Goal: Transaction & Acquisition: Purchase product/service

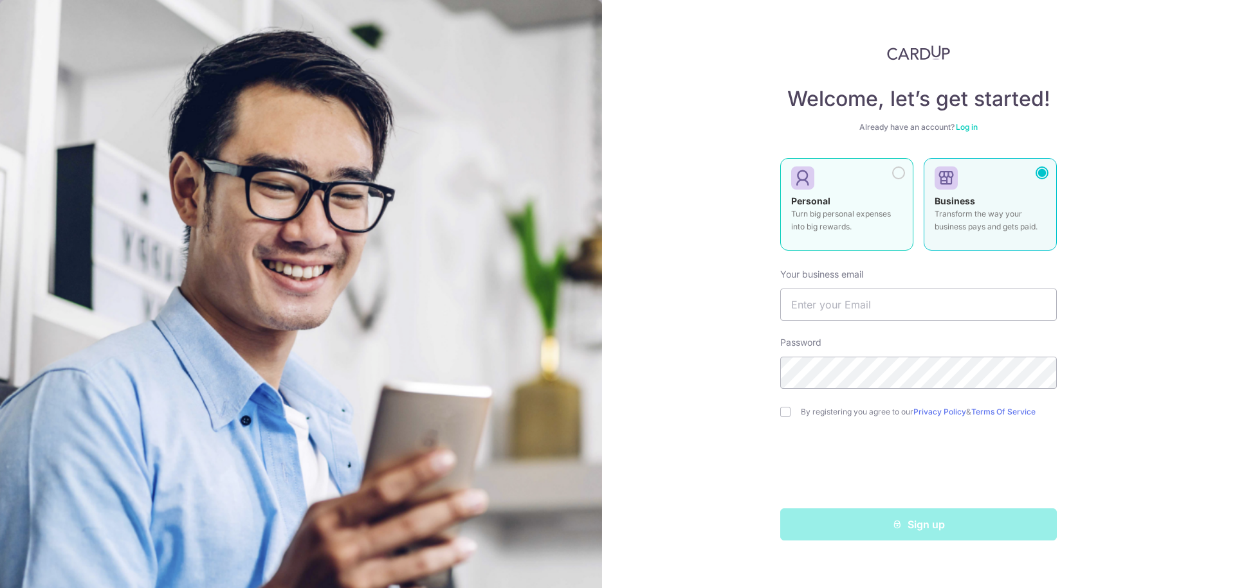
click at [899, 174] on div at bounding box center [898, 173] width 13 height 13
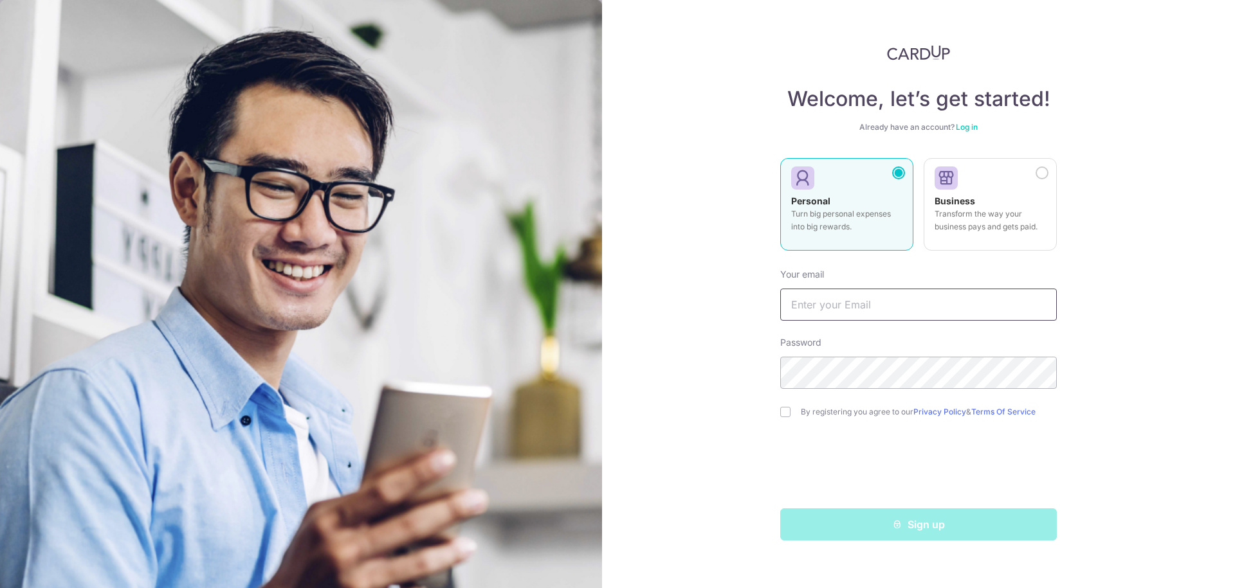
click at [853, 305] on input "text" at bounding box center [918, 305] width 277 height 32
type input "[EMAIL_ADDRESS][DOMAIN_NAME]"
click at [787, 419] on div "By registering you agree to our Privacy Policy & Terms Of Service" at bounding box center [918, 412] width 277 height 15
click at [787, 415] on input "checkbox" at bounding box center [785, 412] width 10 height 10
checkbox input "true"
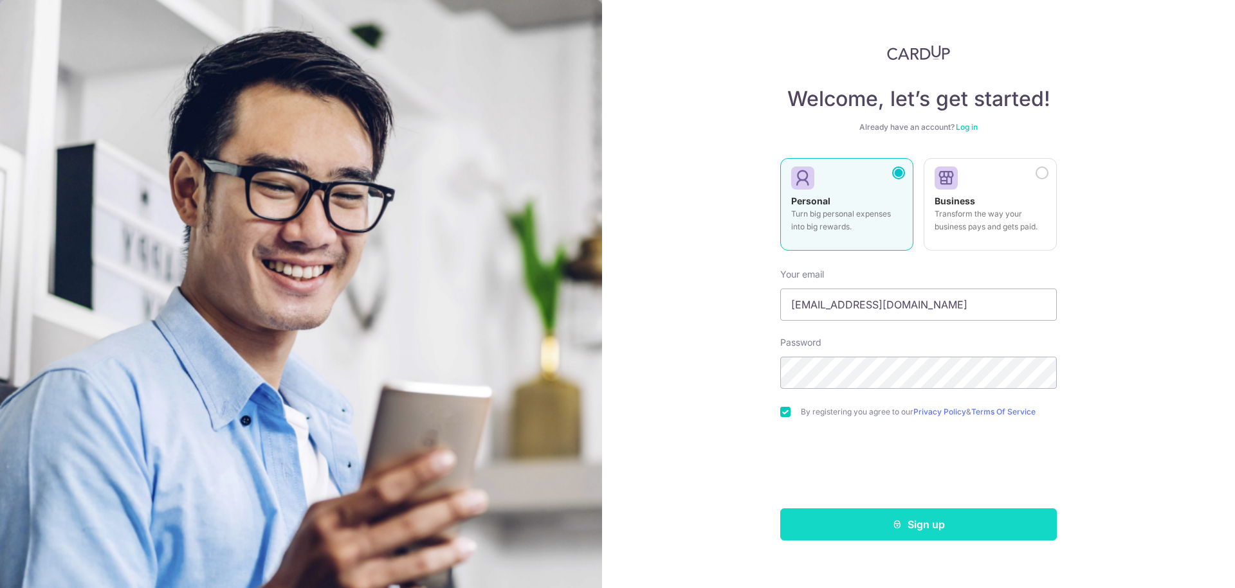
click at [925, 527] on button "Sign up" at bounding box center [918, 525] width 277 height 32
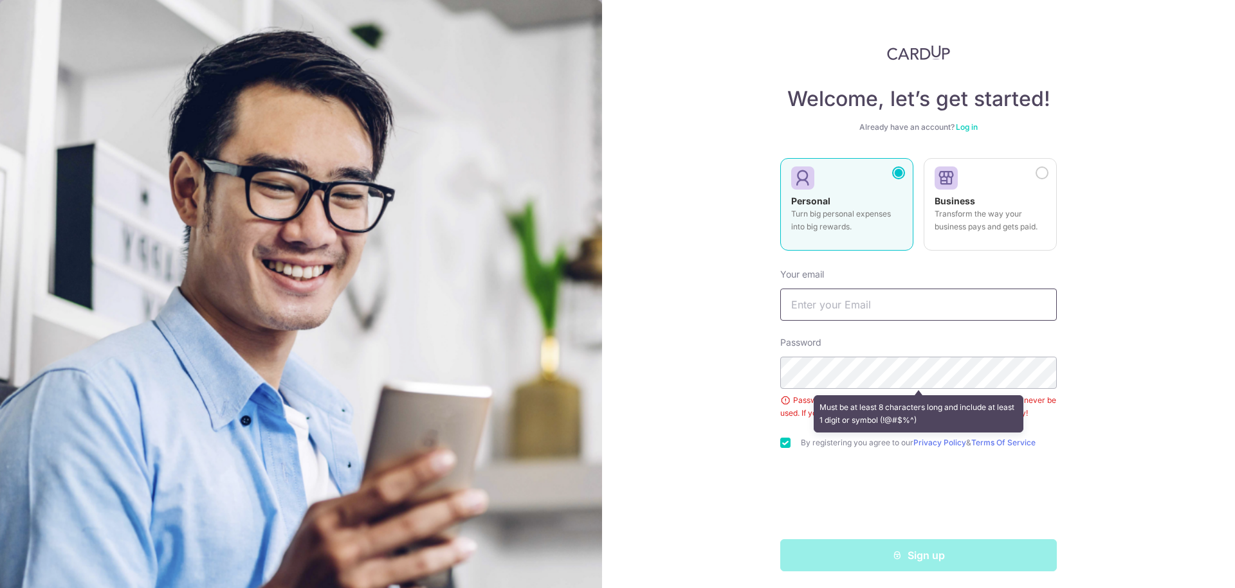
click at [872, 305] on input "text" at bounding box center [918, 305] width 277 height 32
type input "[EMAIL_ADDRESS][DOMAIN_NAME]"
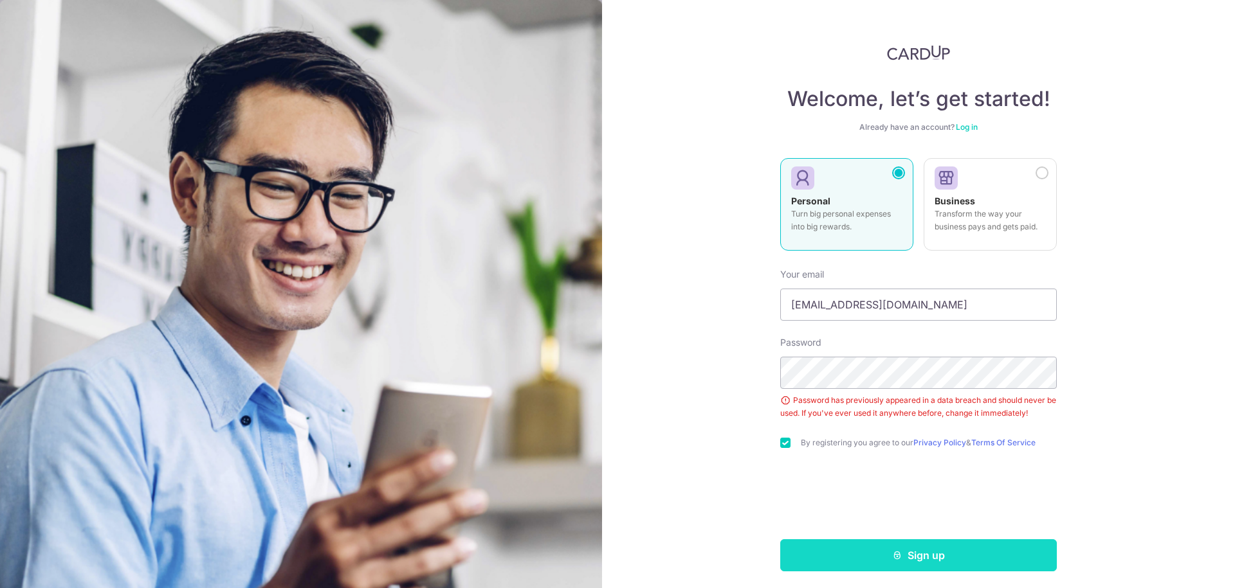
click at [879, 549] on button "Sign up" at bounding box center [918, 556] width 277 height 32
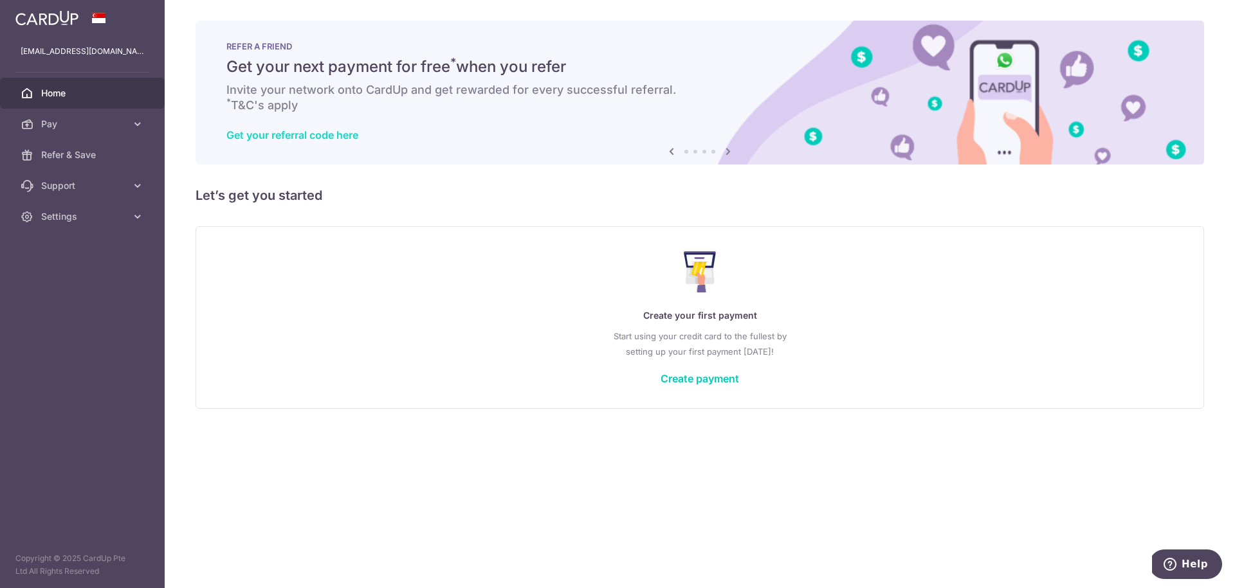
click at [321, 132] on link "Get your referral code here" at bounding box center [292, 135] width 132 height 13
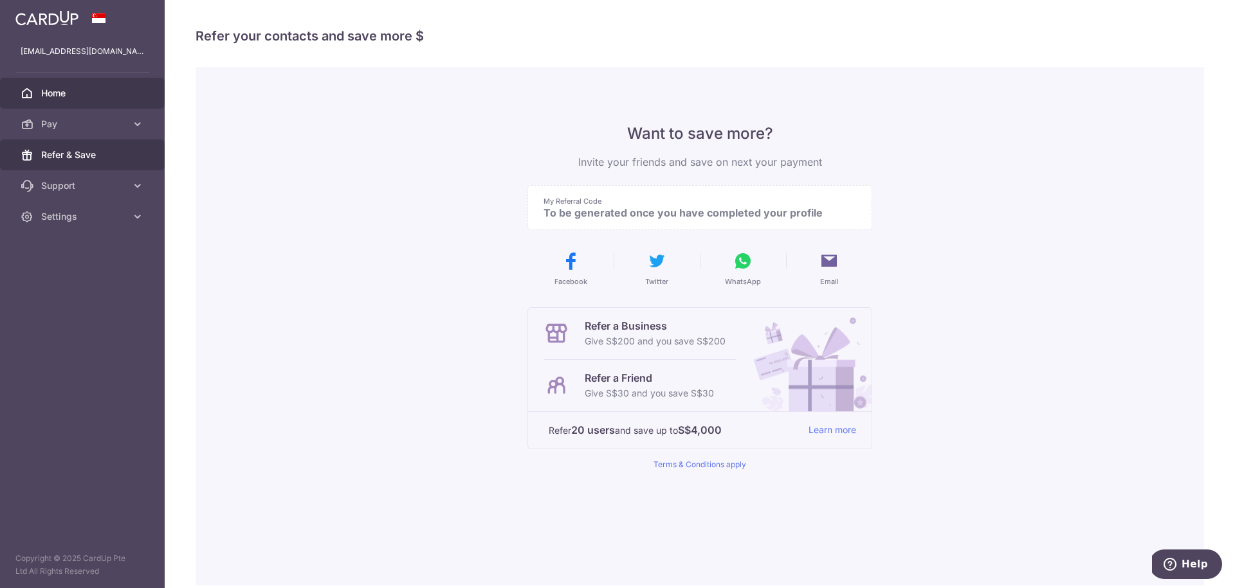
click at [63, 89] on span "Home" at bounding box center [83, 93] width 85 height 13
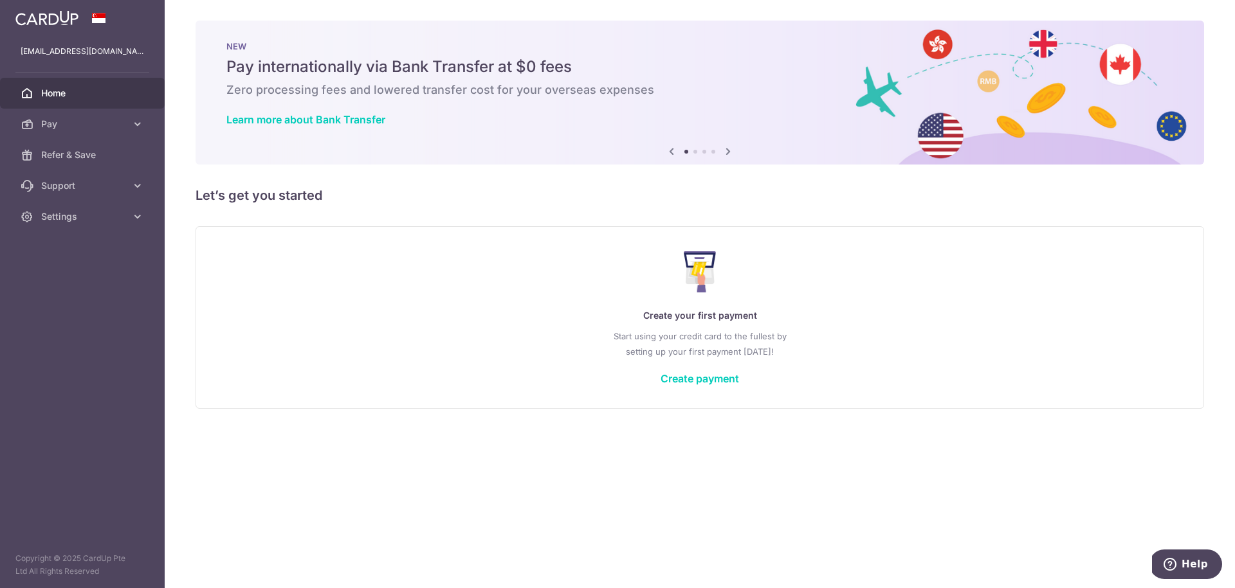
click at [730, 149] on icon at bounding box center [727, 151] width 15 height 16
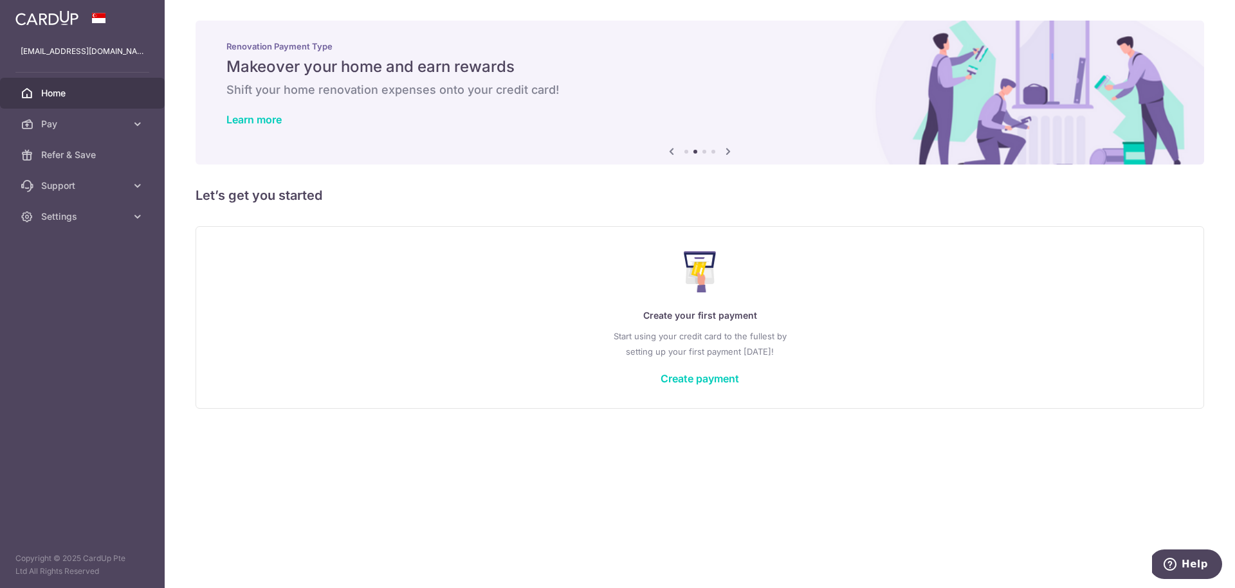
click at [730, 149] on icon at bounding box center [727, 151] width 15 height 16
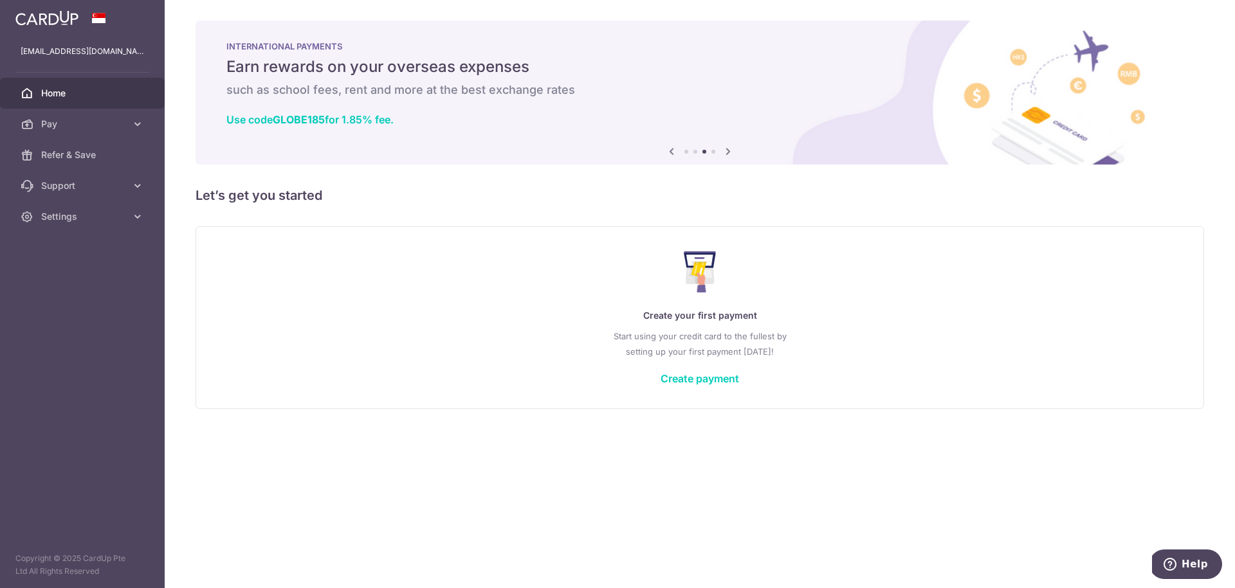
click at [730, 149] on icon at bounding box center [727, 151] width 15 height 16
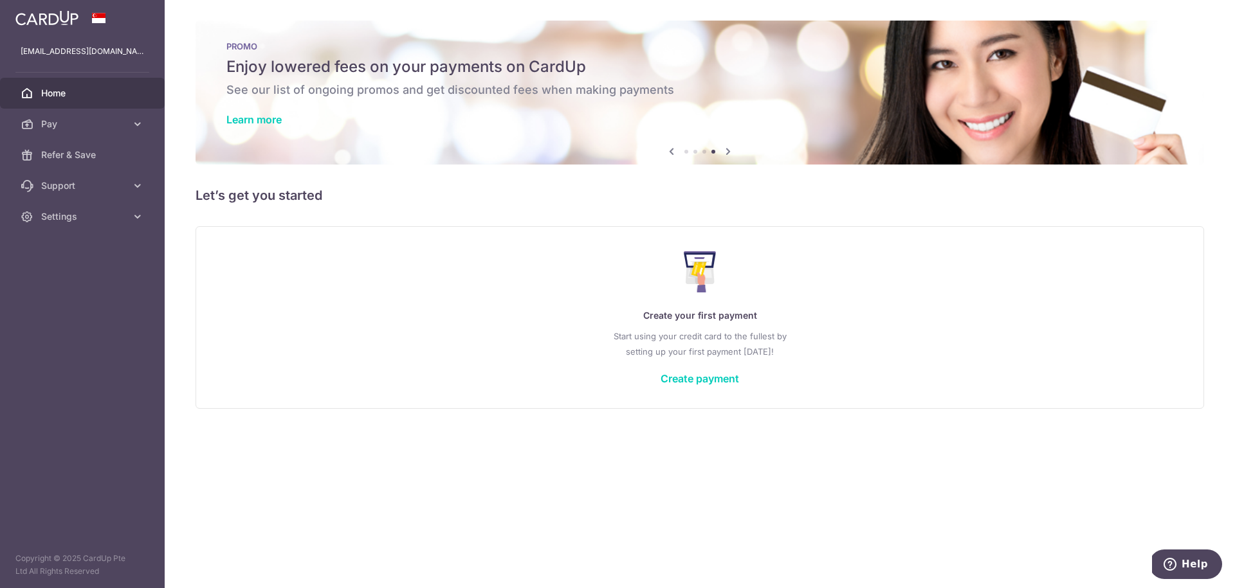
click at [726, 149] on icon at bounding box center [727, 151] width 15 height 16
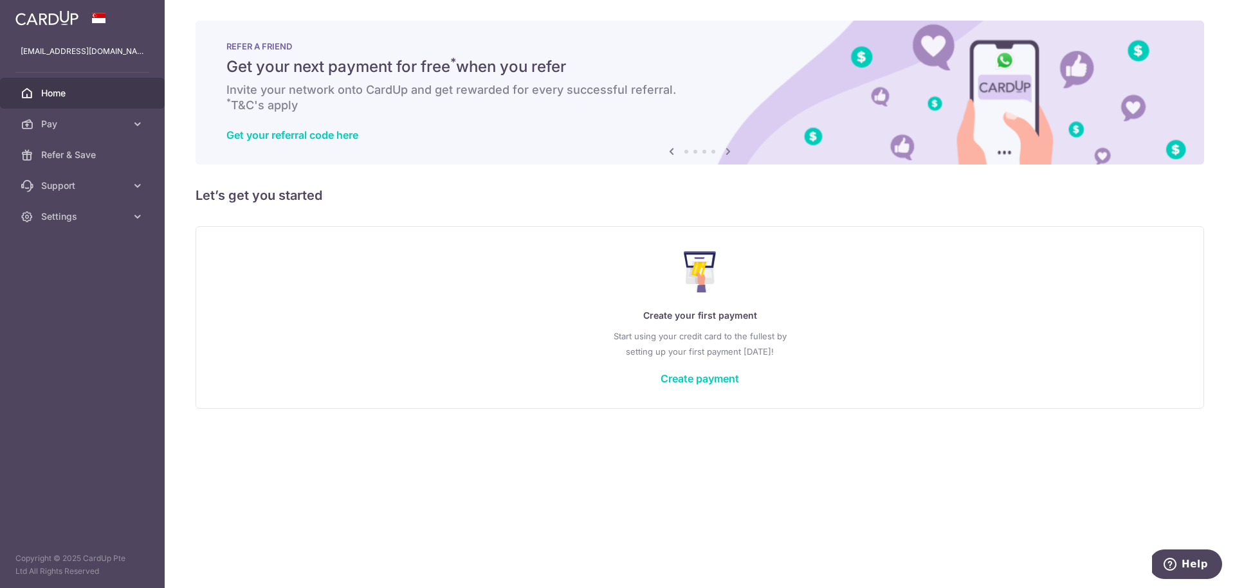
click at [666, 150] on icon at bounding box center [671, 151] width 15 height 16
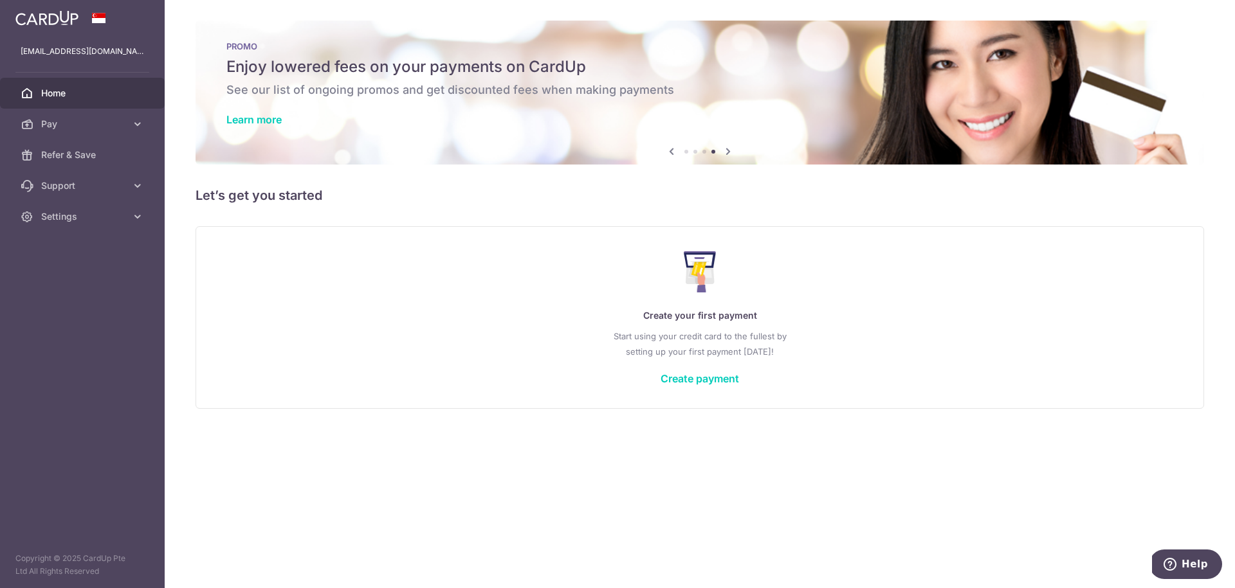
click at [666, 150] on icon at bounding box center [671, 151] width 15 height 16
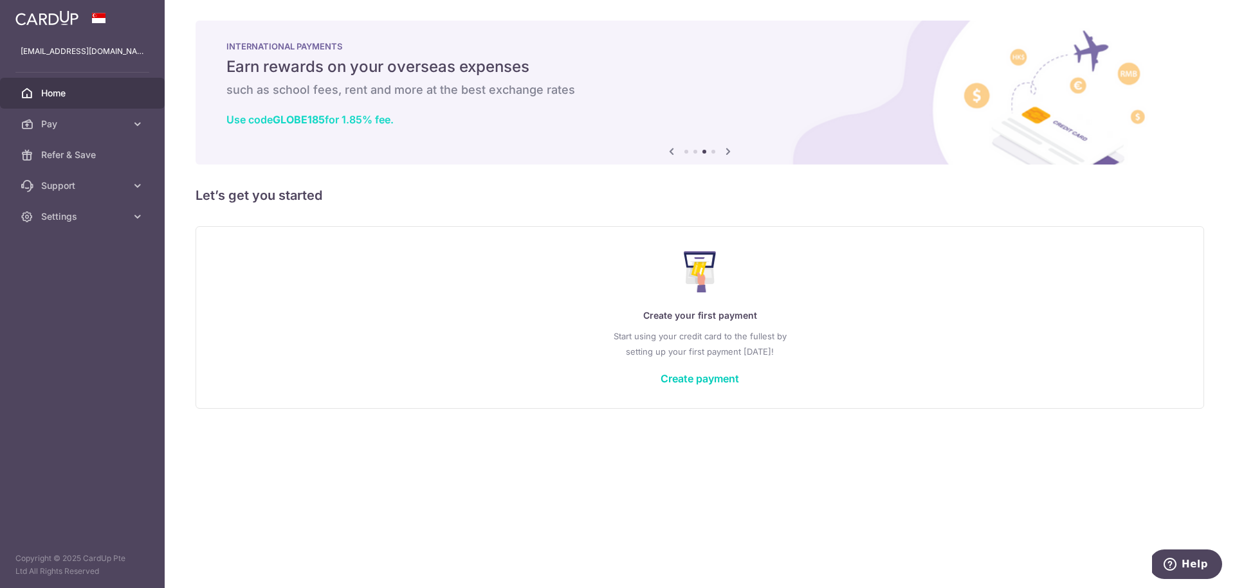
click at [344, 115] on link "Use code GLOBE185 for 1.85% fee." at bounding box center [309, 119] width 167 height 13
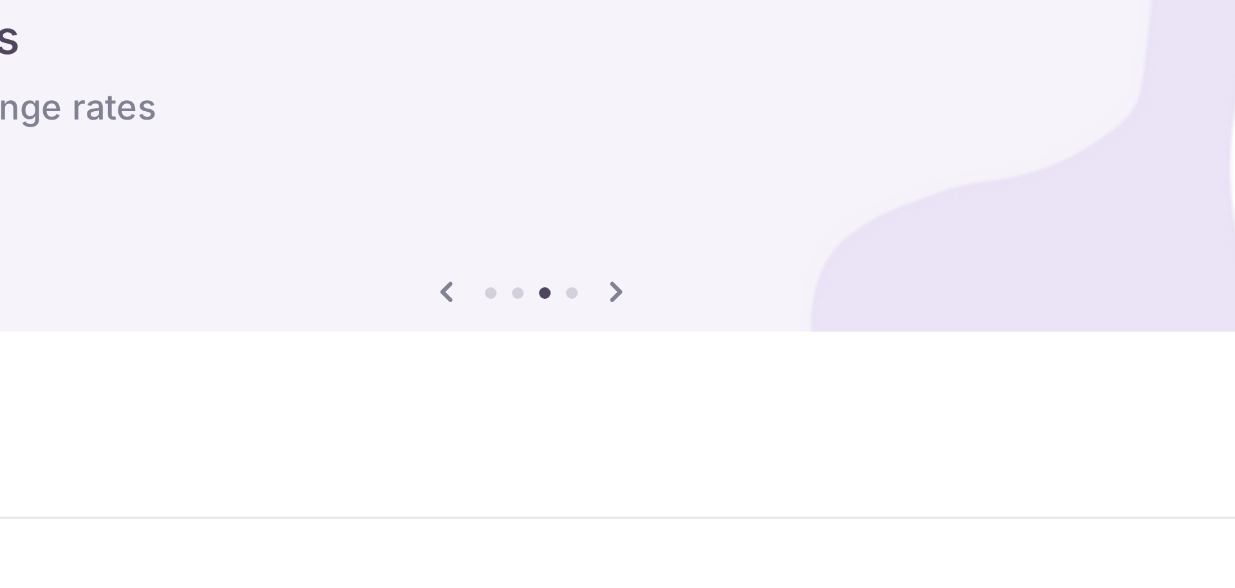
click at [196, 26] on div "INTERNATIONAL PAYMENTS Earn rewards on your overseas expenses such as school fe…" at bounding box center [700, 85] width 1008 height 129
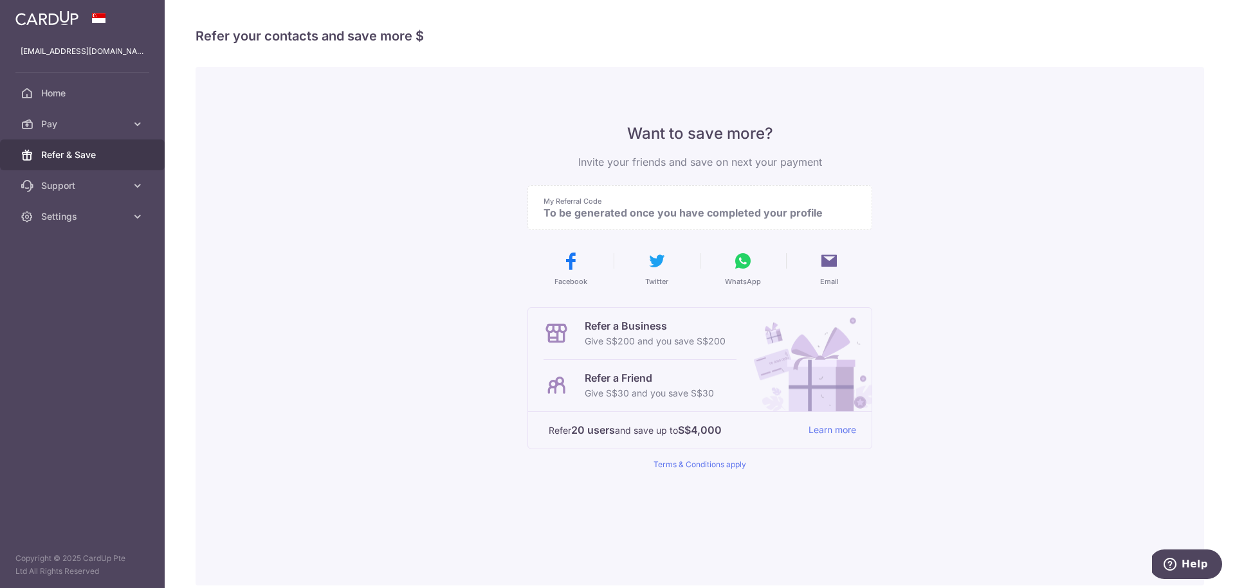
click at [59, 21] on img at bounding box center [46, 17] width 63 height 15
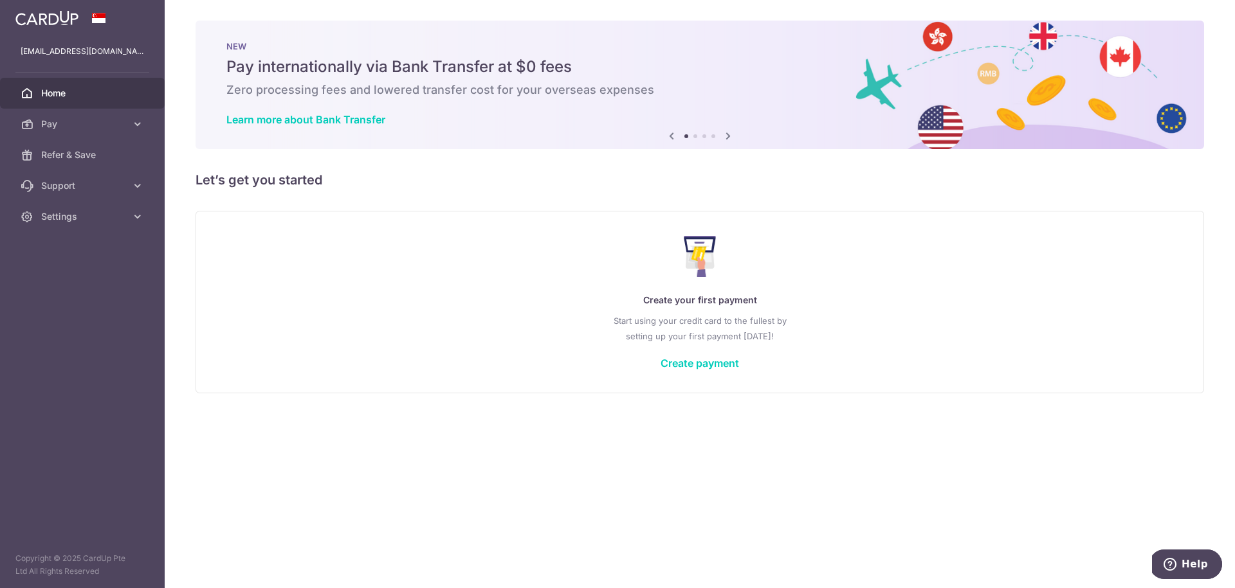
click at [727, 138] on icon at bounding box center [727, 136] width 15 height 16
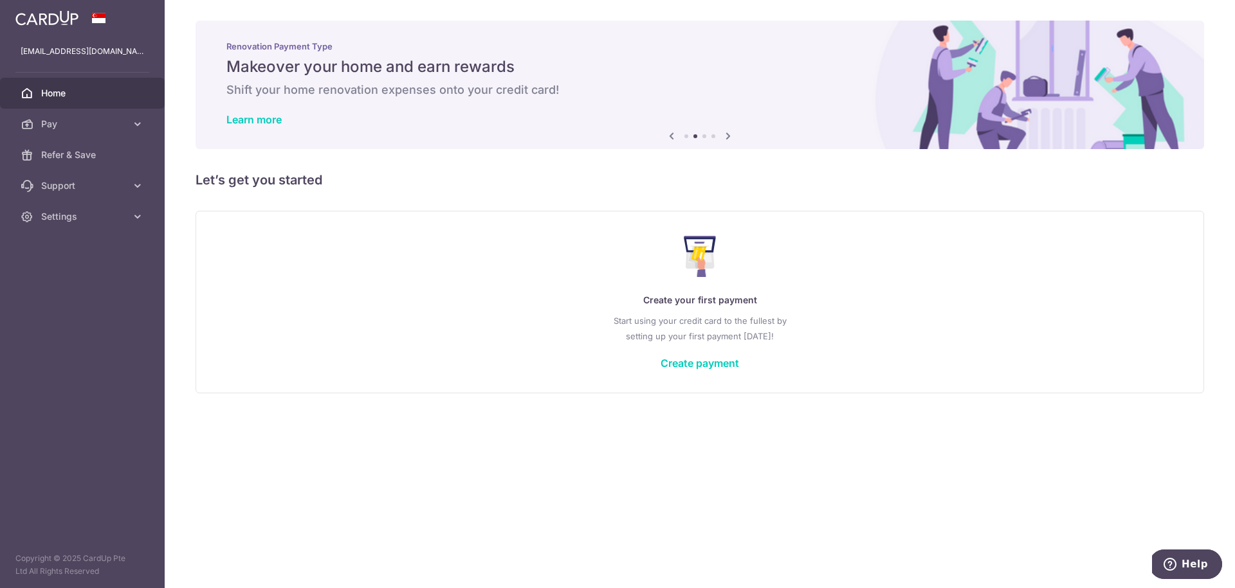
click at [727, 138] on icon at bounding box center [727, 136] width 15 height 16
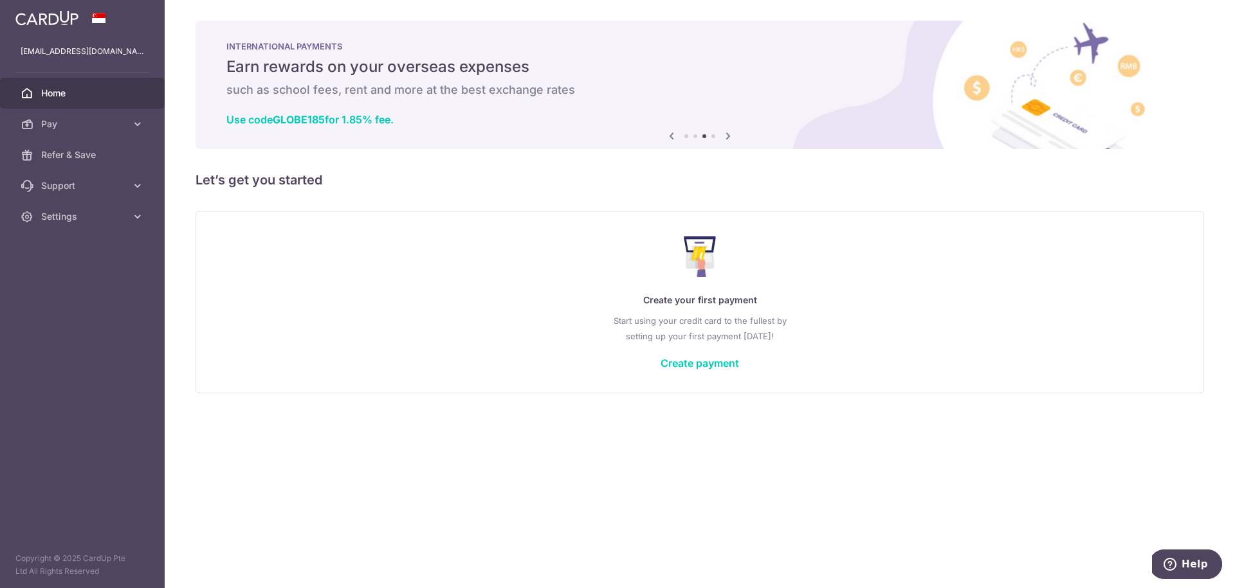
click at [727, 138] on icon at bounding box center [727, 136] width 15 height 16
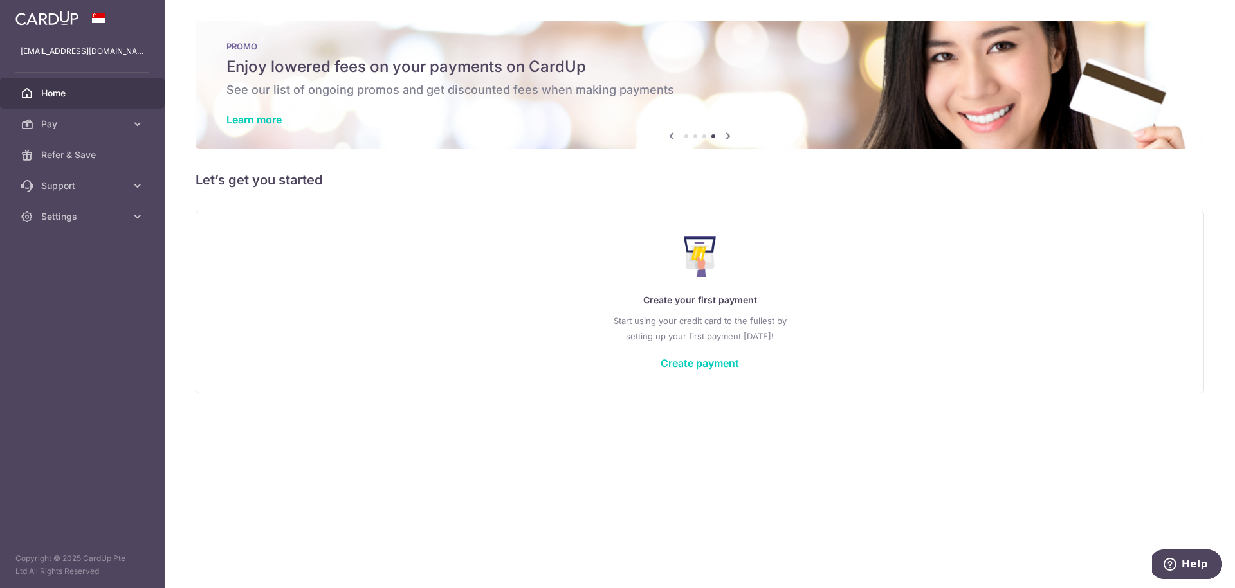
click at [727, 138] on icon at bounding box center [727, 136] width 15 height 16
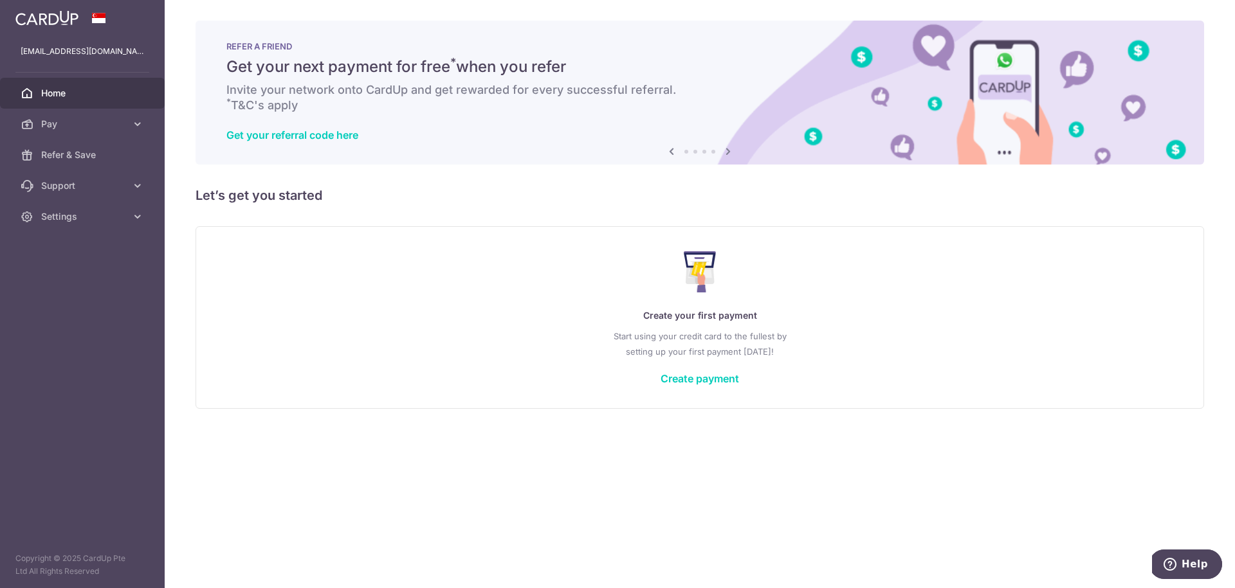
click at [727, 138] on div "Get your referral code here" at bounding box center [699, 135] width 947 height 13
click at [292, 131] on link "Get your referral code here" at bounding box center [292, 135] width 132 height 13
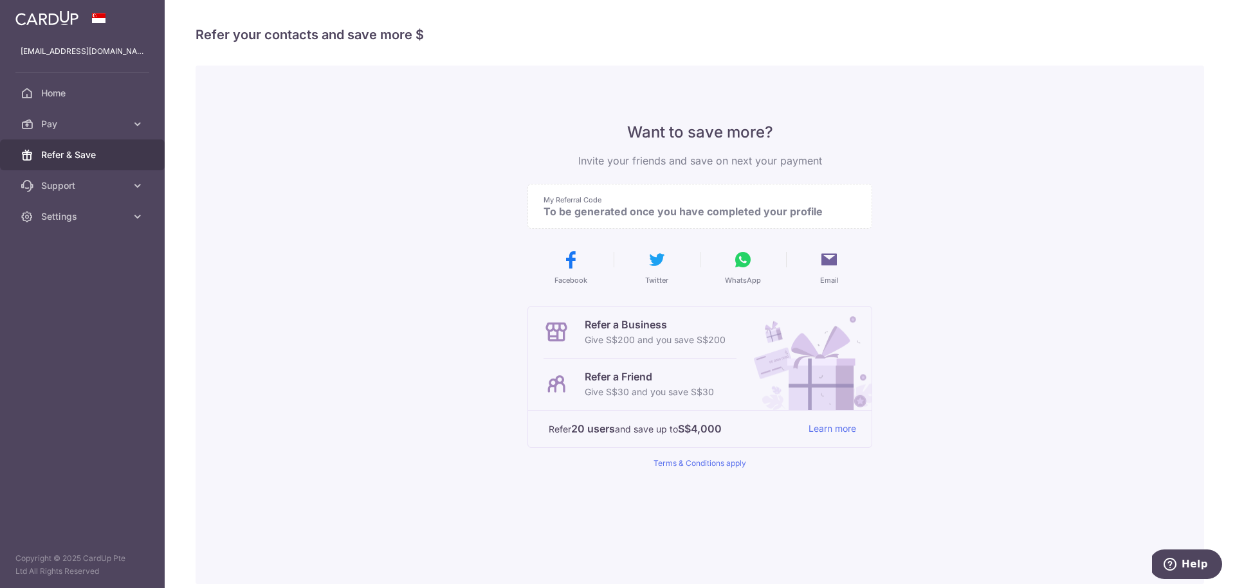
click at [567, 213] on p "To be generated once you have completed your profile" at bounding box center [694, 211] width 302 height 13
click at [669, 214] on p "To be generated once you have completed your profile" at bounding box center [694, 211] width 302 height 13
click at [141, 219] on icon at bounding box center [137, 216] width 13 height 13
click at [70, 248] on span "Account" at bounding box center [83, 247] width 85 height 13
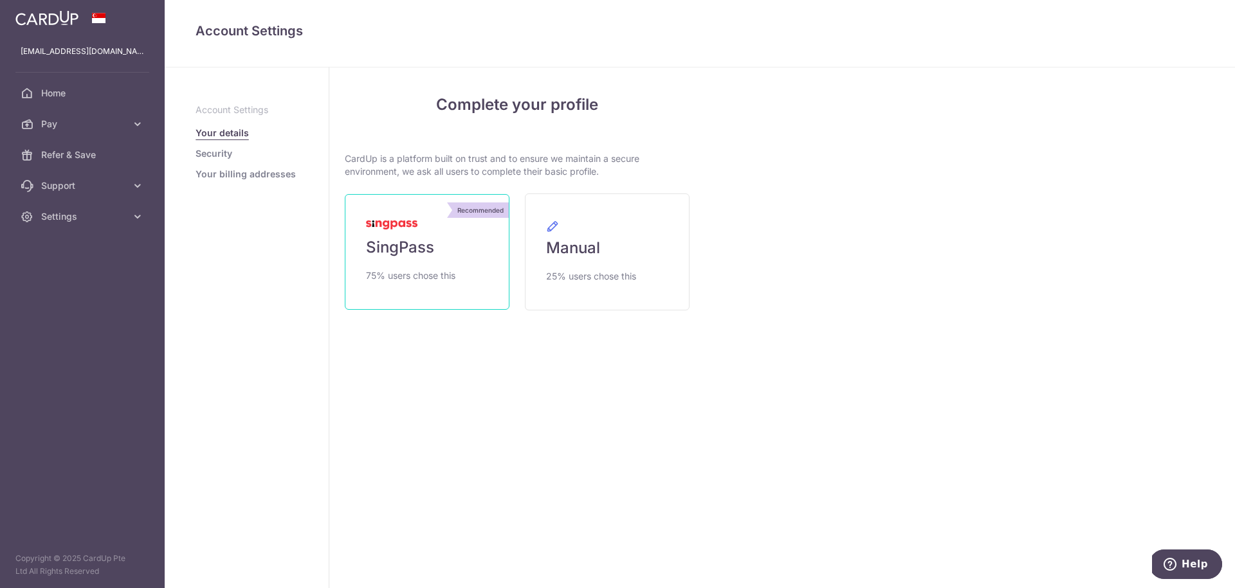
click at [422, 279] on span "75% users chose this" at bounding box center [410, 275] width 89 height 15
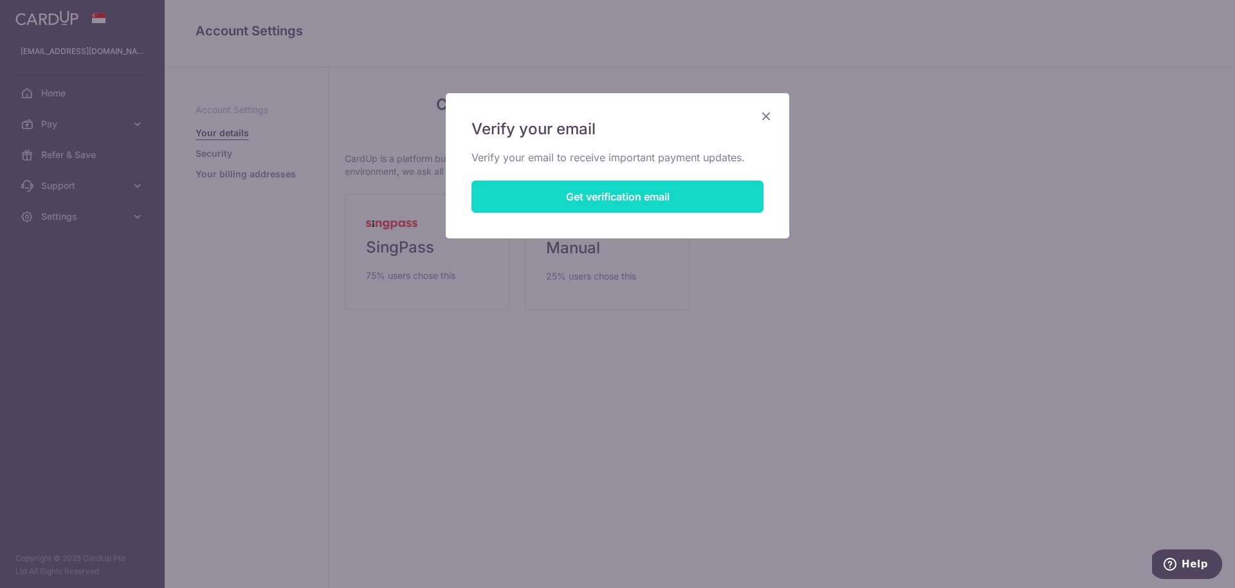
click at [589, 196] on button "Get verification email" at bounding box center [617, 197] width 292 height 32
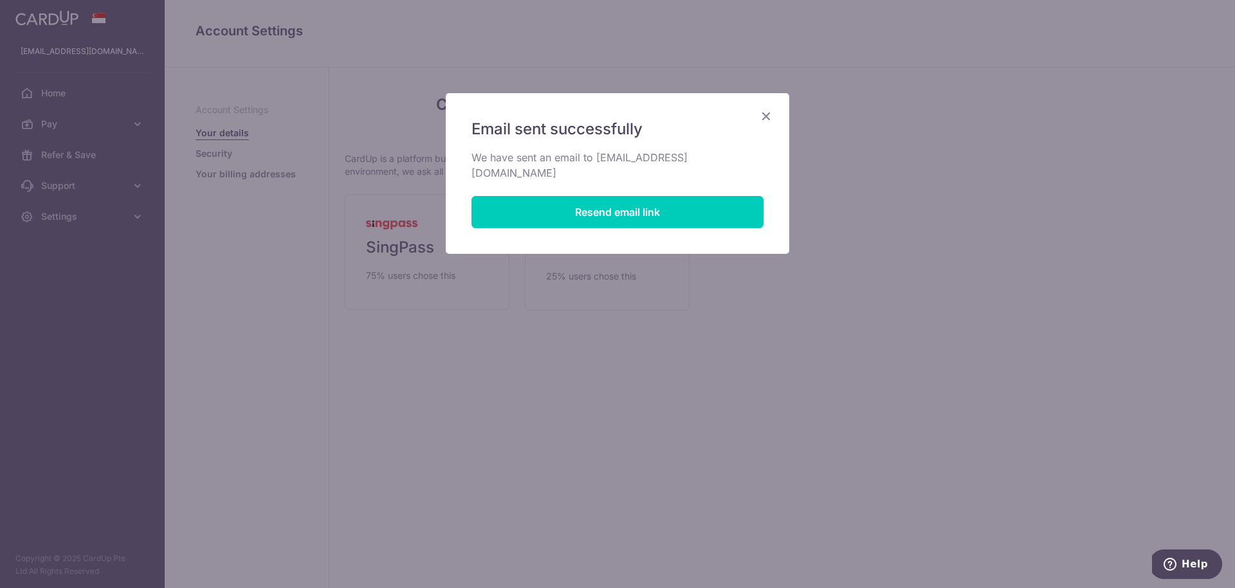
click at [765, 117] on icon "Close" at bounding box center [765, 116] width 15 height 16
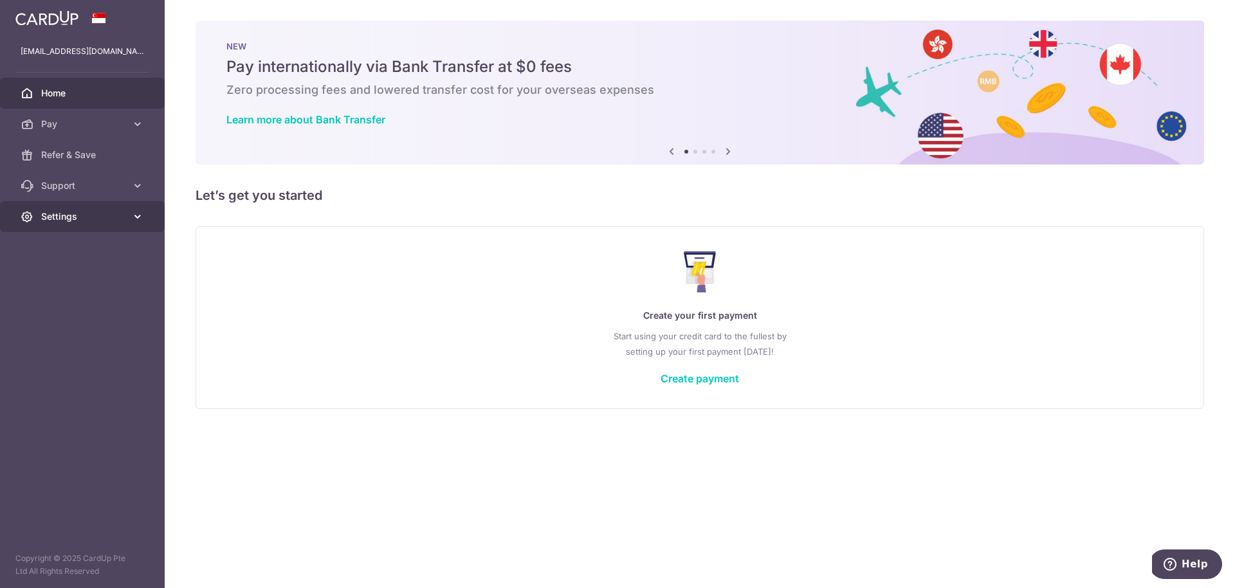
click at [140, 215] on icon at bounding box center [137, 216] width 13 height 13
click at [77, 247] on span "Account" at bounding box center [83, 247] width 85 height 13
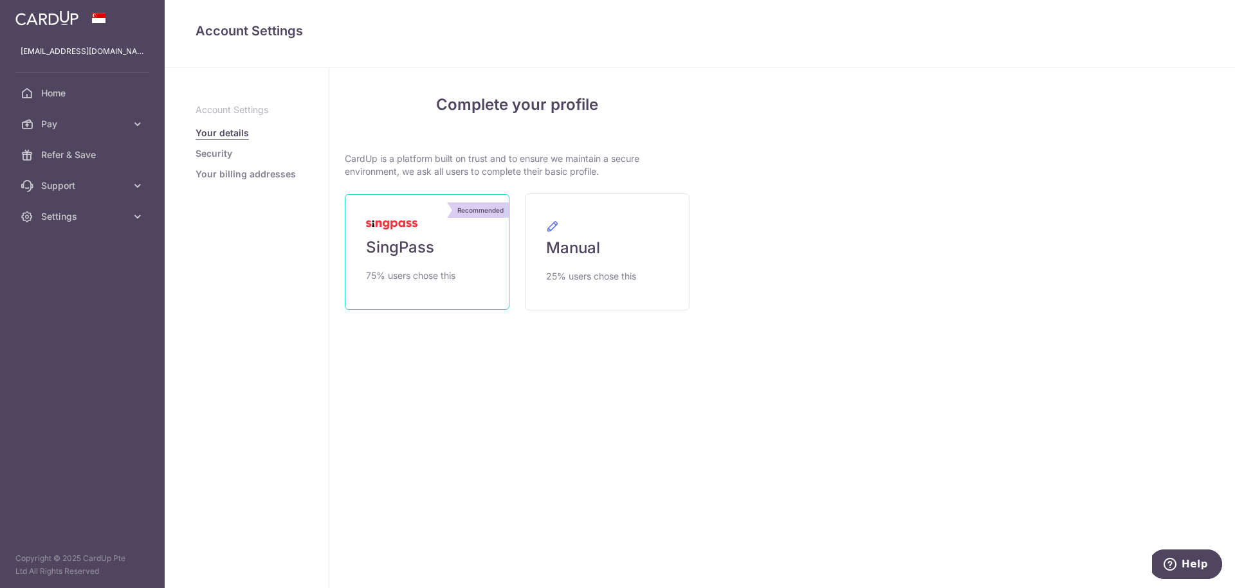
click at [414, 251] on span "SingPass" at bounding box center [400, 247] width 68 height 21
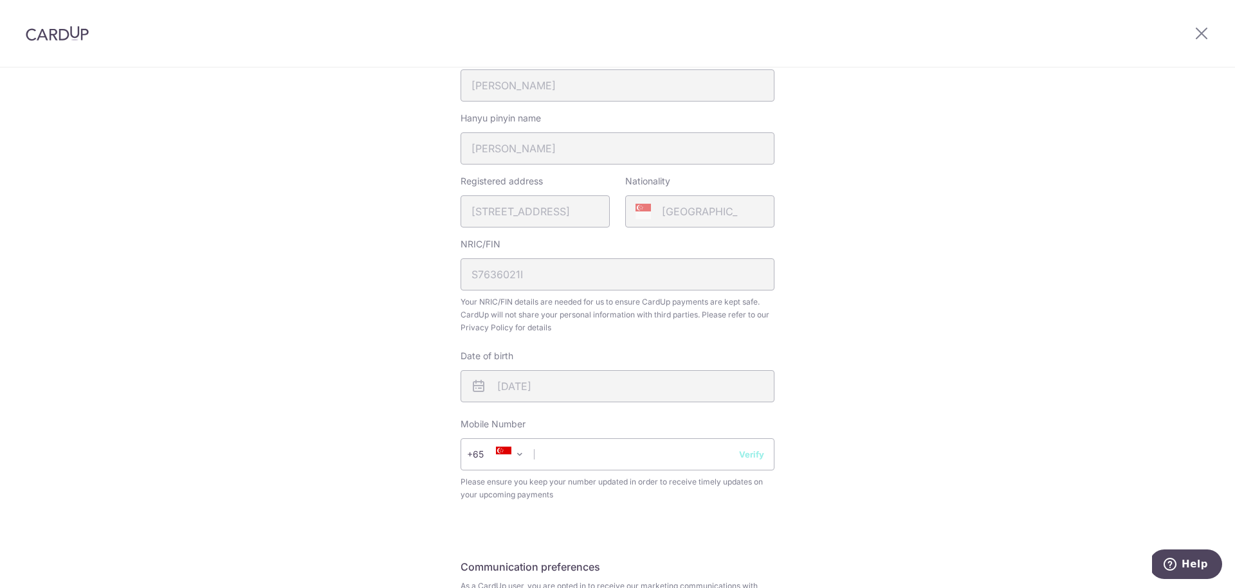
scroll to position [269, 0]
type input "97970100"
click at [750, 456] on button "Verify" at bounding box center [751, 454] width 25 height 13
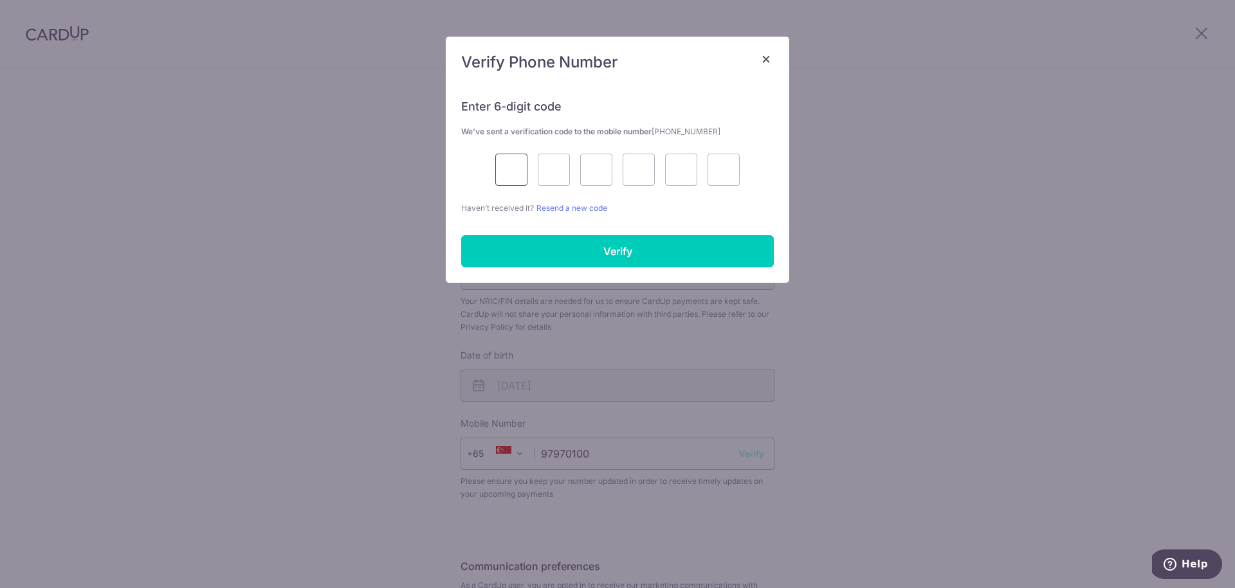
click at [505, 173] on input "text" at bounding box center [511, 170] width 32 height 32
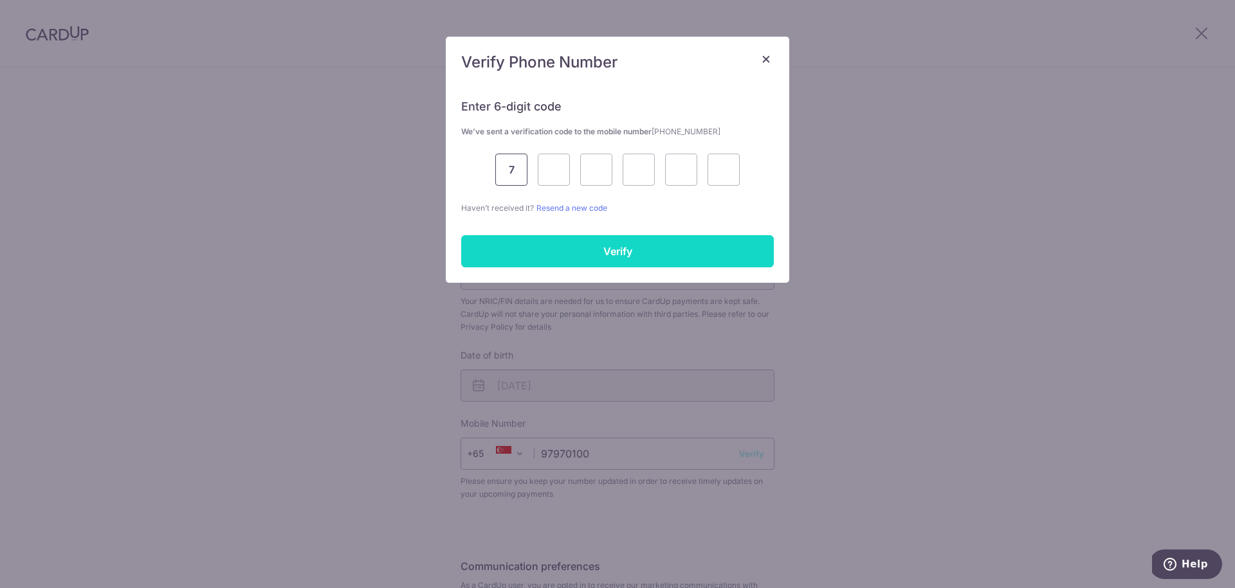
type input "7"
type input "1"
type input "5"
type input "3"
type input "9"
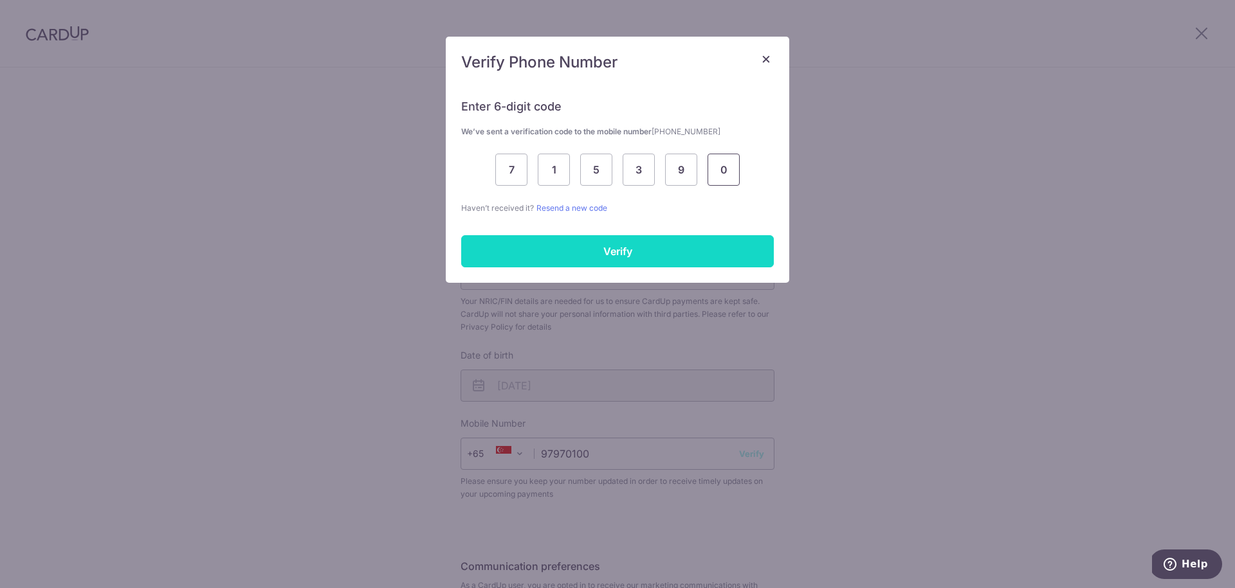
type input "0"
click at [566, 260] on input "Verify" at bounding box center [617, 251] width 313 height 32
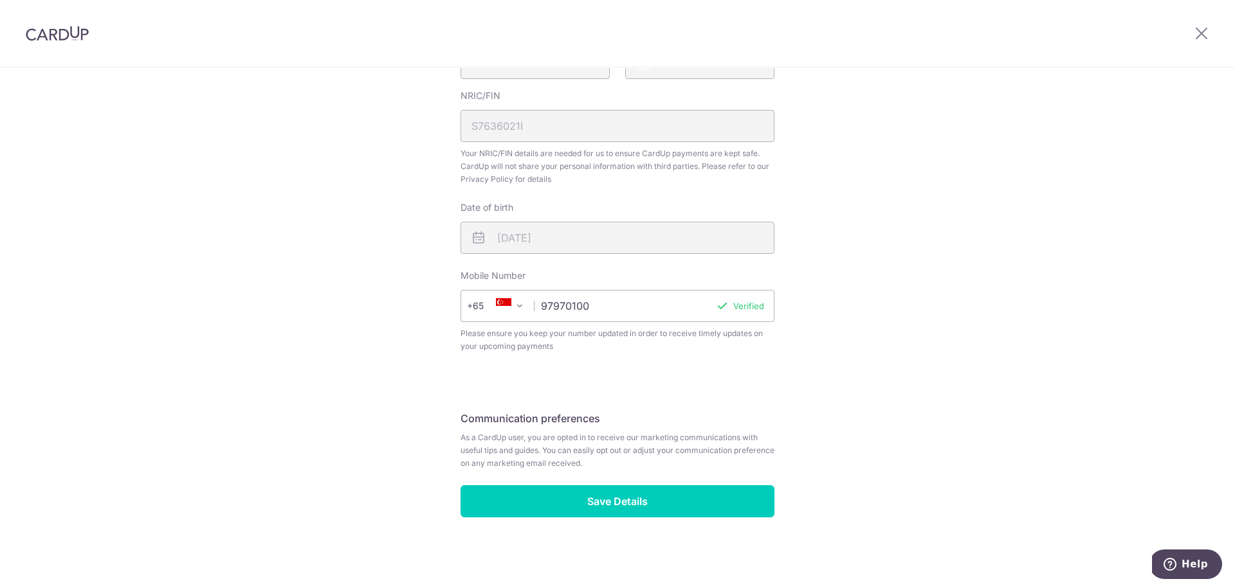
scroll to position [417, 0]
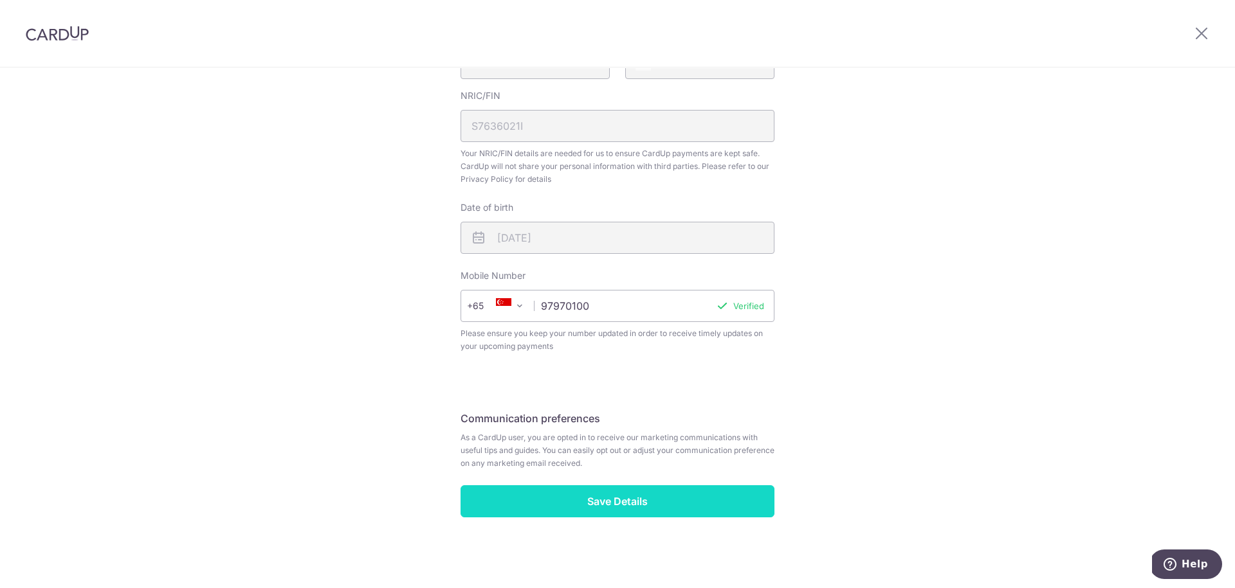
click at [628, 498] on input "Save Details" at bounding box center [617, 502] width 314 height 32
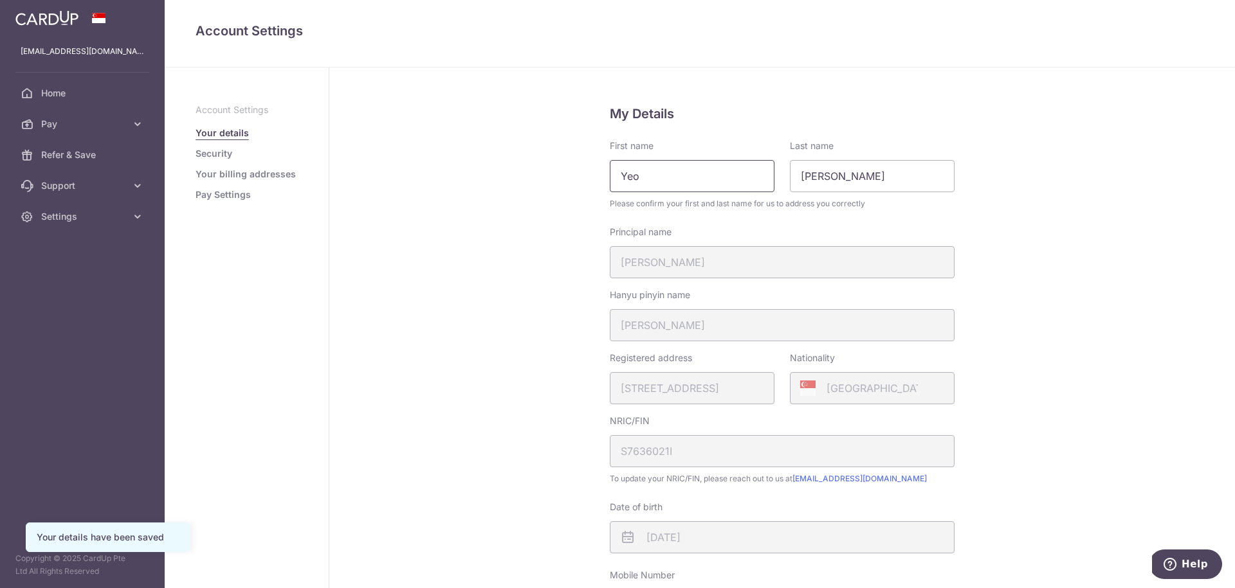
drag, startPoint x: 658, startPoint y: 179, endPoint x: 608, endPoint y: 175, distance: 50.4
type input "[PERSON_NAME]"
drag, startPoint x: 838, startPoint y: 178, endPoint x: 764, endPoint y: 172, distance: 74.2
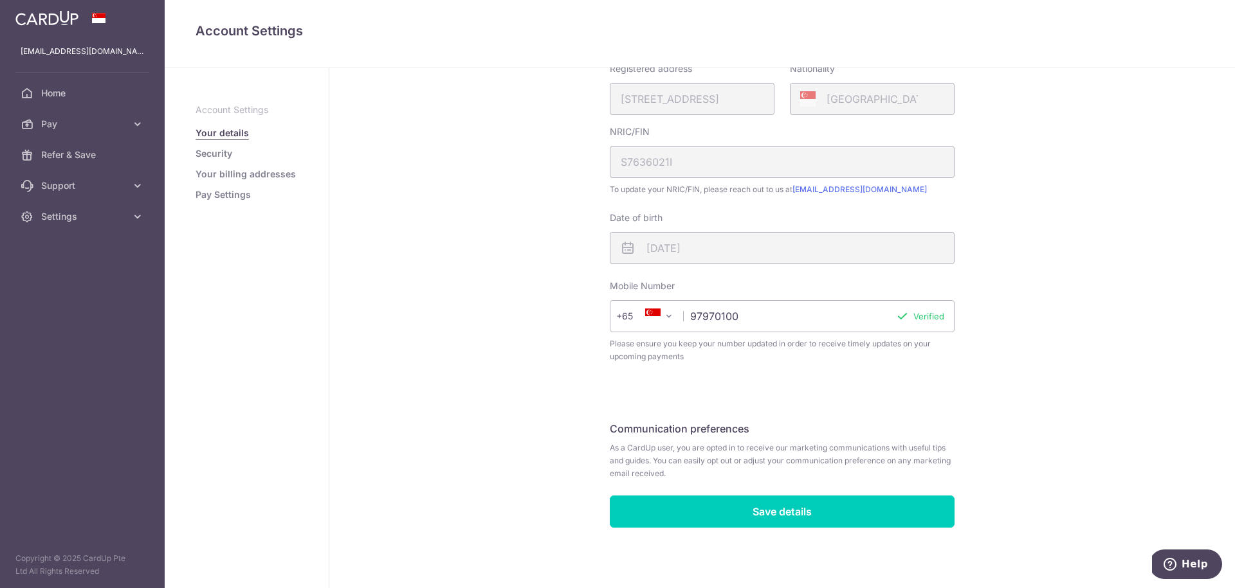
scroll to position [289, 0]
type input "Yeo"
click at [812, 509] on input "Save details" at bounding box center [782, 512] width 345 height 32
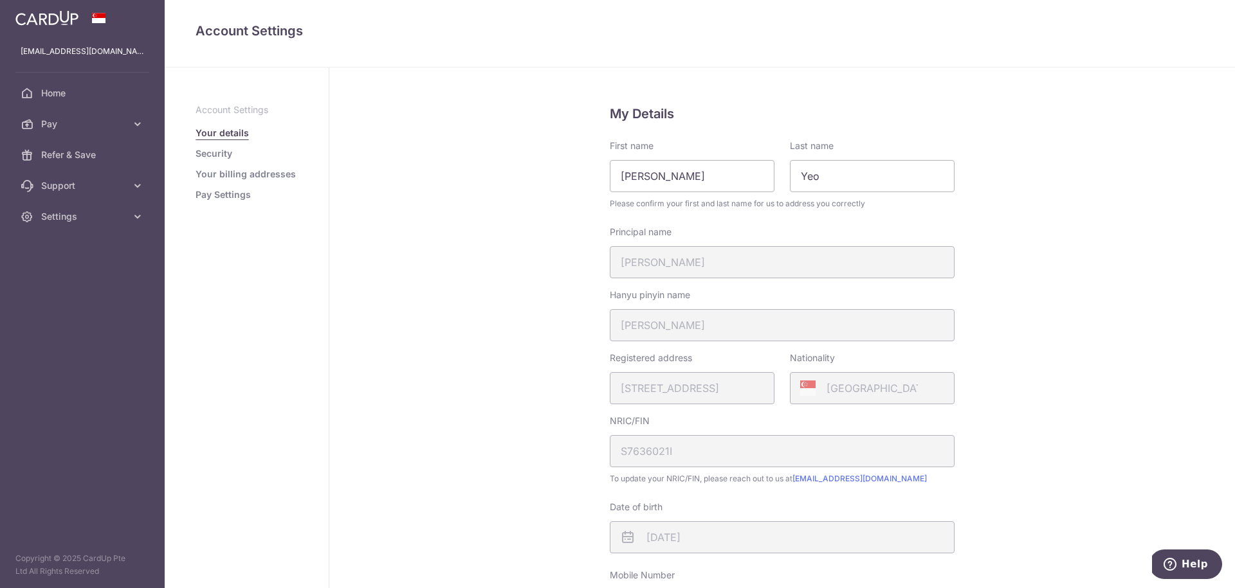
click at [218, 150] on link "Security" at bounding box center [214, 153] width 37 height 13
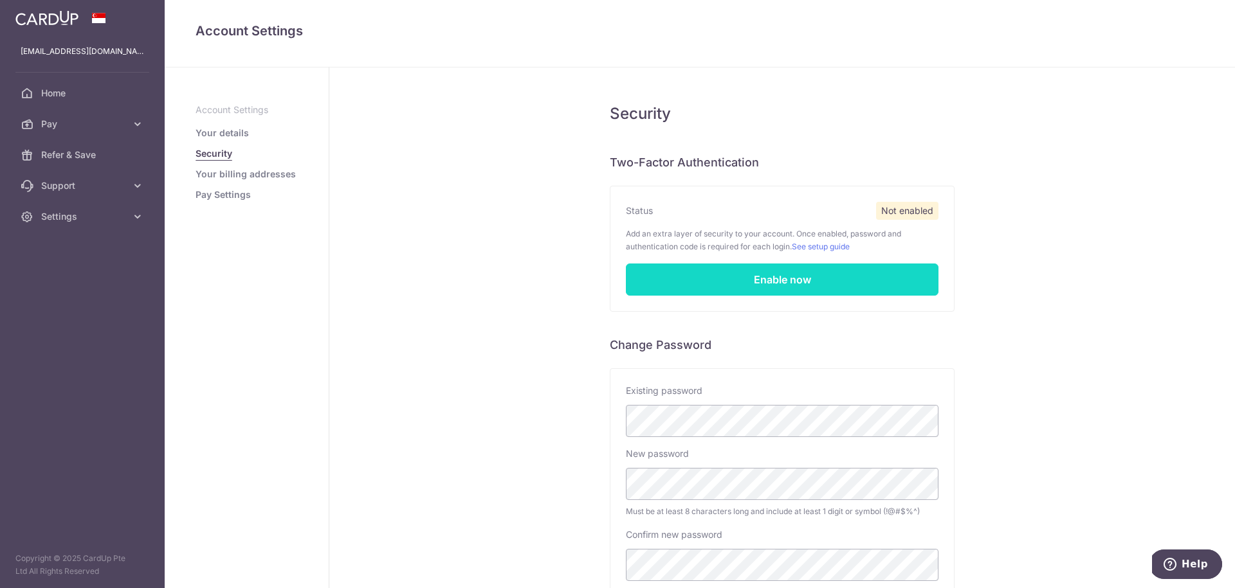
click at [796, 278] on link "Enable now" at bounding box center [782, 280] width 313 height 32
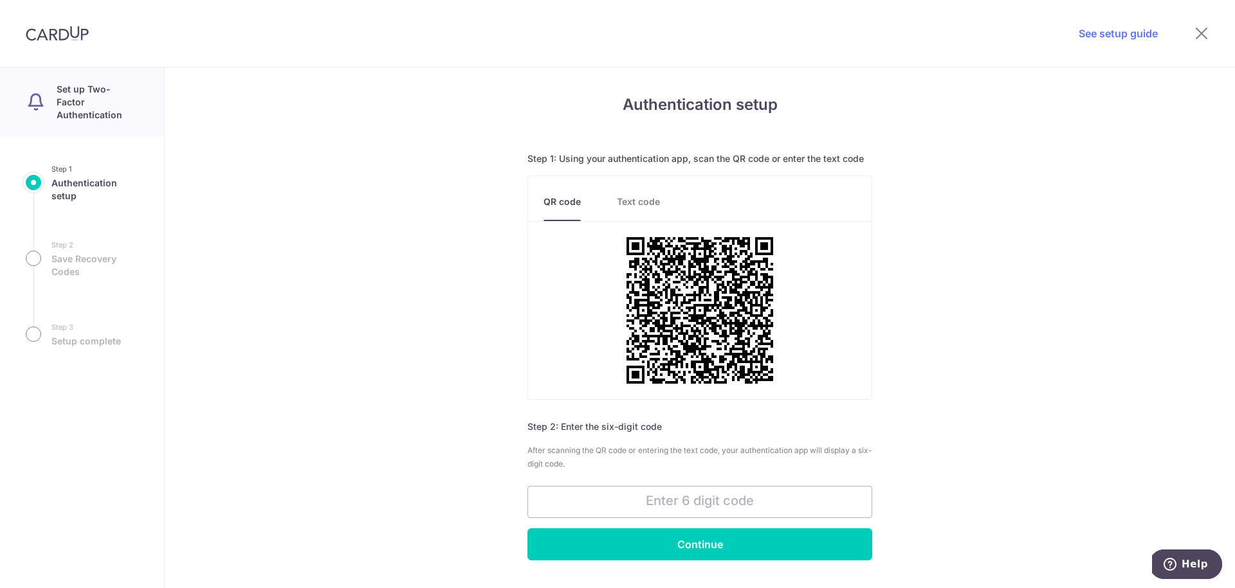
click at [635, 199] on link "Text code" at bounding box center [638, 209] width 43 height 26
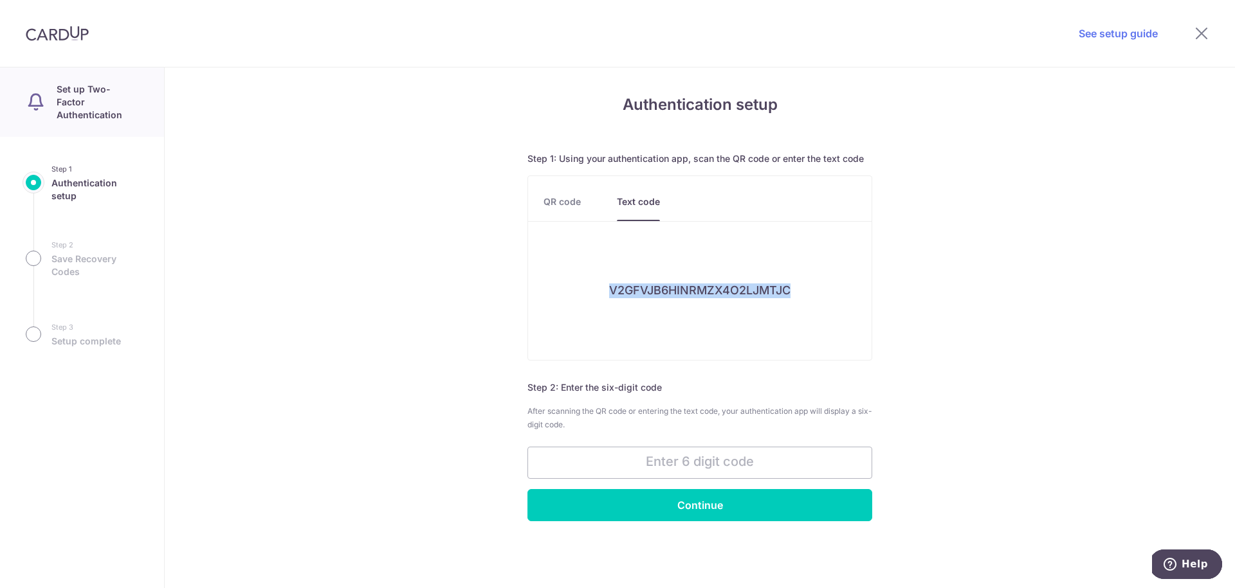
drag, startPoint x: 790, startPoint y: 291, endPoint x: 631, endPoint y: 293, distance: 158.9
click at [604, 290] on div "V2GFVJB6HINRMZX4O2LJMTJC" at bounding box center [699, 291] width 343 height 77
copy h6 "V2GFVJB6HINRMZX4O2LJMTJC"
click at [566, 206] on link "QR code" at bounding box center [561, 209] width 37 height 26
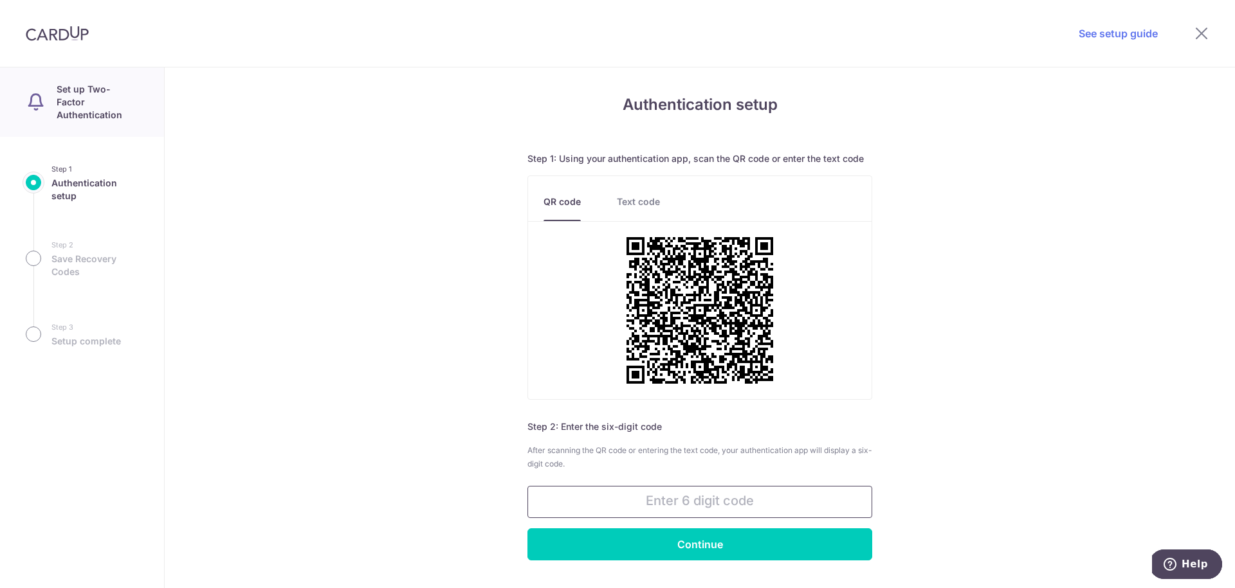
click at [709, 496] on input "text" at bounding box center [699, 502] width 345 height 32
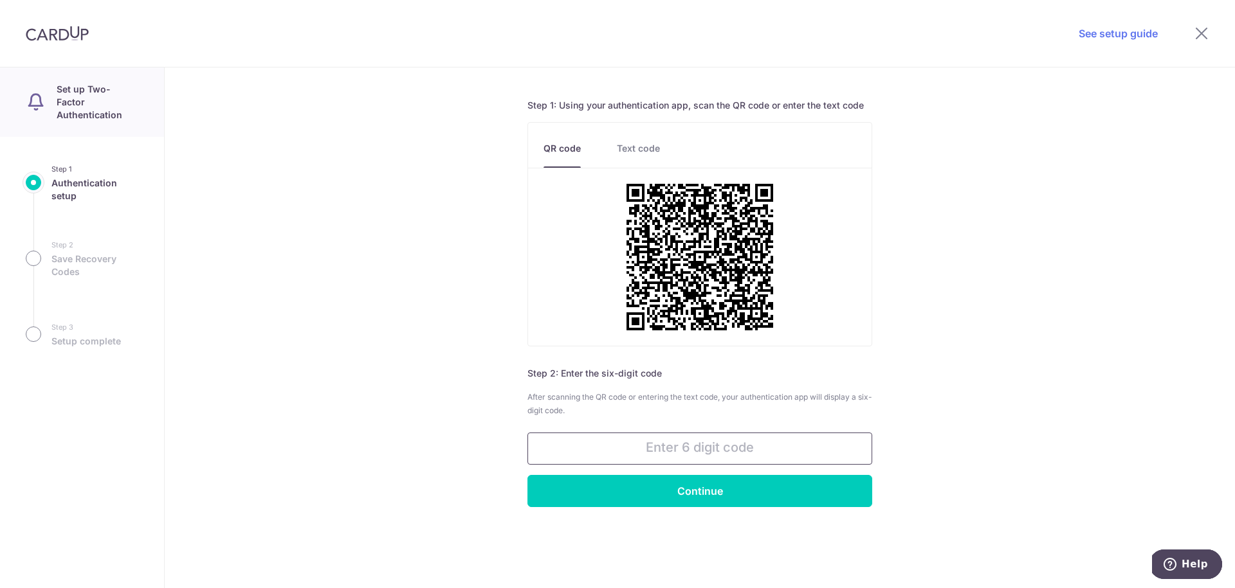
scroll to position [53, 0]
click at [424, 267] on div "Authentication setup Step 1: Using your authentication app, scan the QR code or…" at bounding box center [700, 328] width 1070 height 521
click at [637, 149] on link "Text code" at bounding box center [638, 155] width 43 height 26
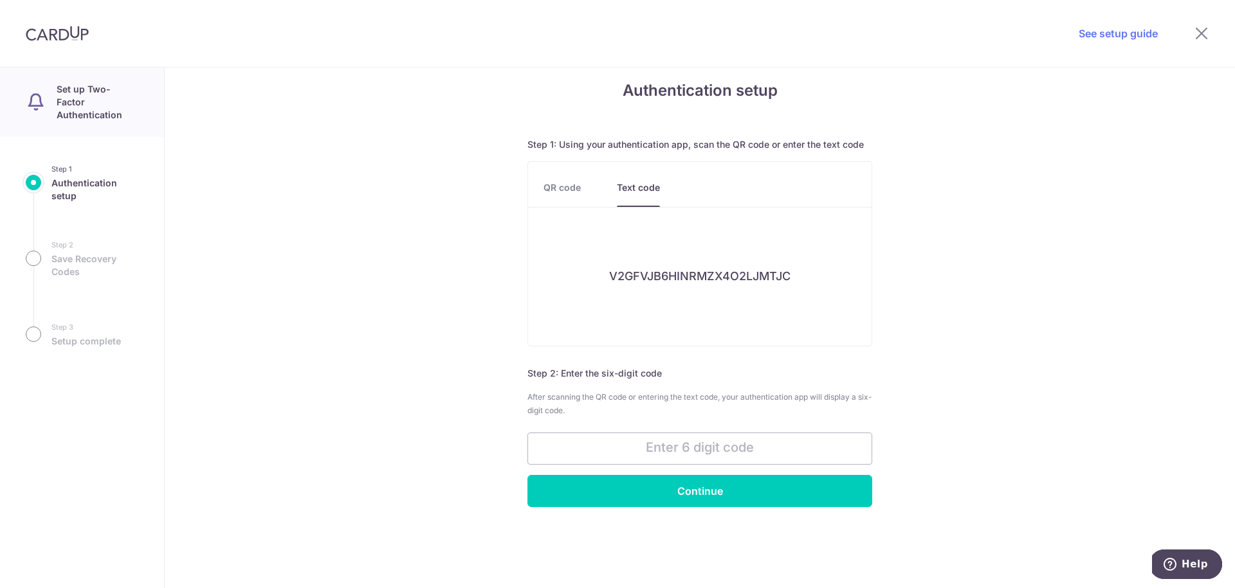
scroll to position [14, 0]
click at [557, 187] on link "QR code" at bounding box center [561, 195] width 37 height 26
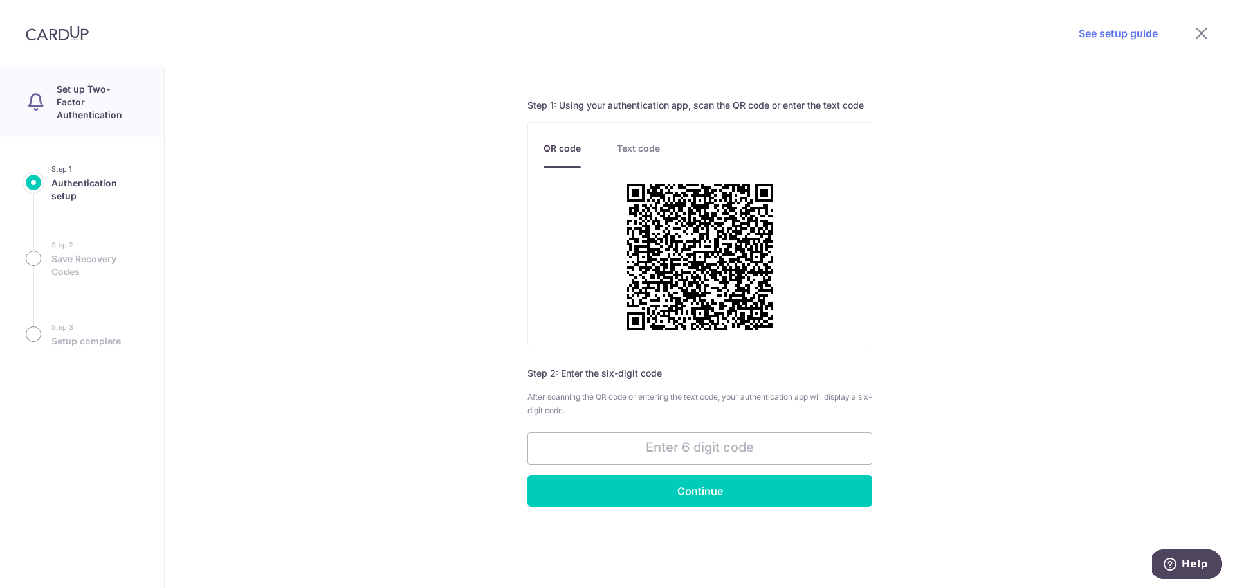
scroll to position [53, 0]
click at [1193, 30] on div at bounding box center [1201, 33] width 67 height 67
click at [1199, 32] on icon at bounding box center [1201, 33] width 15 height 16
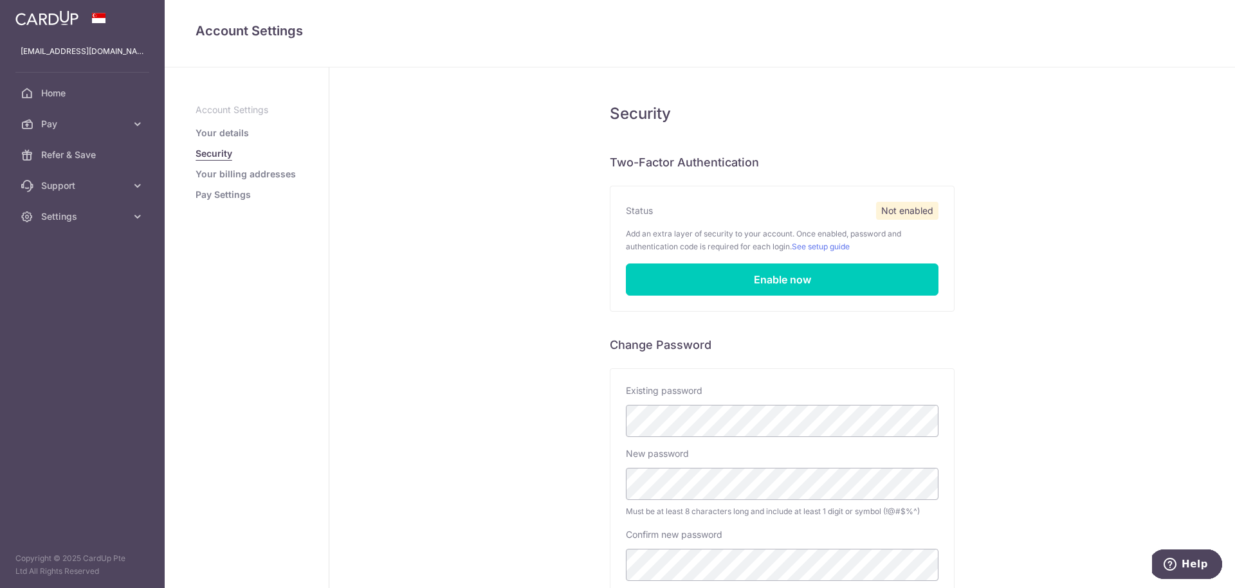
click at [271, 174] on link "Your billing addresses" at bounding box center [246, 174] width 100 height 13
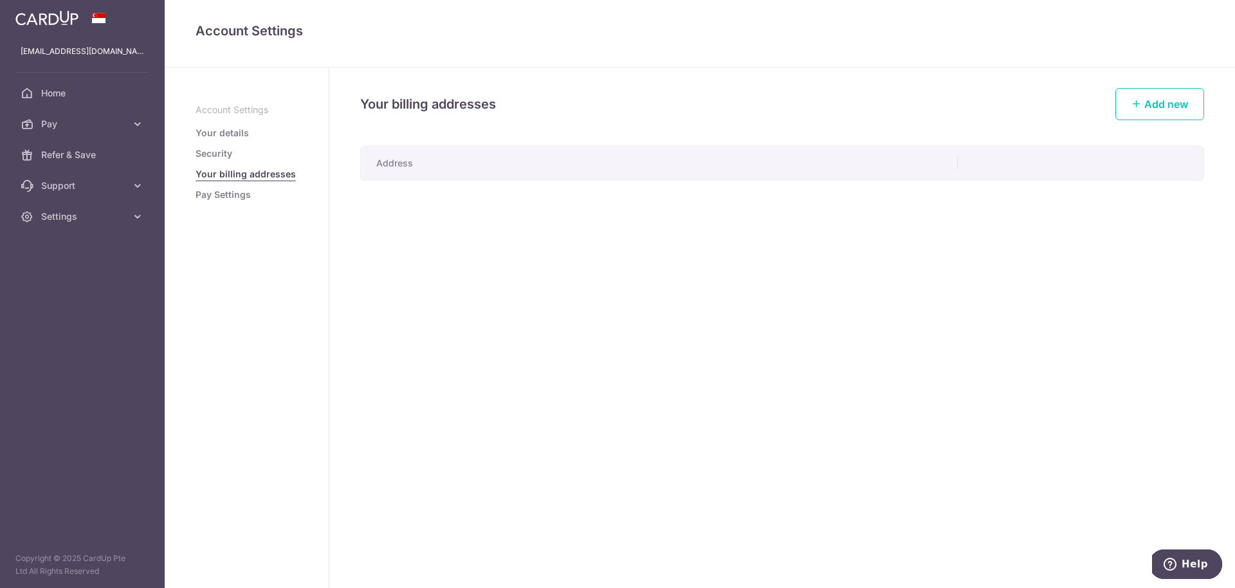
click at [217, 193] on link "Pay Settings" at bounding box center [223, 194] width 55 height 13
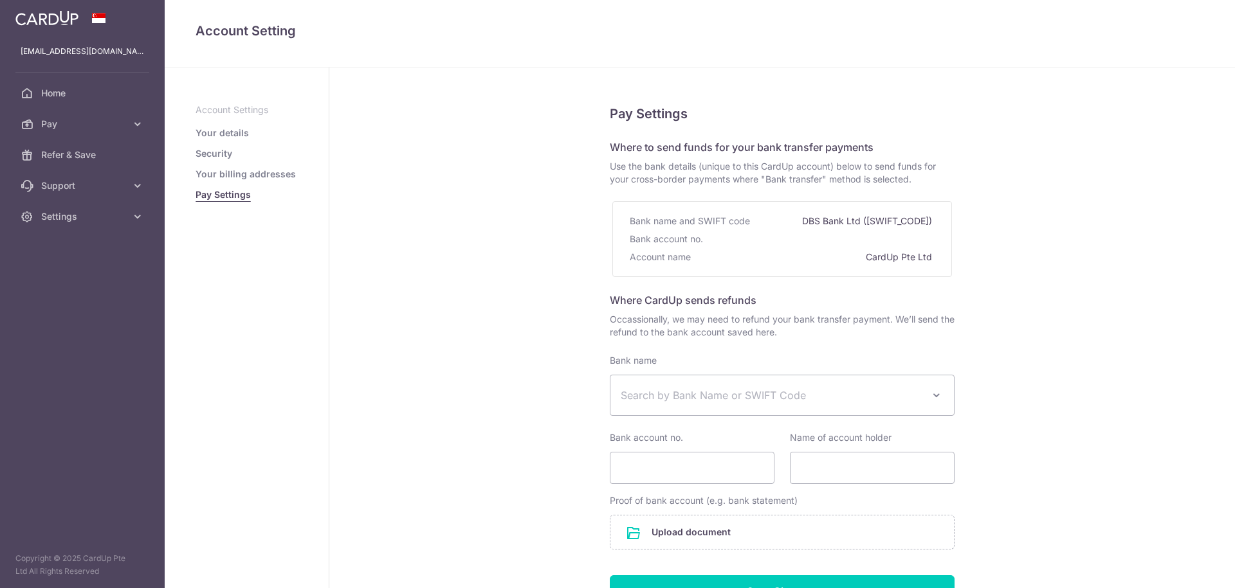
select select
click at [59, 93] on span "Home" at bounding box center [83, 93] width 85 height 13
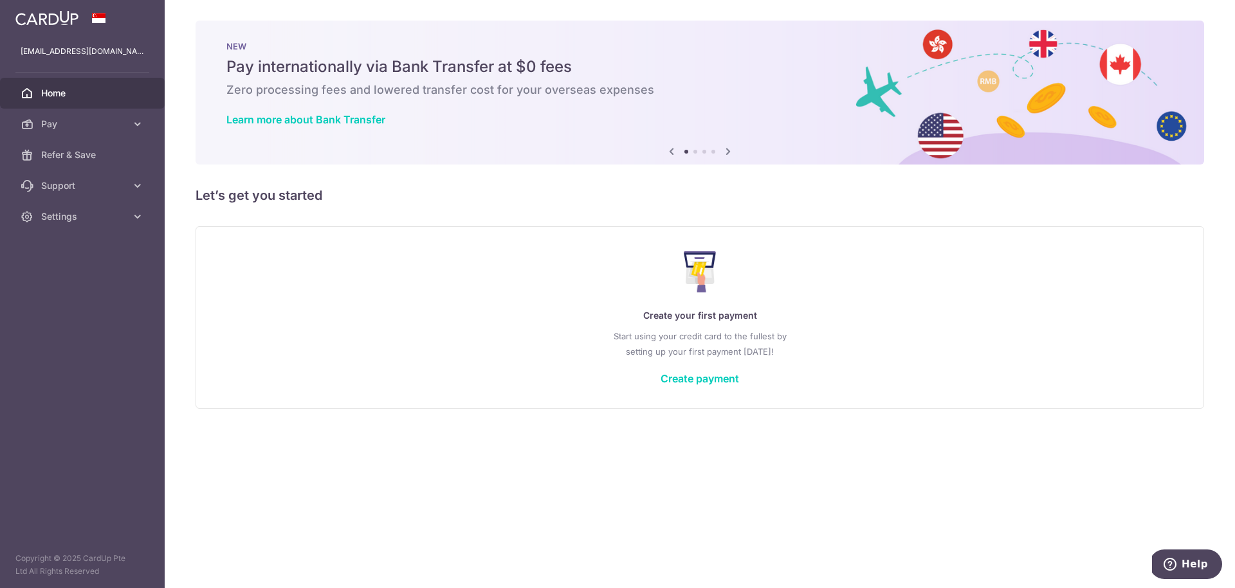
click at [728, 150] on icon at bounding box center [727, 151] width 15 height 16
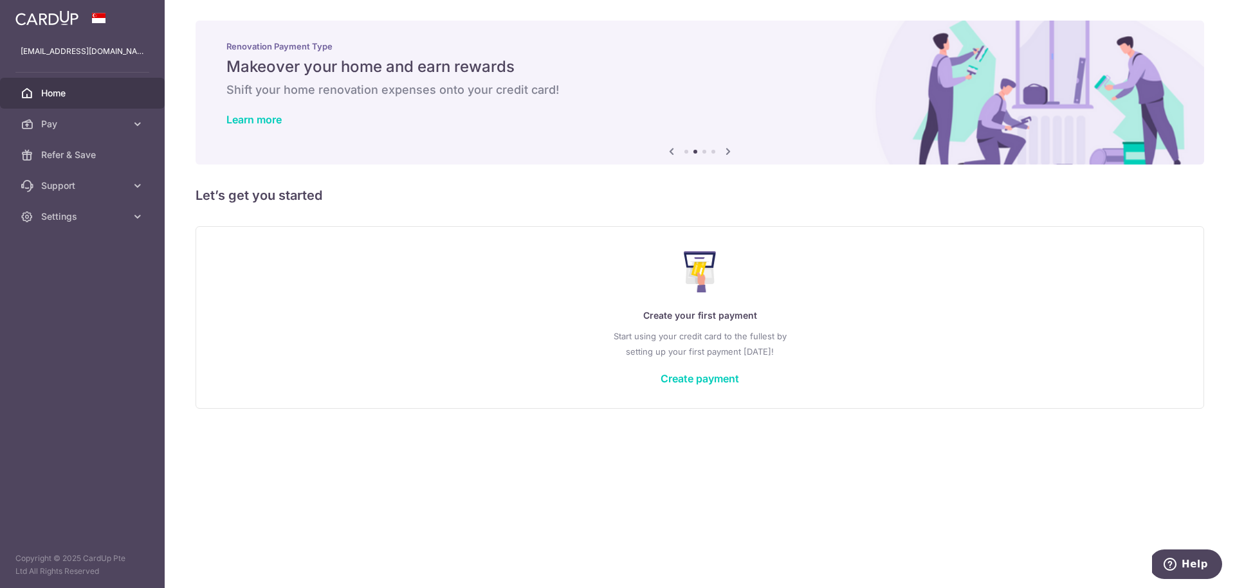
click at [728, 150] on icon at bounding box center [727, 151] width 15 height 16
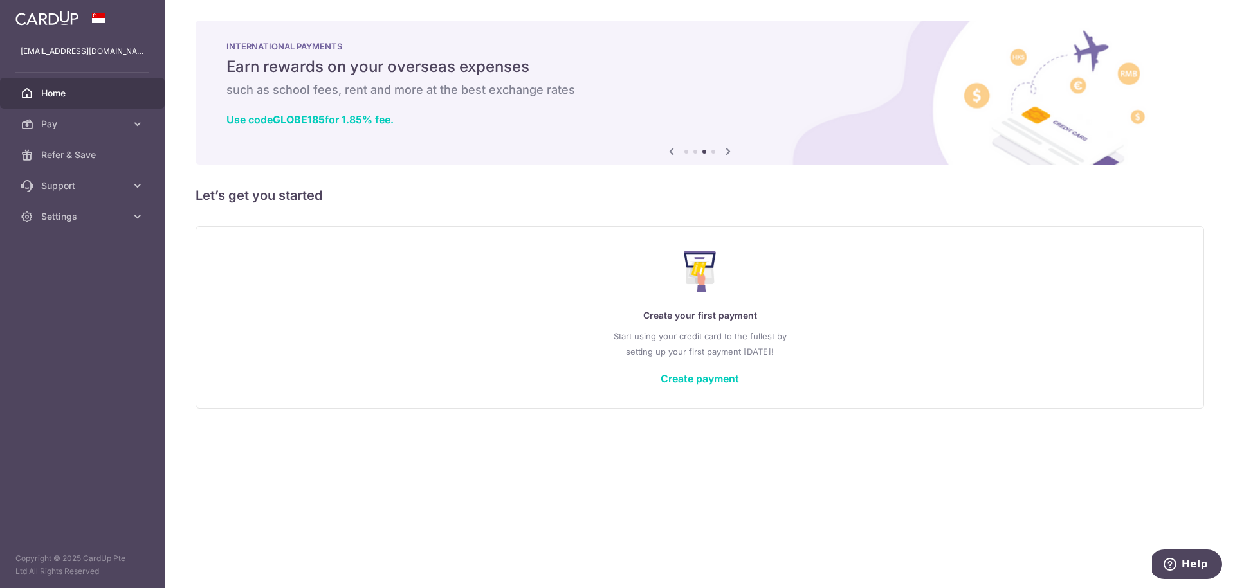
click at [728, 150] on icon at bounding box center [727, 151] width 15 height 16
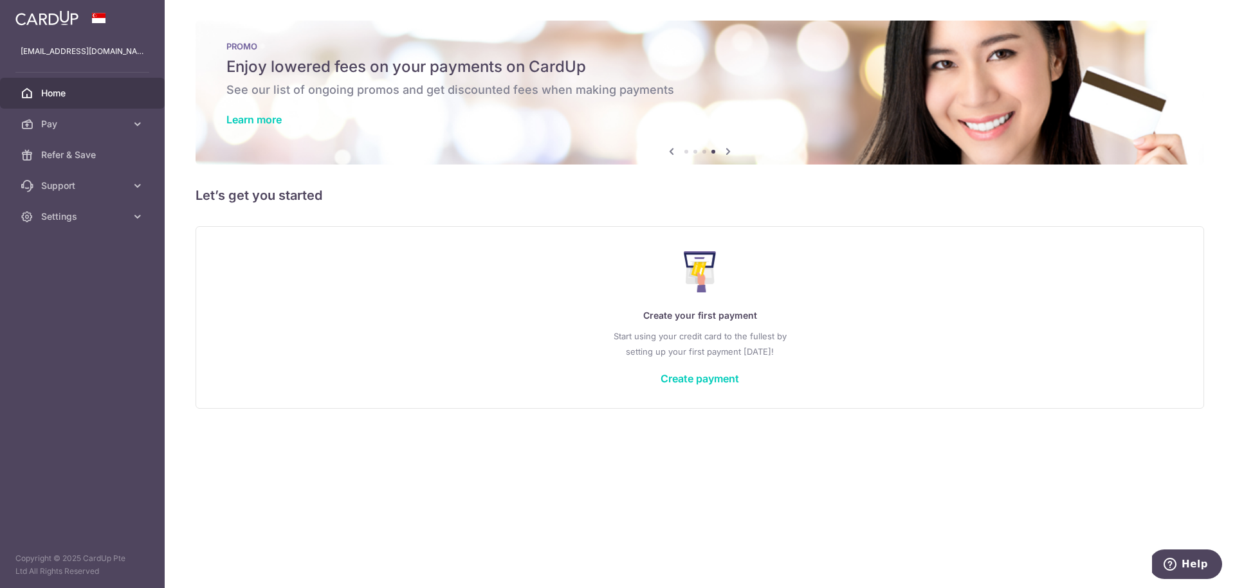
click at [728, 150] on icon at bounding box center [727, 151] width 15 height 16
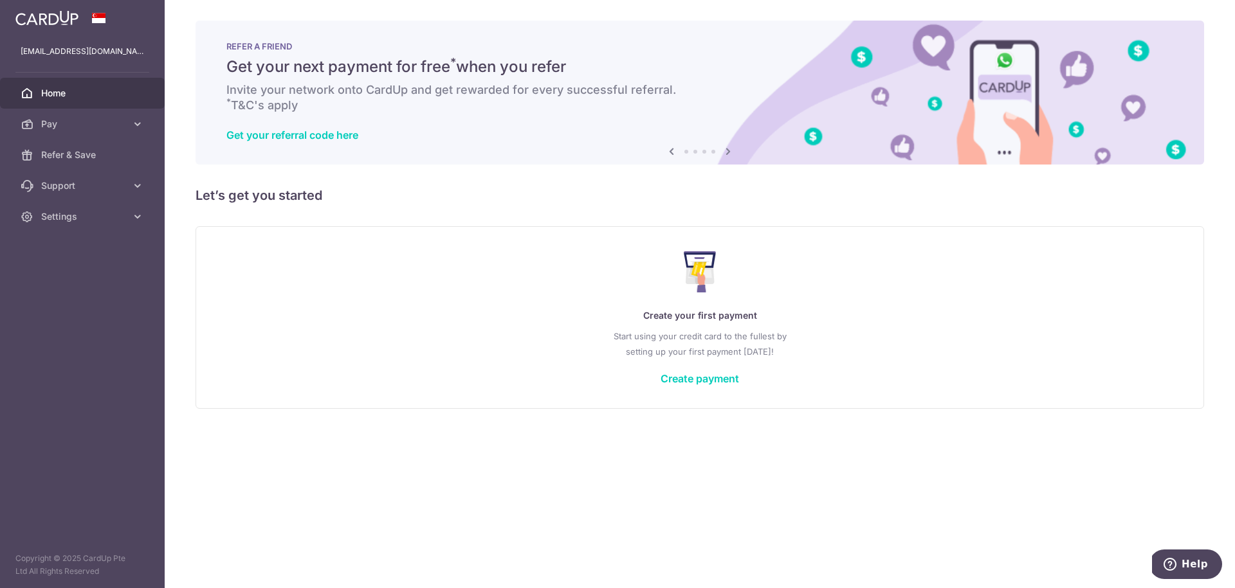
click at [728, 150] on icon at bounding box center [727, 151] width 15 height 16
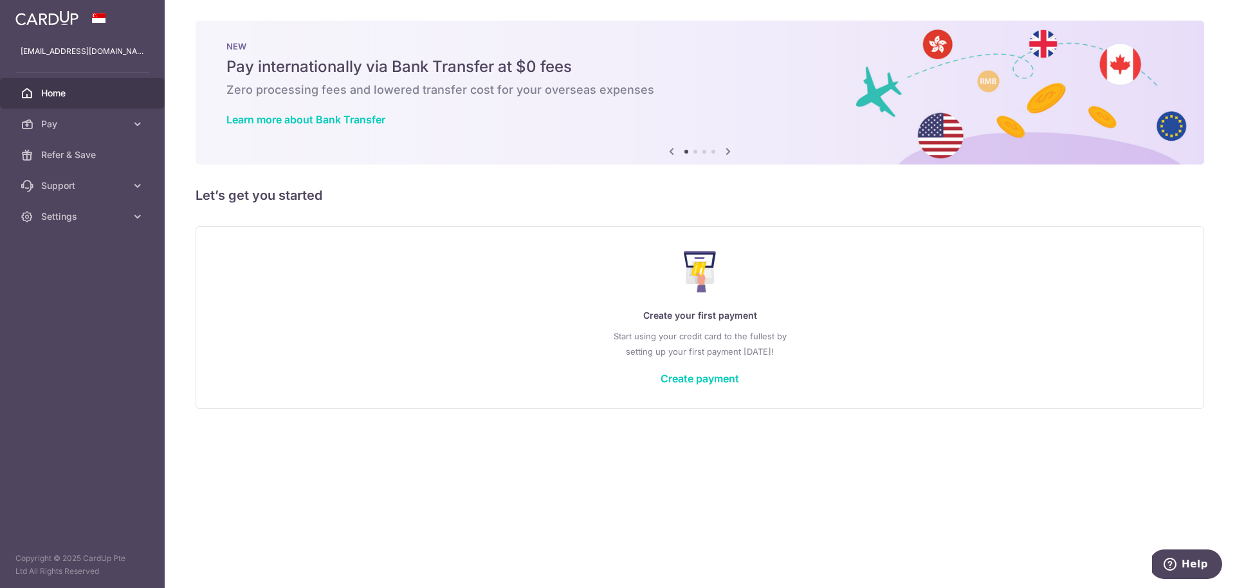
click at [728, 150] on icon at bounding box center [727, 151] width 15 height 16
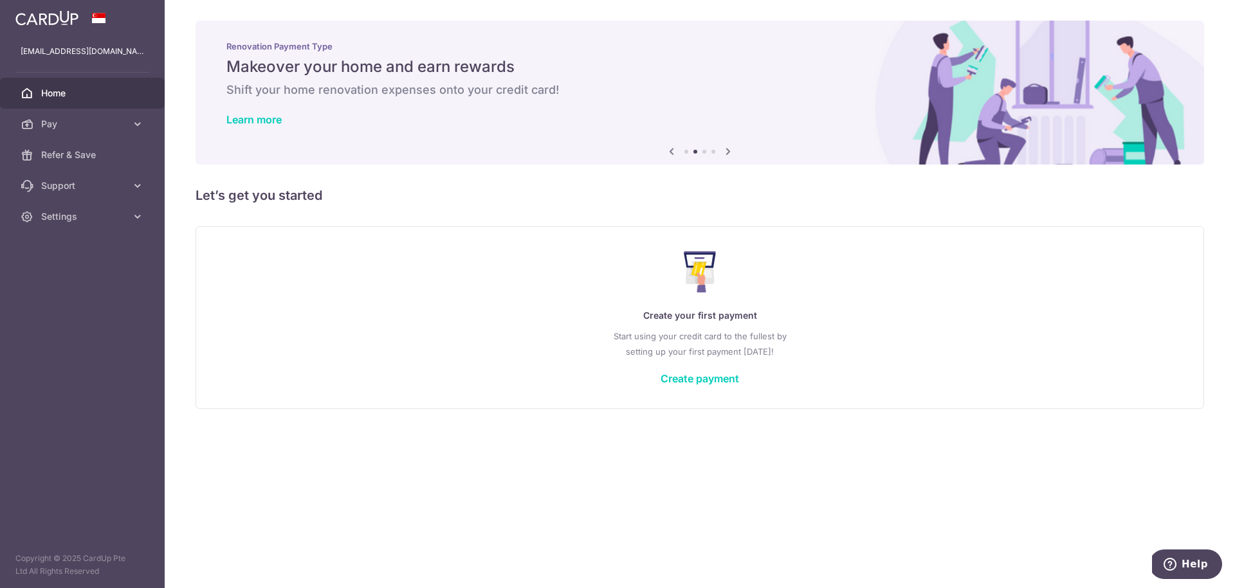
click at [728, 150] on icon at bounding box center [727, 151] width 15 height 16
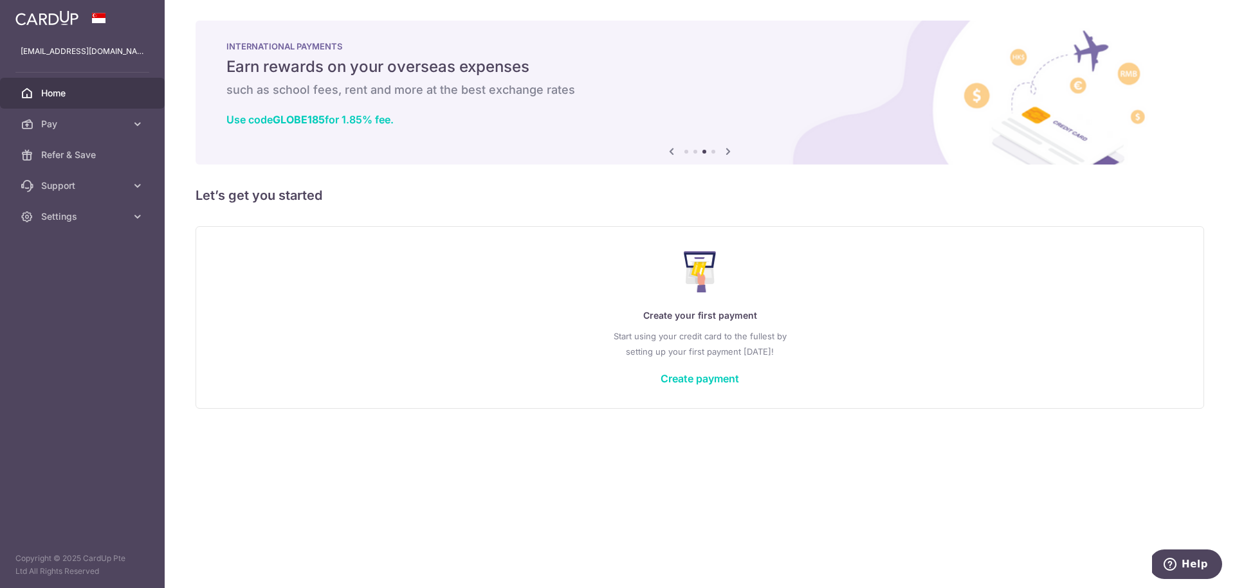
click at [728, 150] on icon at bounding box center [727, 151] width 15 height 16
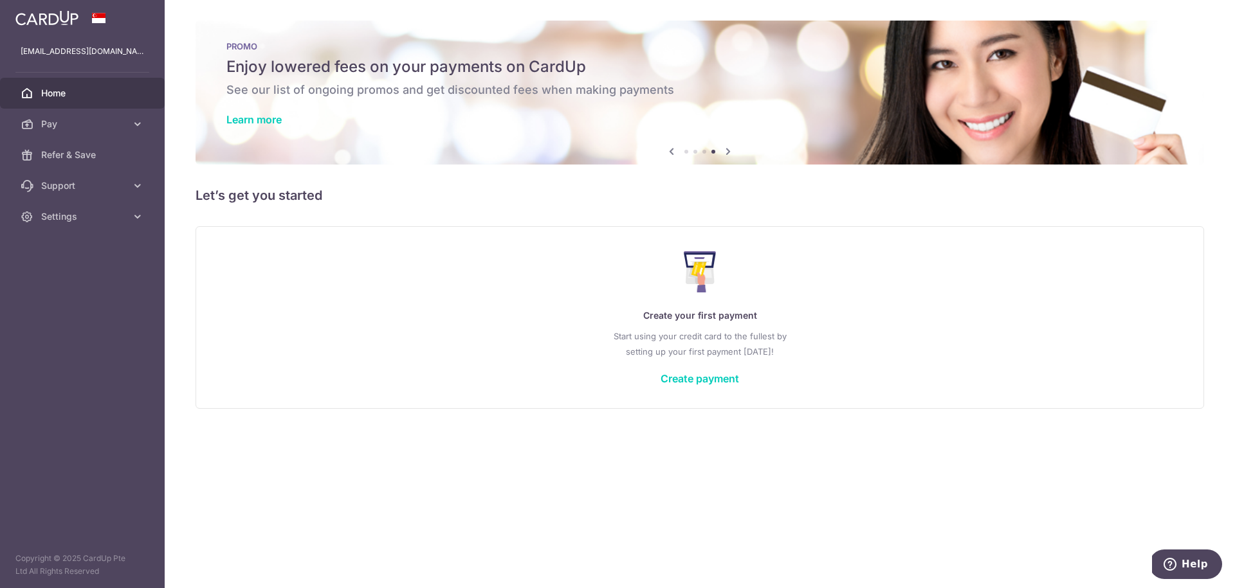
click at [671, 154] on icon at bounding box center [671, 151] width 15 height 16
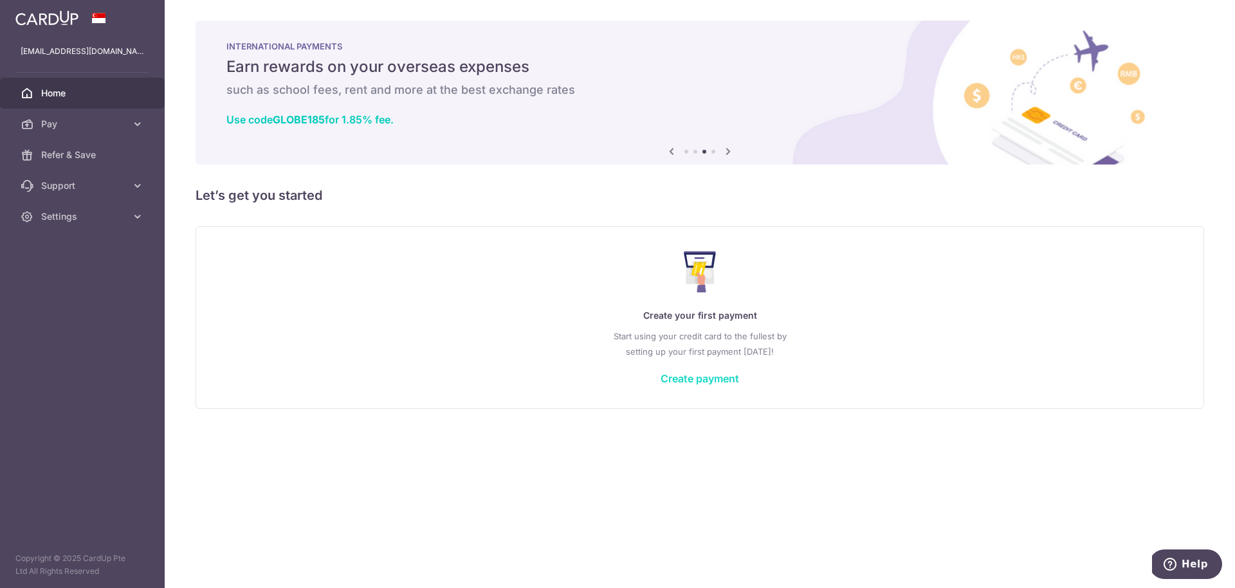
click at [693, 381] on link "Create payment" at bounding box center [699, 378] width 78 height 13
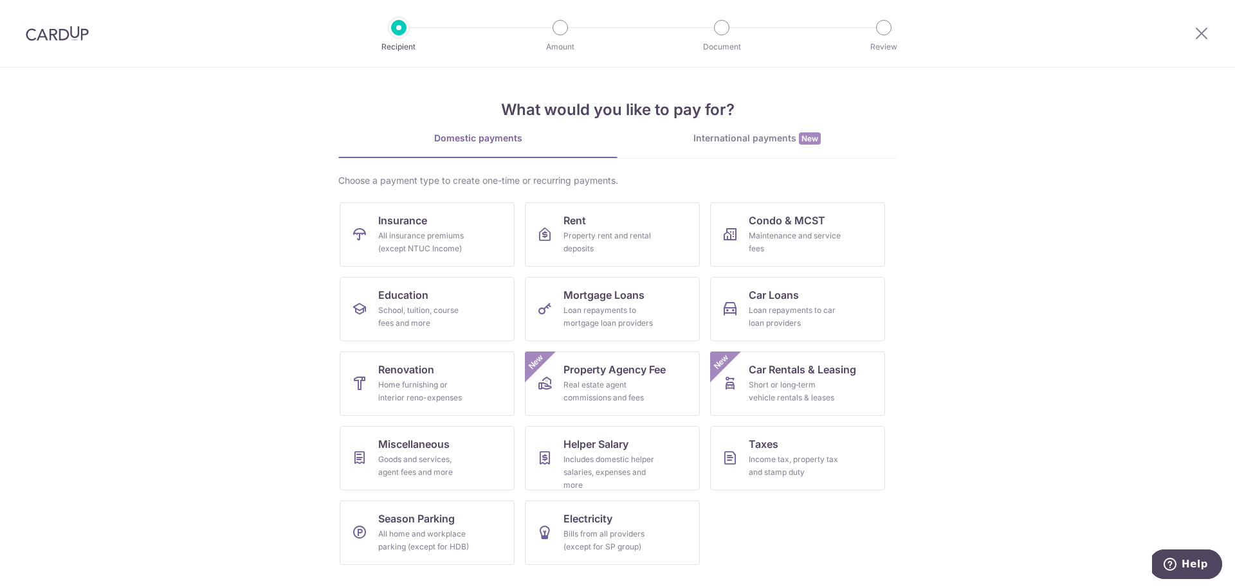
click at [724, 140] on div "International payments New" at bounding box center [756, 139] width 279 height 14
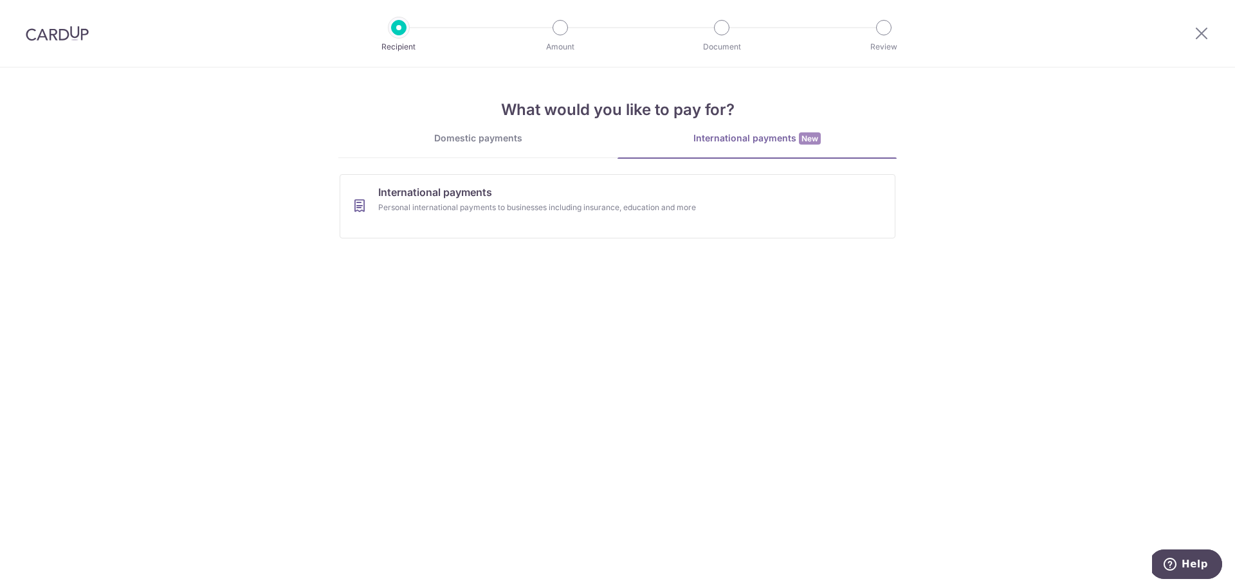
click at [513, 139] on div "Domestic payments" at bounding box center [477, 138] width 279 height 13
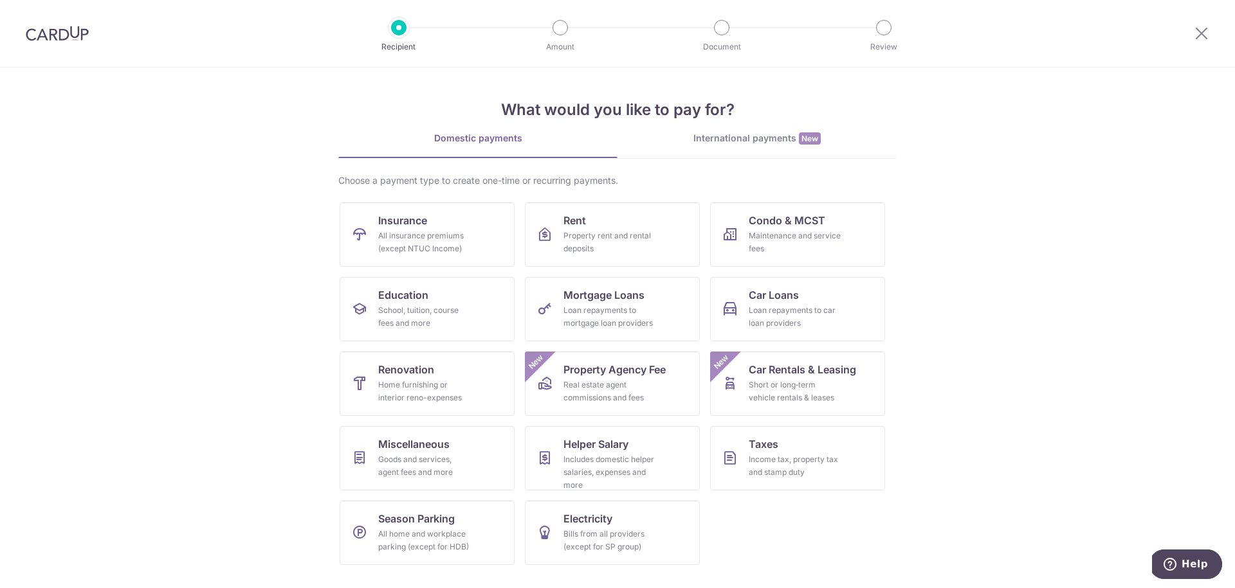
click at [740, 136] on div "International payments New" at bounding box center [756, 139] width 279 height 14
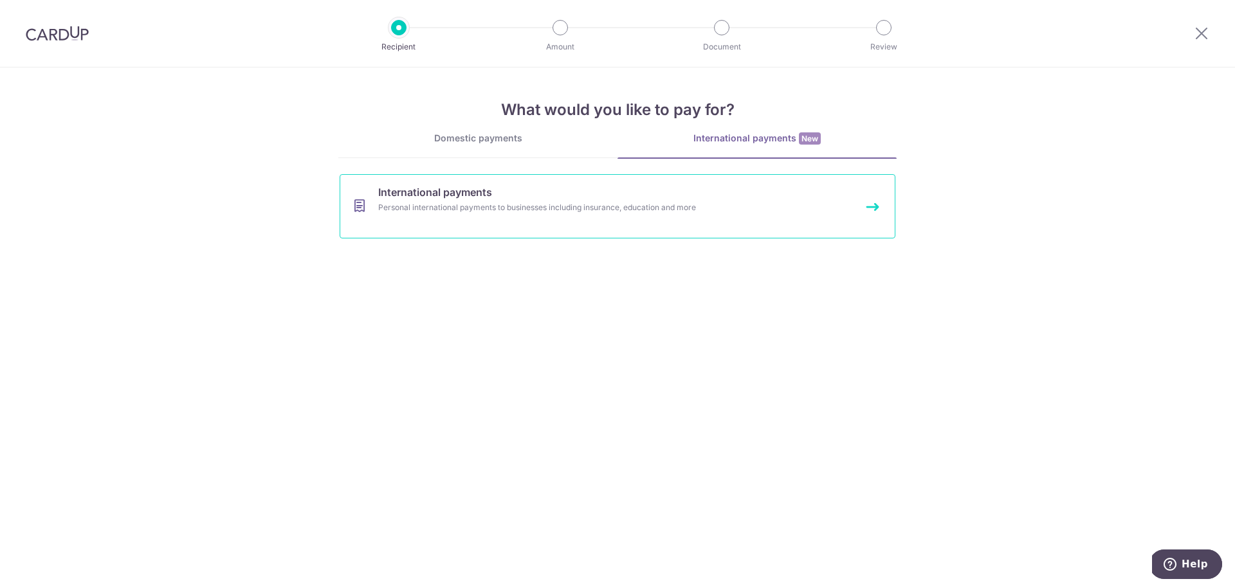
click at [456, 205] on div "Personal international payments to businesses including insurance, education an…" at bounding box center [600, 207] width 444 height 13
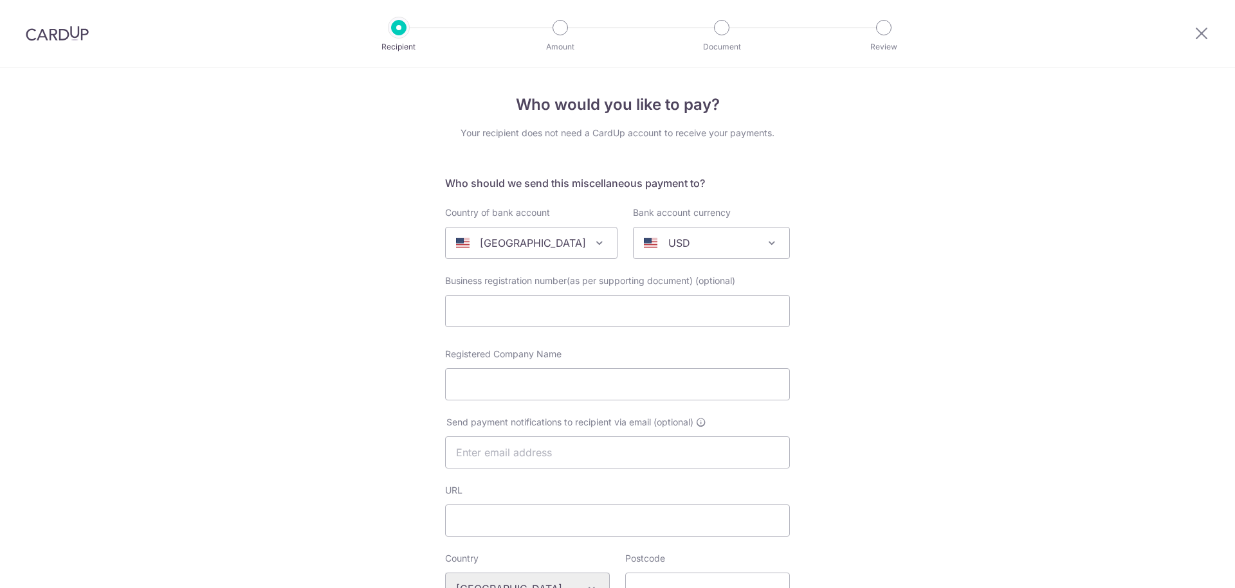
select select
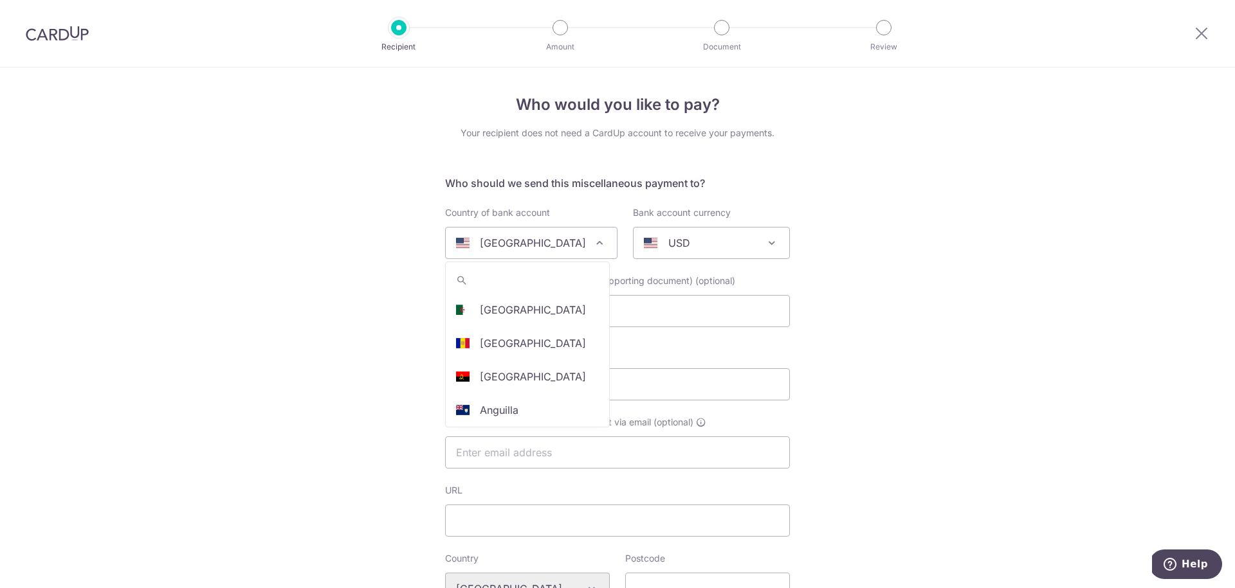
click at [526, 241] on p "[GEOGRAPHIC_DATA]" at bounding box center [533, 242] width 106 height 15
type input "aus"
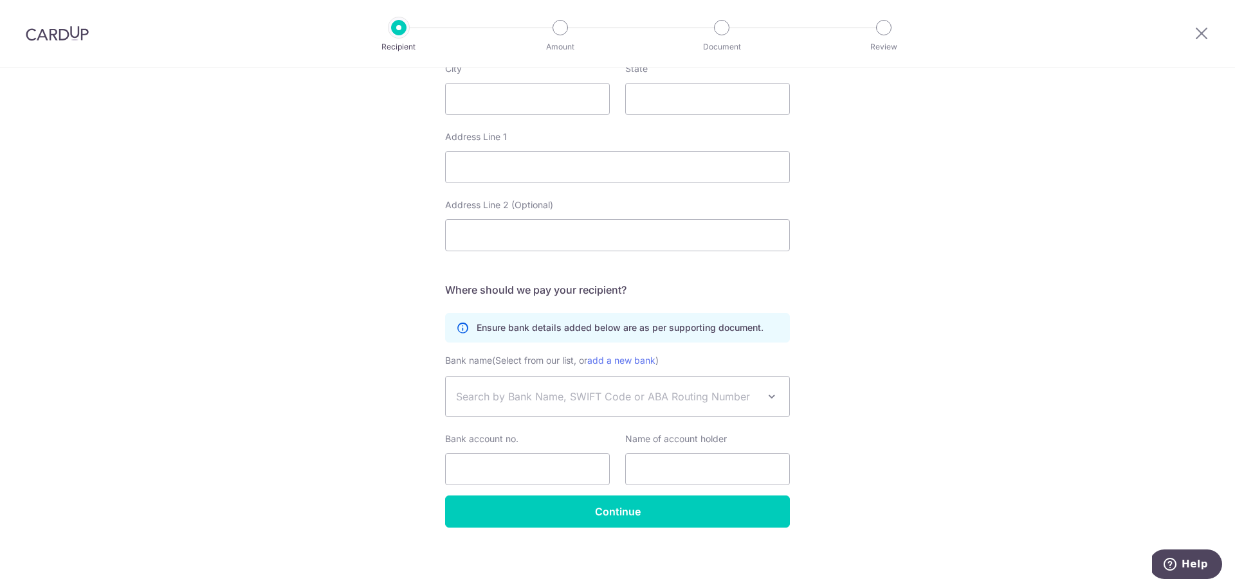
scroll to position [558, 0]
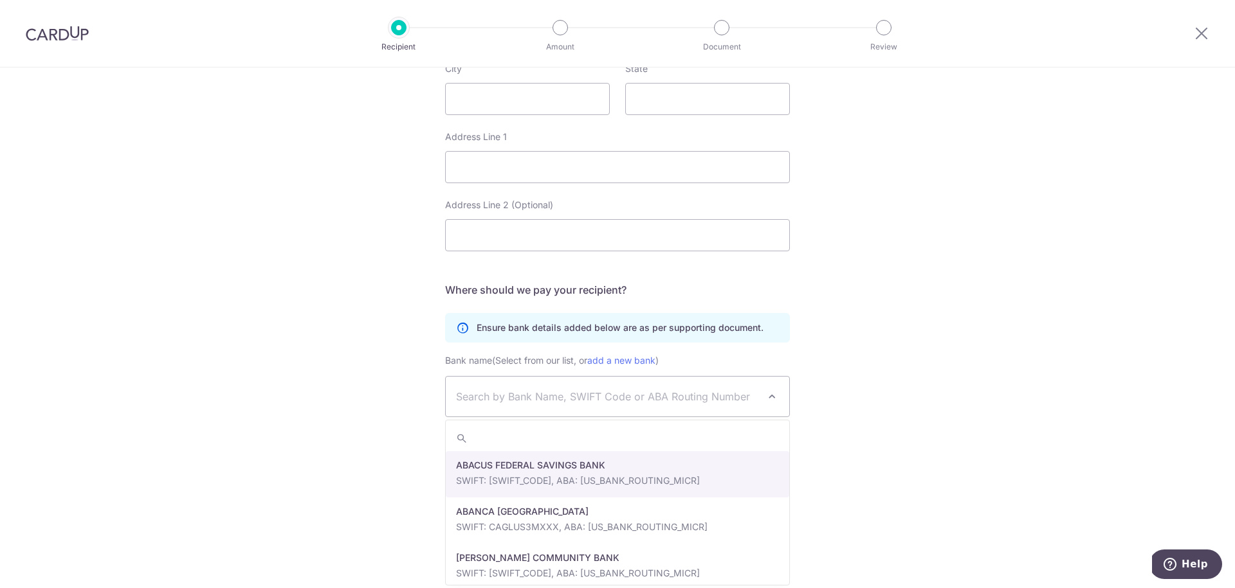
click at [770, 395] on span at bounding box center [771, 396] width 15 height 15
click at [828, 388] on div "Who would you like to pay? Your recipient does not need a CardUp account to rec…" at bounding box center [617, 48] width 1235 height 1079
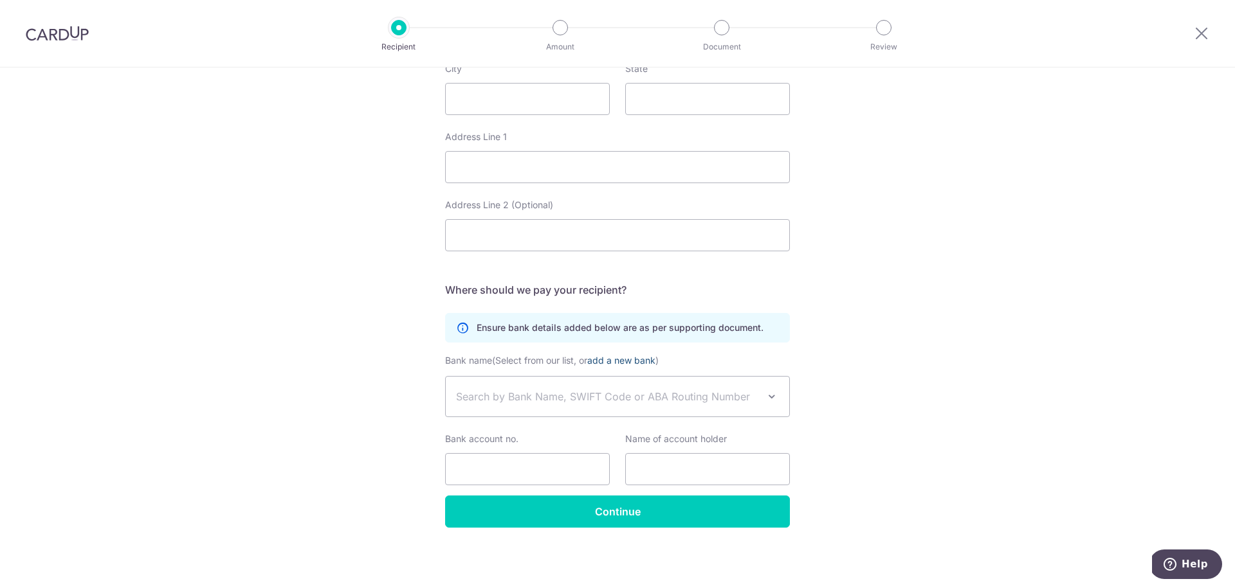
click at [632, 359] on link "add a new bank" at bounding box center [621, 360] width 68 height 11
click at [446, 376] on select "ABACUS FEDERAL SAVINGS BANK ABANCA USA [PERSON_NAME] COMMUNITY BANK ADVANTAGE F…" at bounding box center [445, 376] width 1 height 1
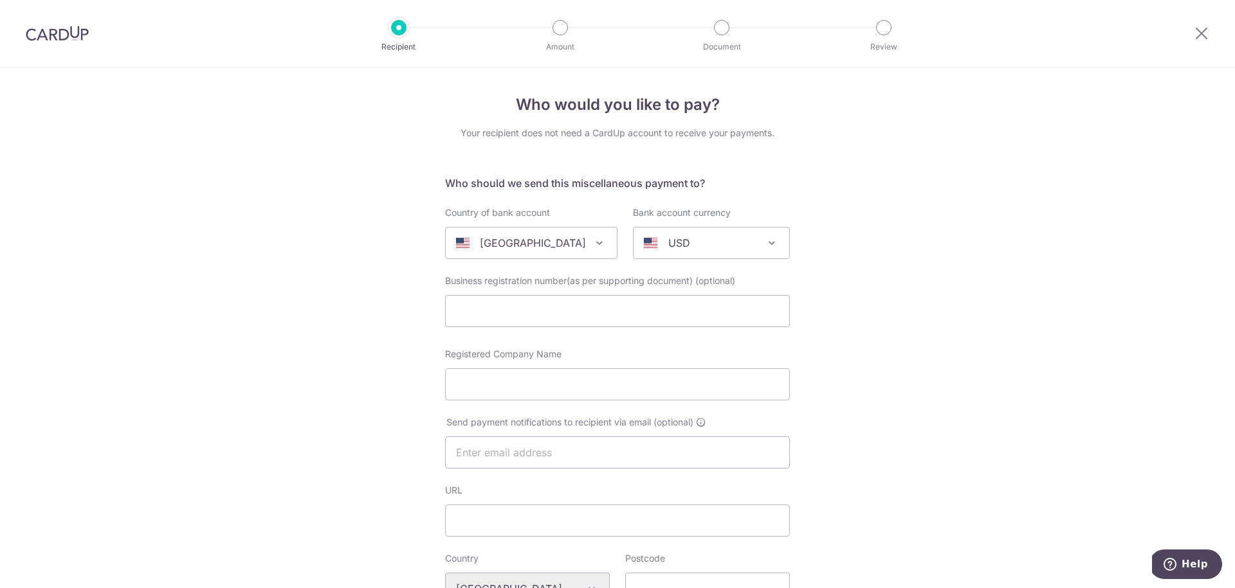
scroll to position [0, 0]
click at [61, 35] on img at bounding box center [57, 33] width 63 height 15
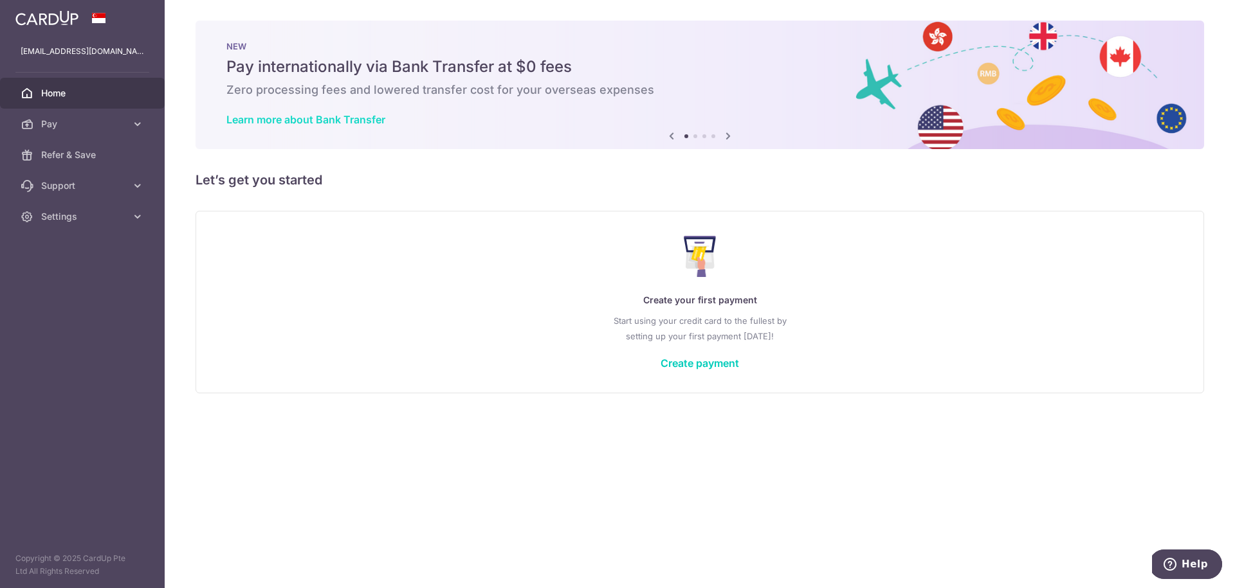
click at [311, 118] on link "Learn more about Bank Transfer" at bounding box center [305, 119] width 159 height 13
click at [138, 125] on icon at bounding box center [137, 124] width 13 height 13
click at [60, 213] on span "Cards" at bounding box center [83, 216] width 85 height 13
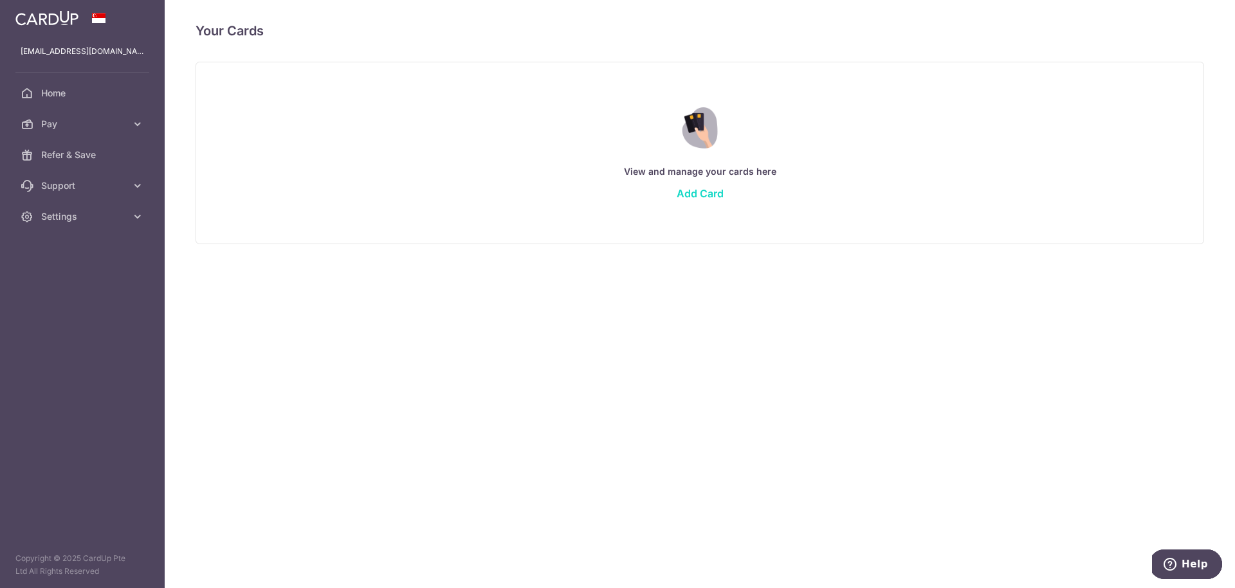
click at [691, 192] on link "Add Card" at bounding box center [700, 193] width 47 height 13
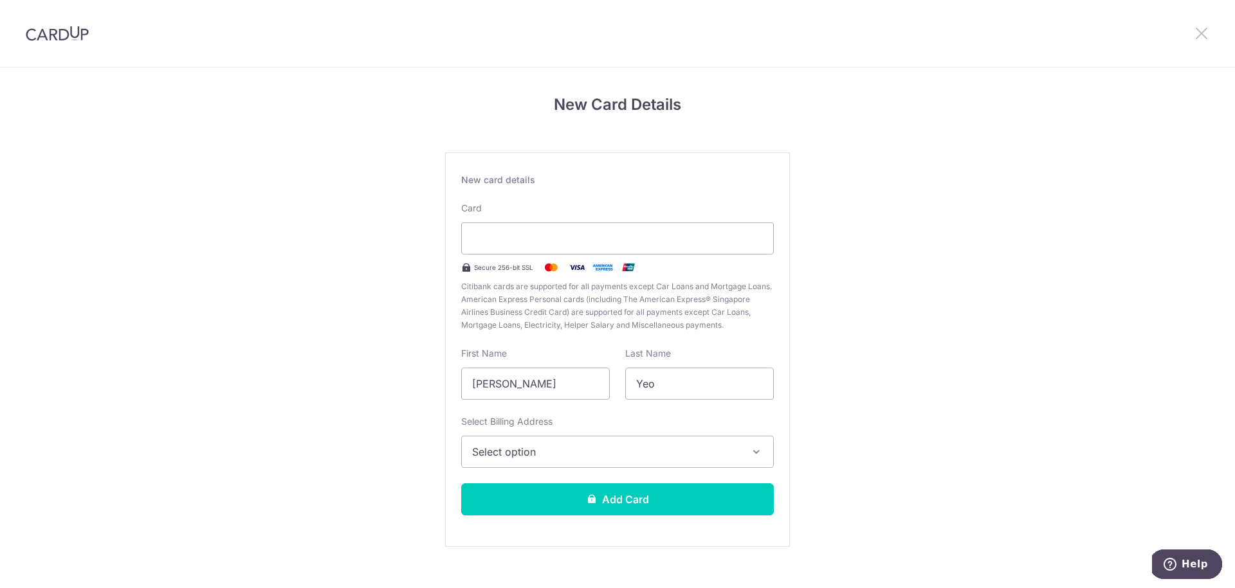
click at [1203, 32] on icon at bounding box center [1201, 33] width 15 height 16
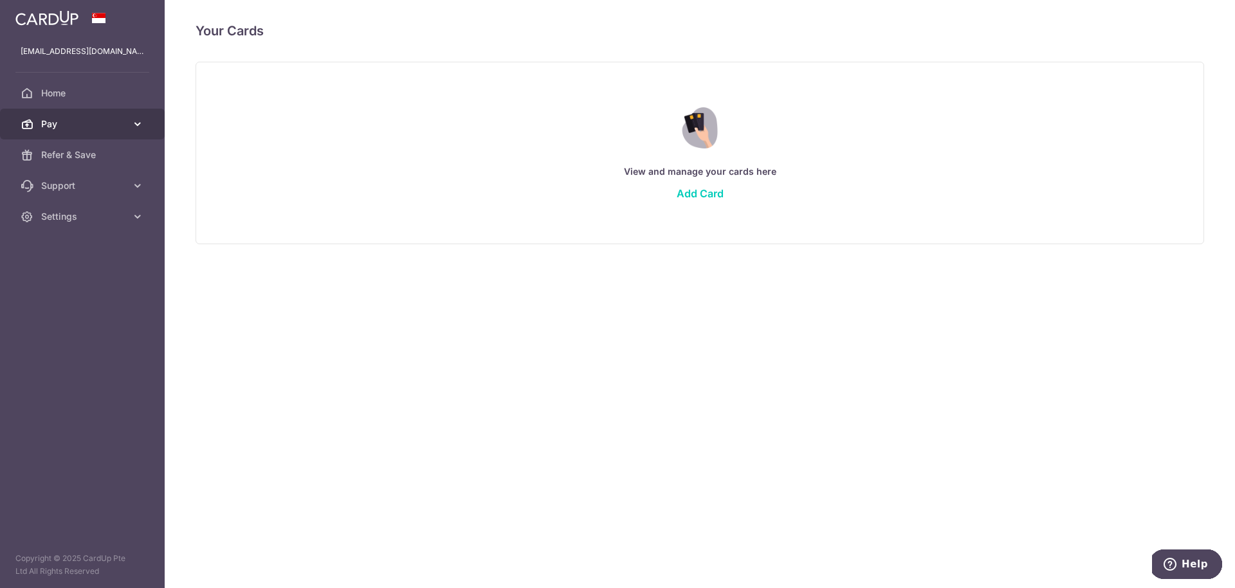
click at [143, 127] on icon at bounding box center [137, 124] width 13 height 13
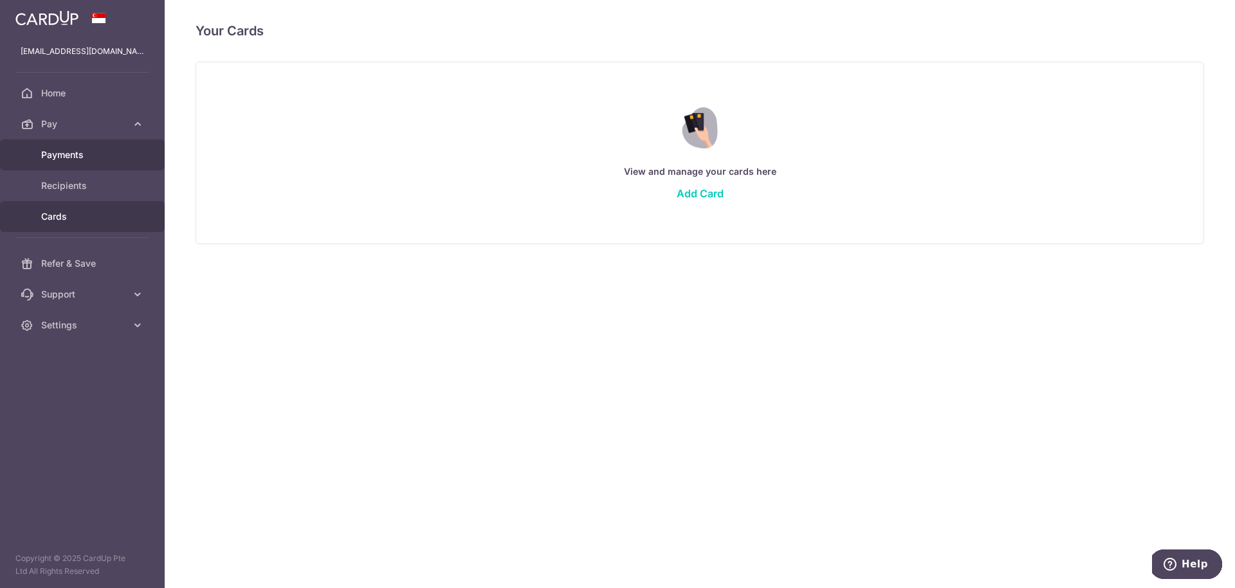
click at [87, 154] on span "Payments" at bounding box center [83, 155] width 85 height 13
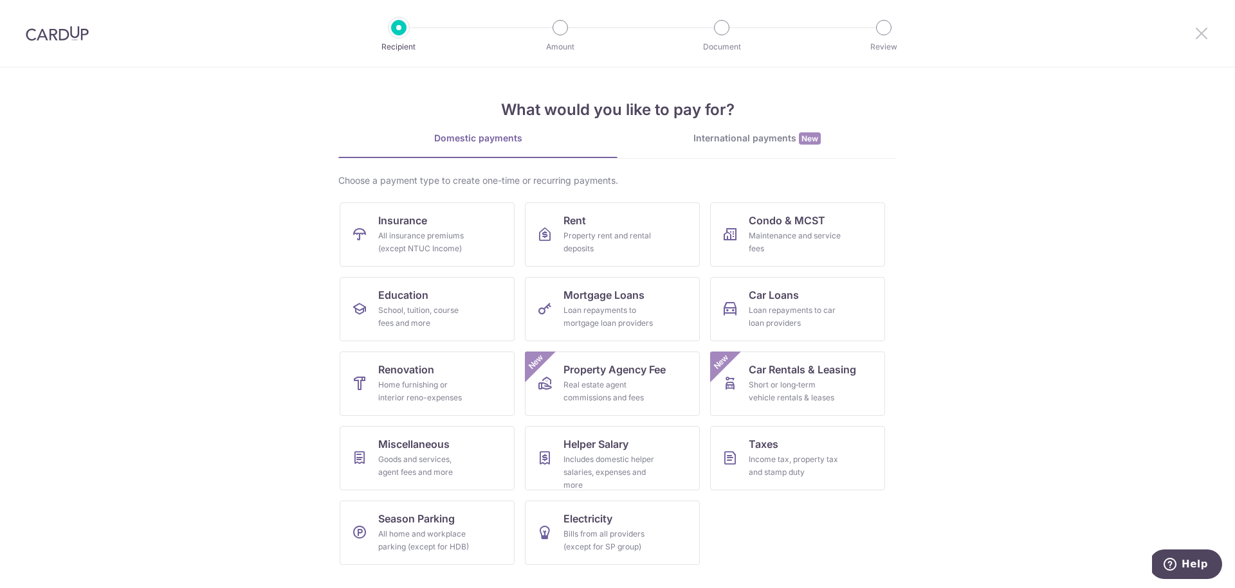
click at [1202, 35] on icon at bounding box center [1201, 33] width 15 height 16
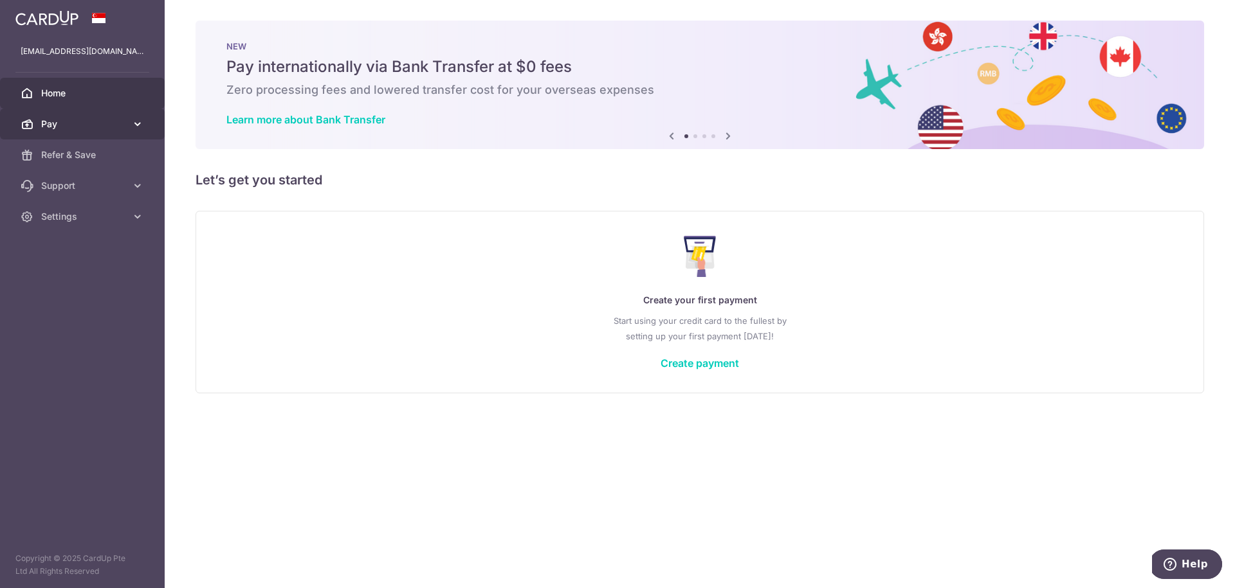
click at [141, 122] on icon at bounding box center [137, 124] width 13 height 13
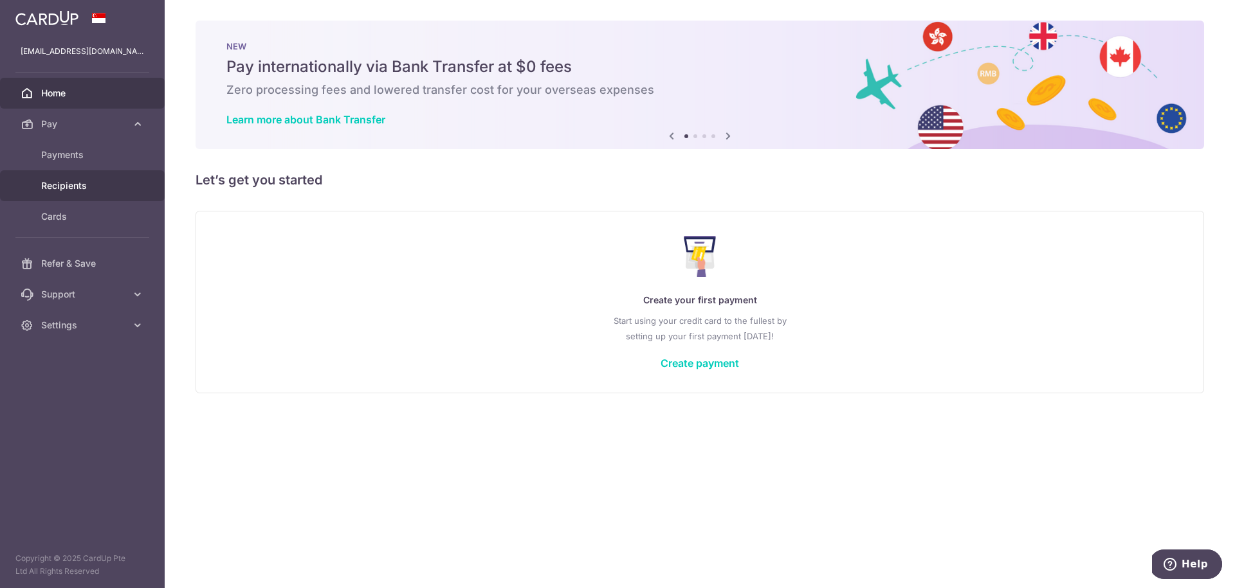
click at [84, 183] on span "Recipients" at bounding box center [83, 185] width 85 height 13
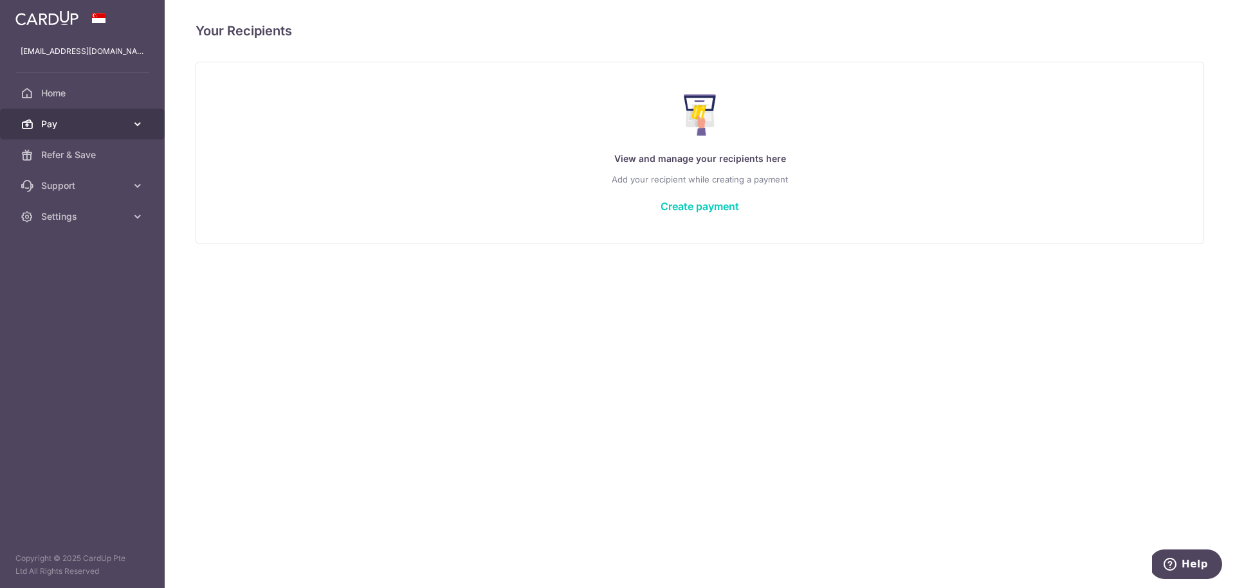
click at [134, 122] on icon at bounding box center [137, 124] width 13 height 13
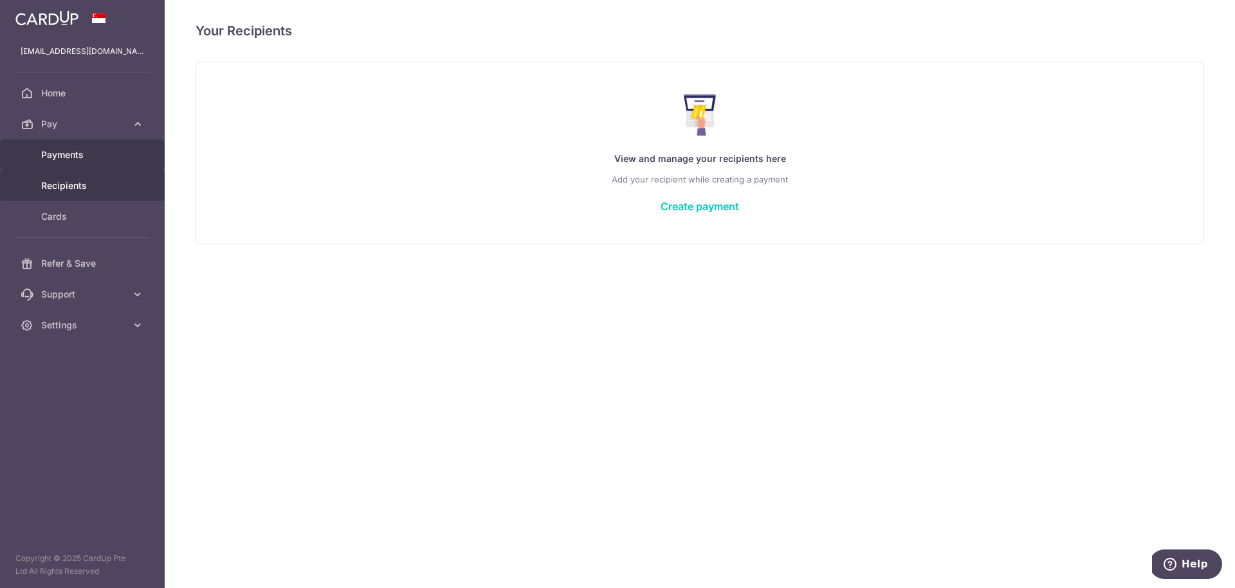
click at [75, 152] on span "Payments" at bounding box center [83, 155] width 85 height 13
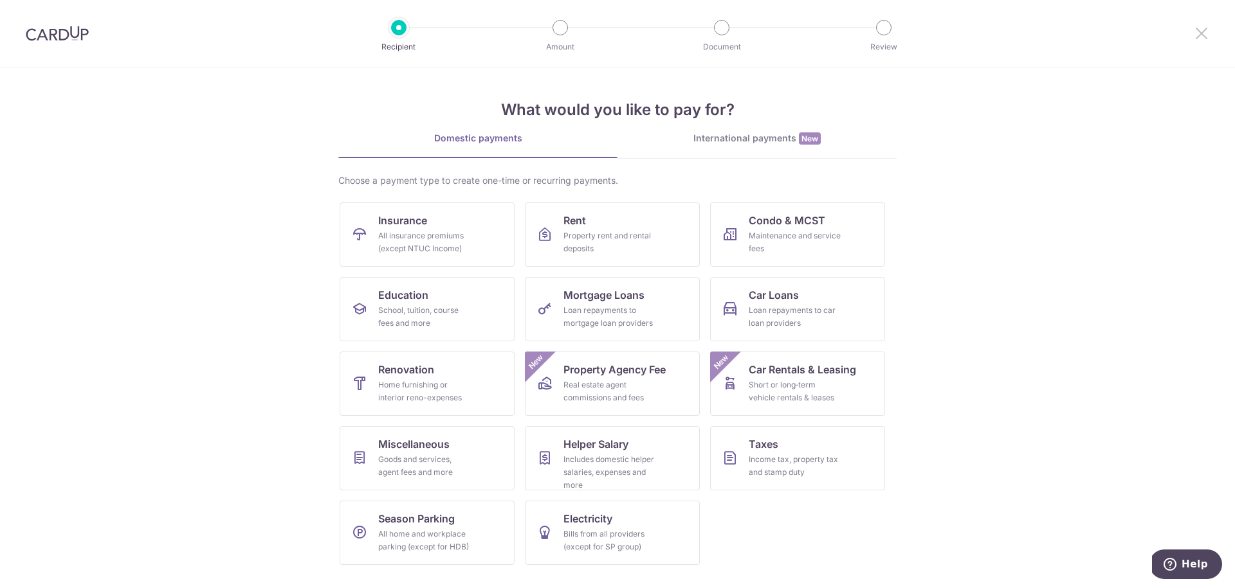
click at [1199, 32] on icon at bounding box center [1201, 33] width 15 height 16
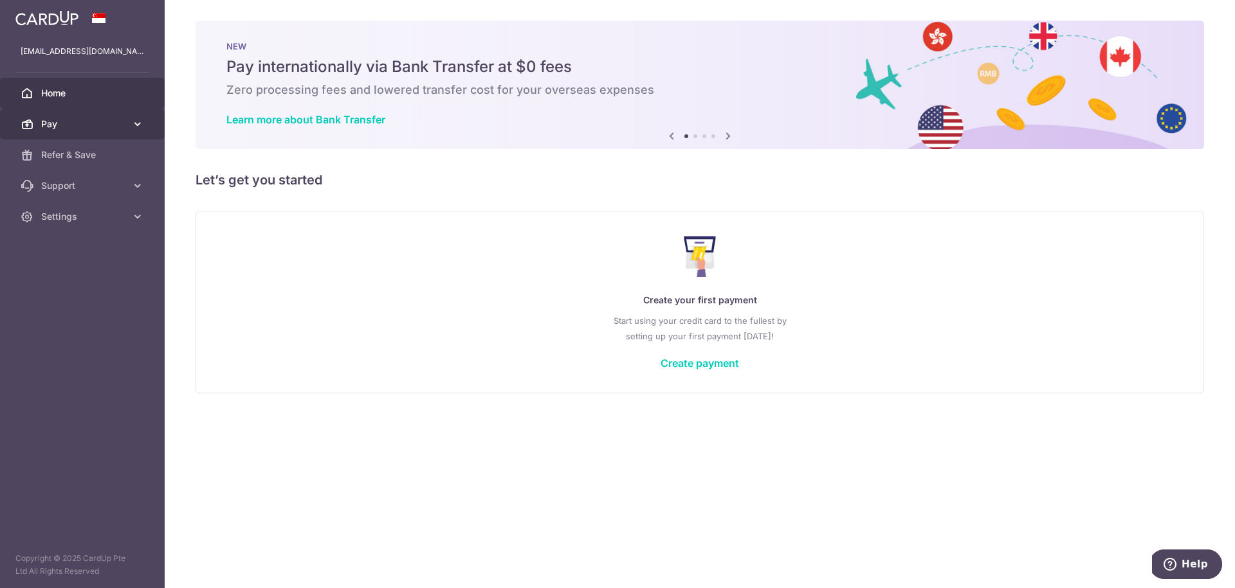
click at [140, 127] on icon at bounding box center [137, 124] width 13 height 13
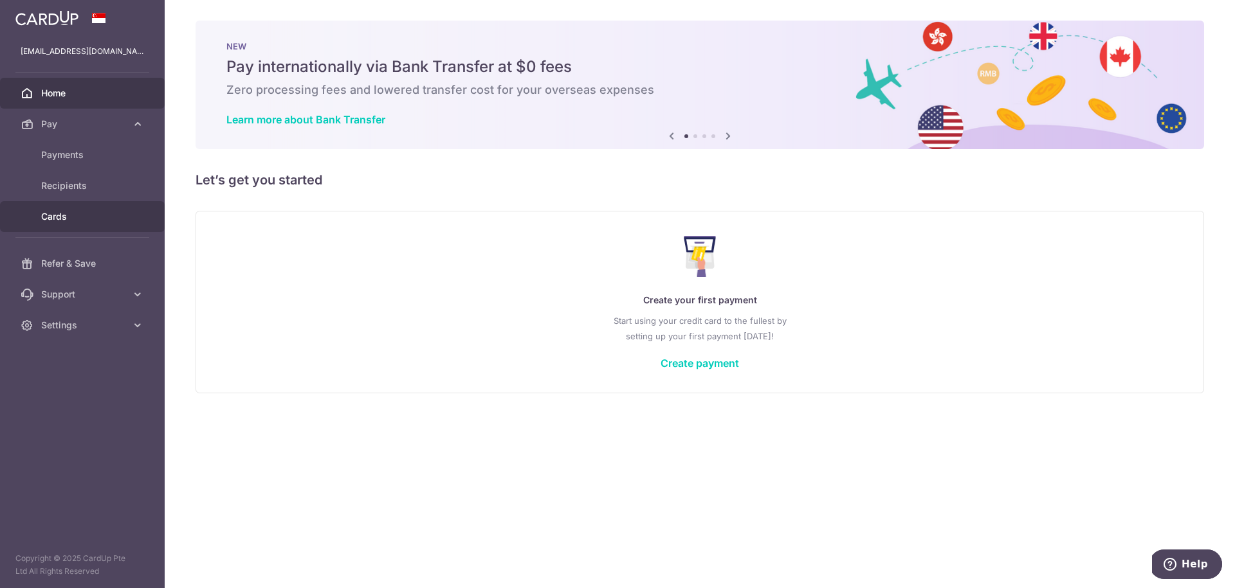
click at [66, 212] on span "Cards" at bounding box center [83, 216] width 85 height 13
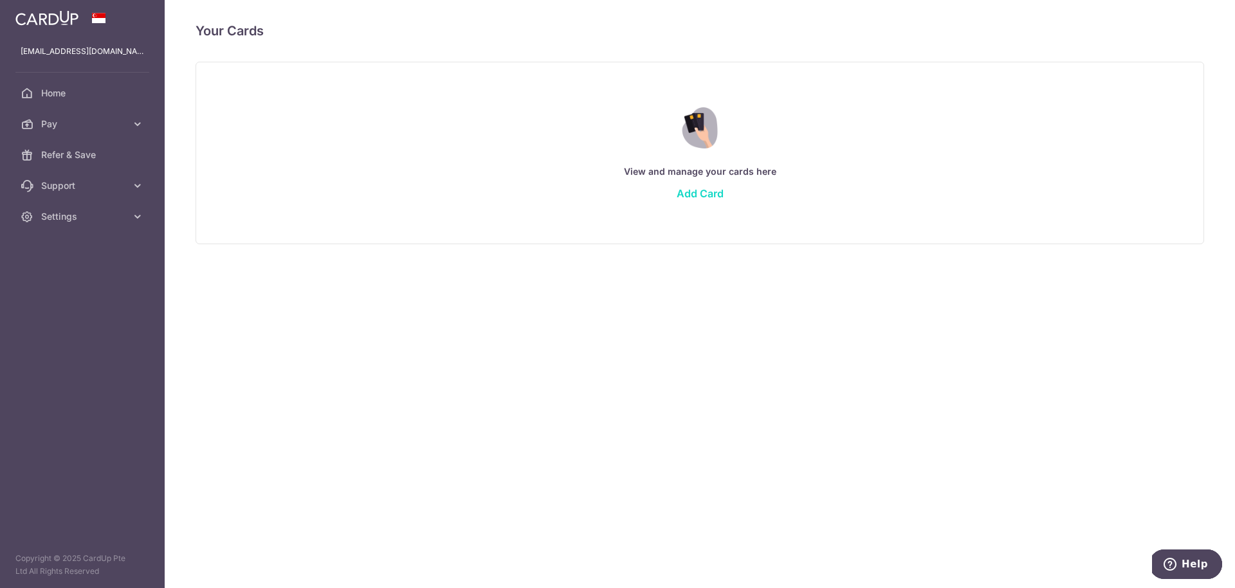
click at [693, 192] on link "Add Card" at bounding box center [700, 193] width 47 height 13
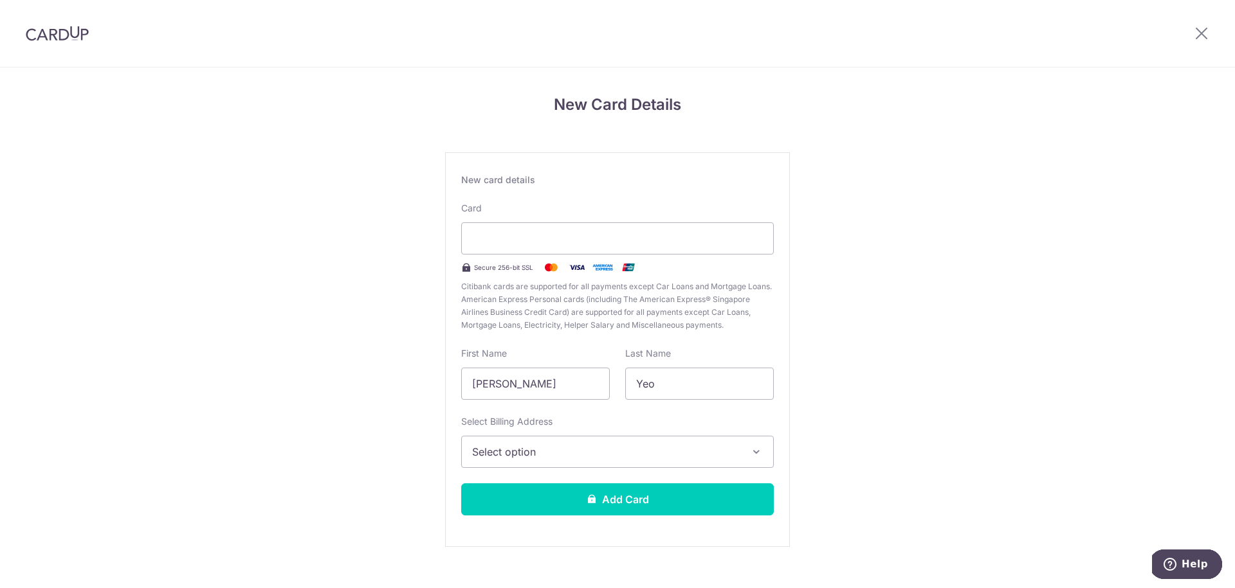
click at [693, 451] on span "Select option" at bounding box center [606, 451] width 268 height 15
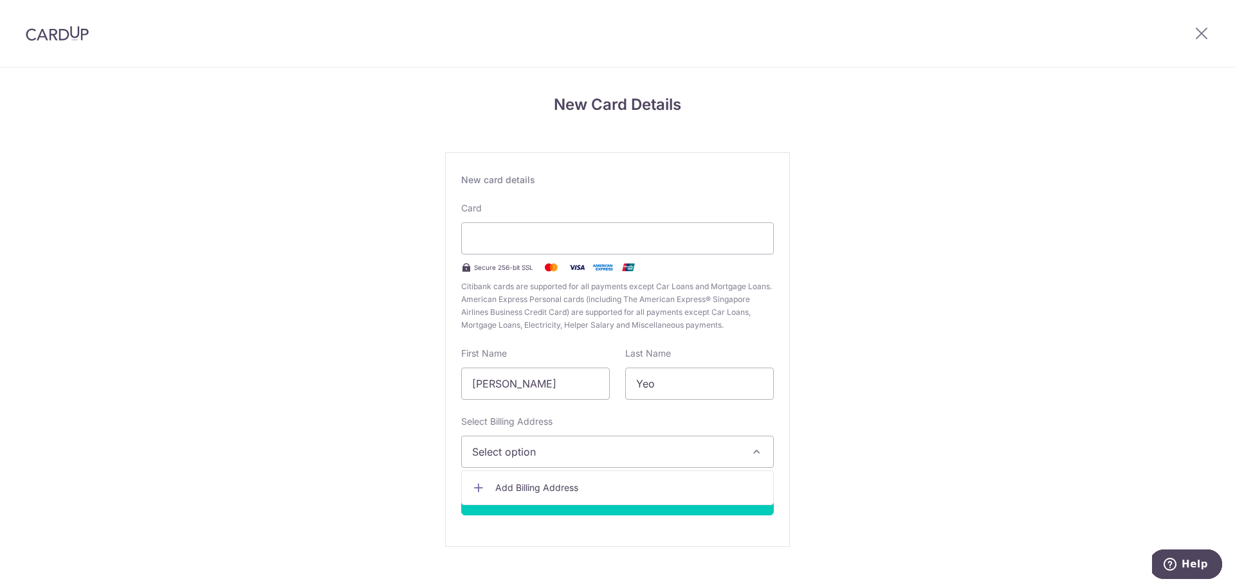
click at [835, 418] on div "New Card Details New card details Card Secure 256-bit SSL Citibank cards are su…" at bounding box center [617, 338] width 1235 height 540
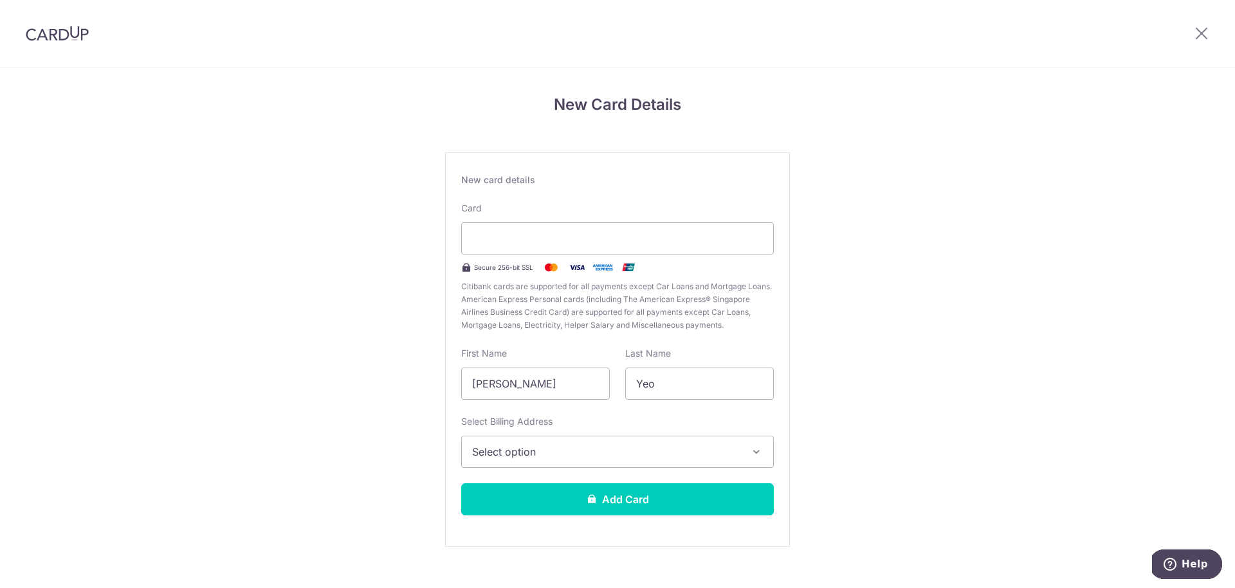
click at [587, 448] on span "Select option" at bounding box center [606, 451] width 268 height 15
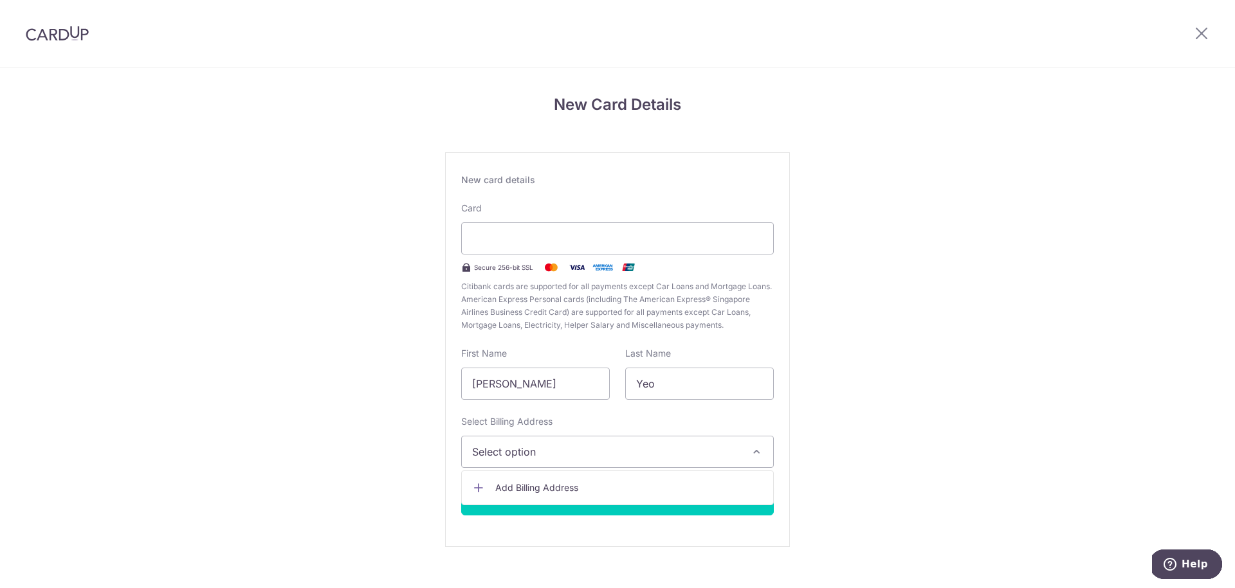
click at [686, 484] on span "Add Billing Address" at bounding box center [629, 488] width 268 height 13
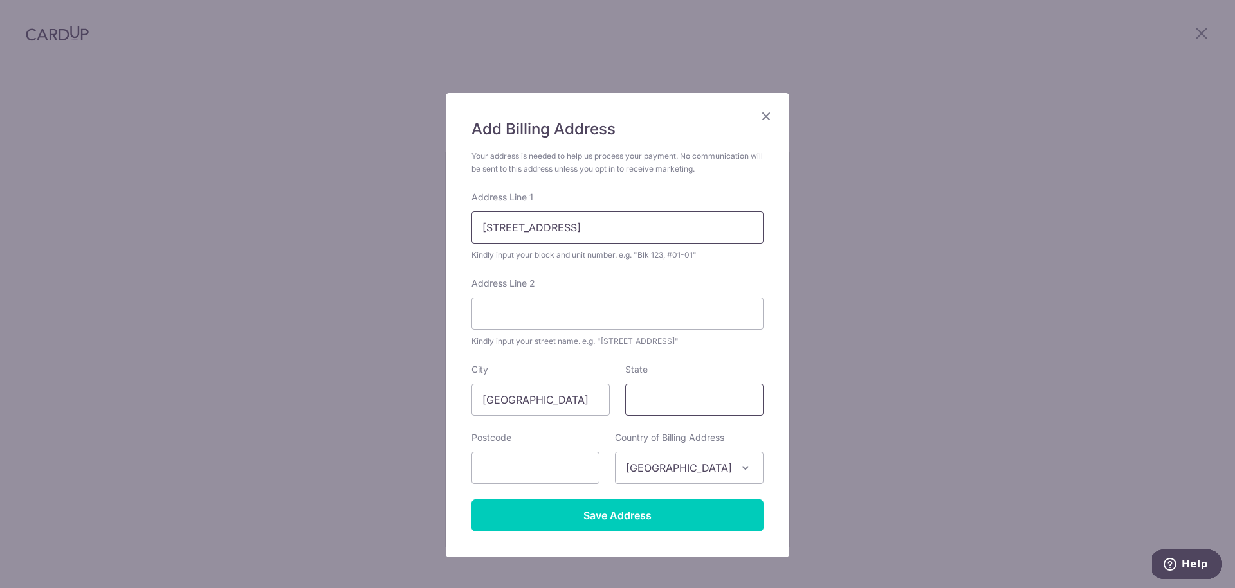
type input "30 Woo Mon Chew Road"
type input "Singapore"
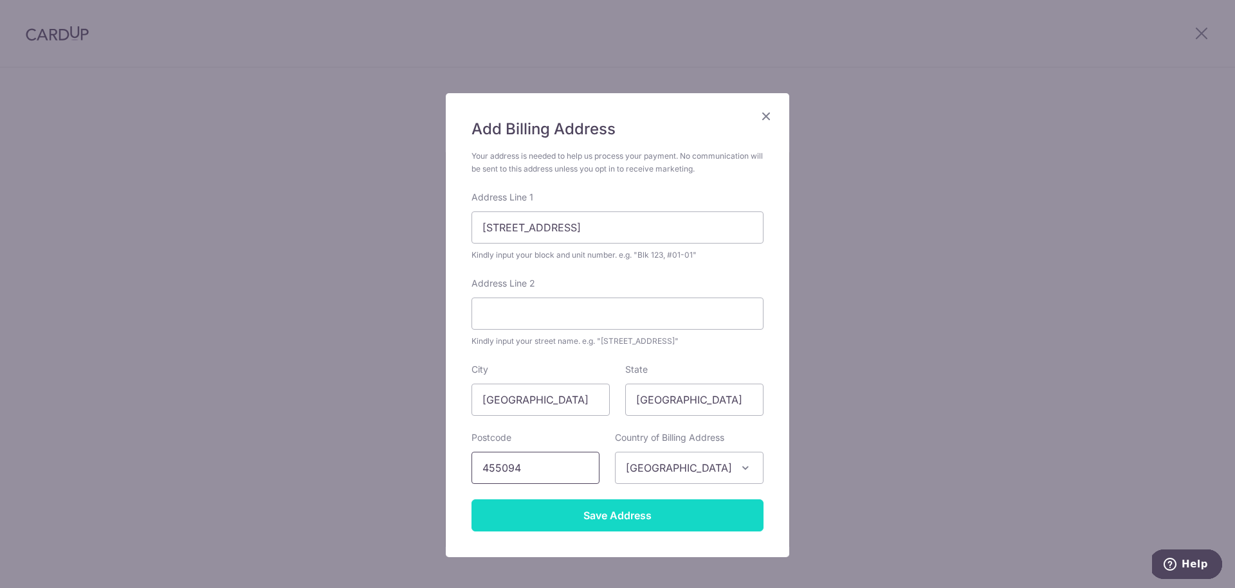
type input "455094"
click at [625, 518] on input "Save Address" at bounding box center [617, 516] width 292 height 32
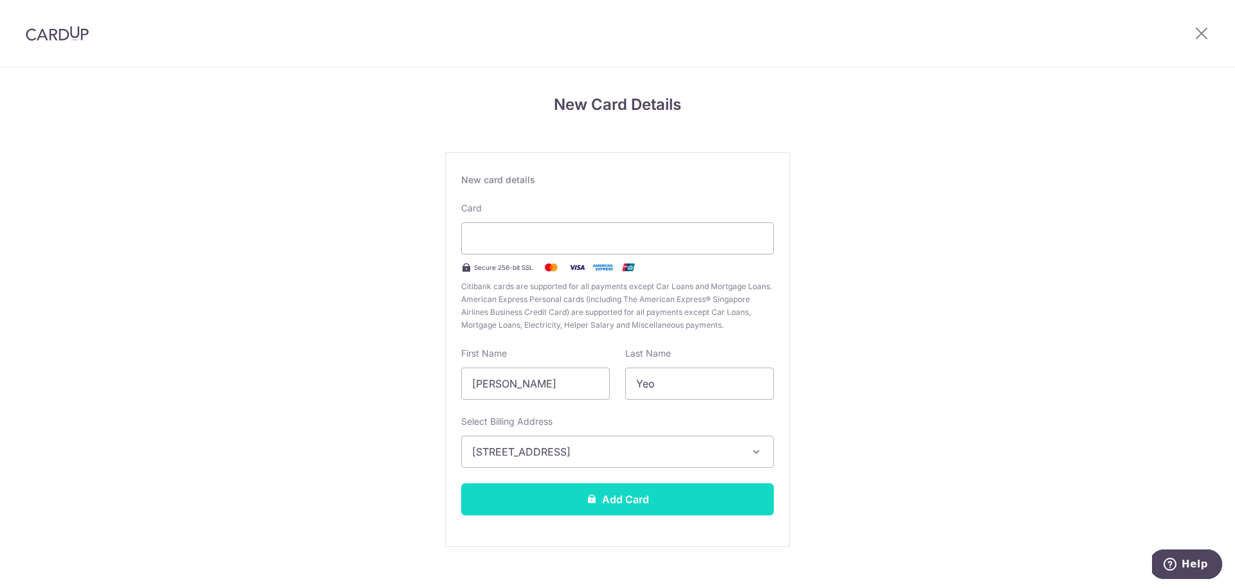
click at [621, 497] on button "Add Card" at bounding box center [617, 500] width 313 height 32
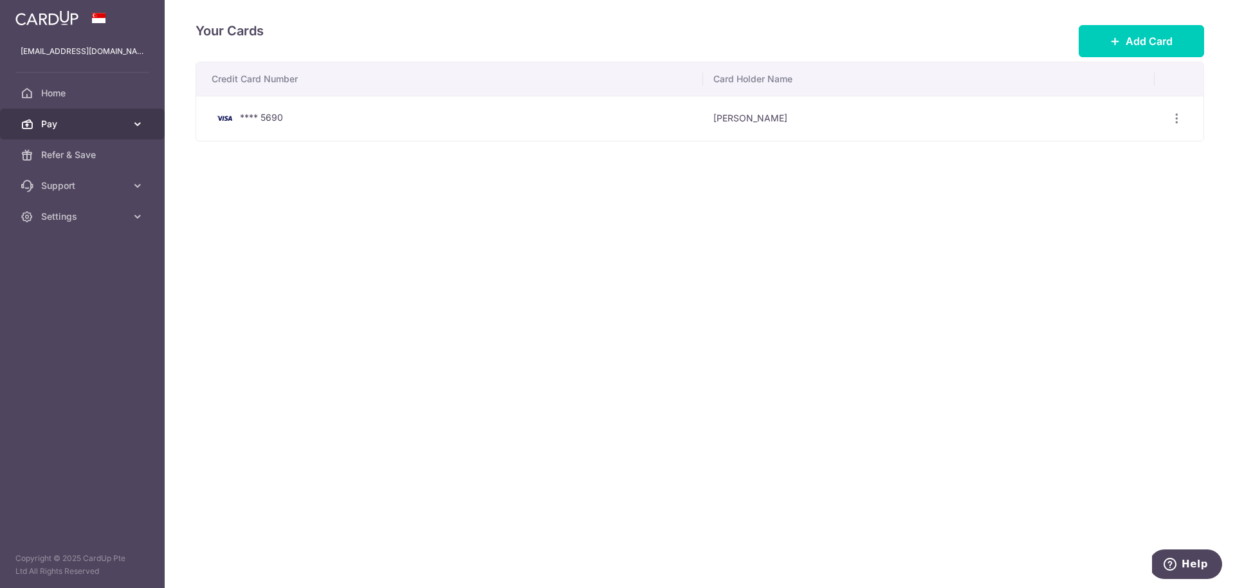
click at [140, 123] on icon at bounding box center [137, 124] width 13 height 13
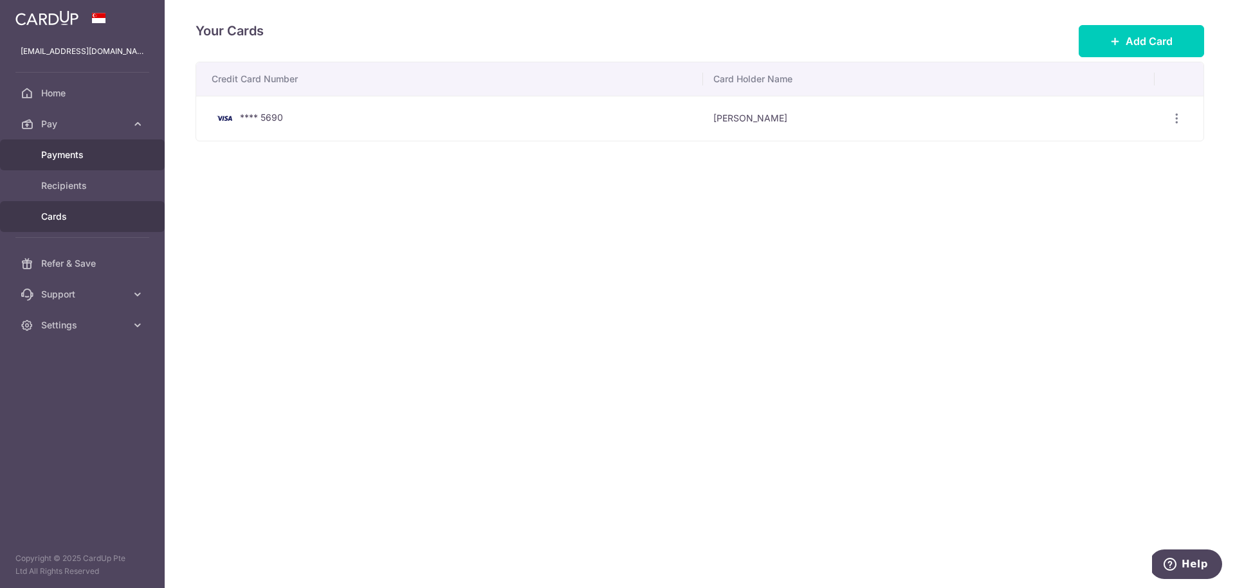
click at [82, 159] on span "Payments" at bounding box center [83, 155] width 85 height 13
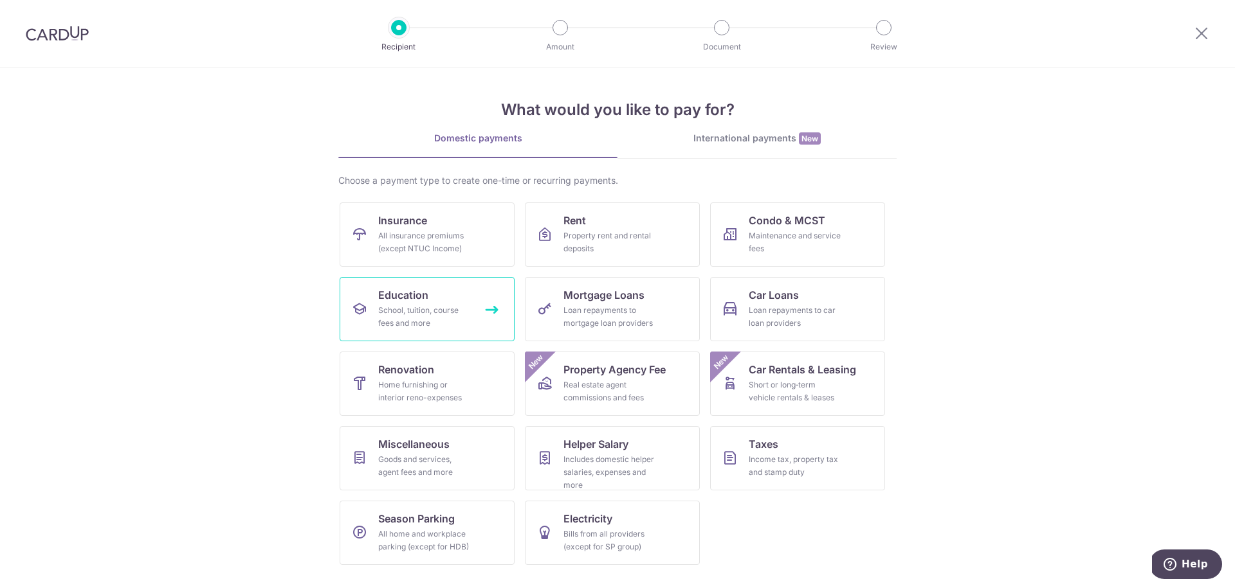
click at [407, 289] on span "Education" at bounding box center [403, 294] width 50 height 15
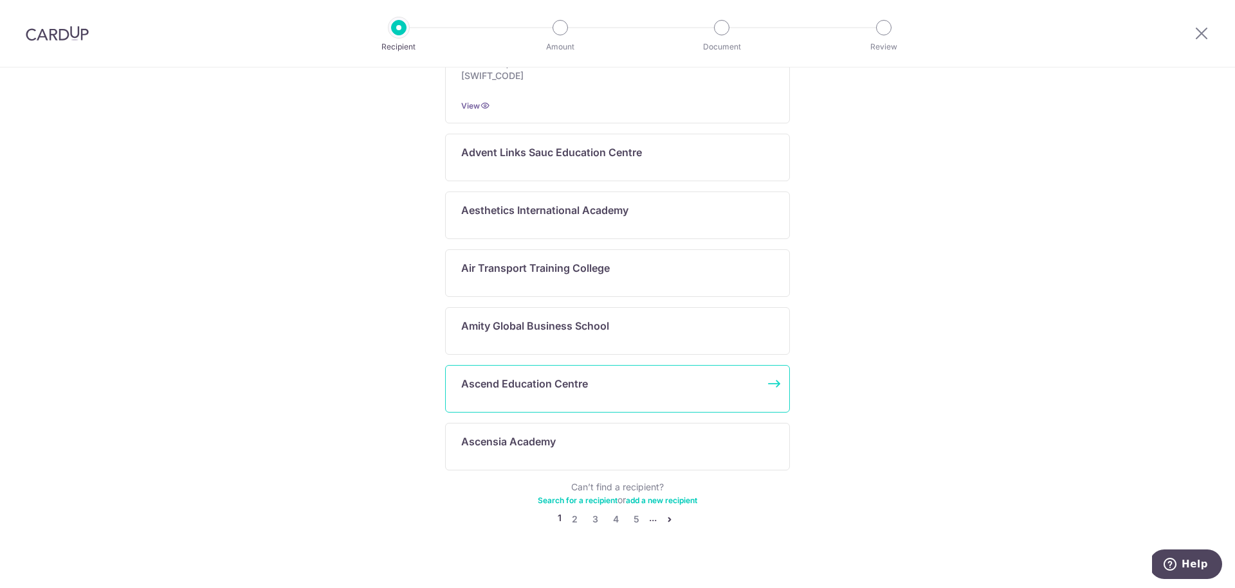
scroll to position [590, 0]
click at [653, 496] on link "add a new recipient" at bounding box center [661, 501] width 71 height 10
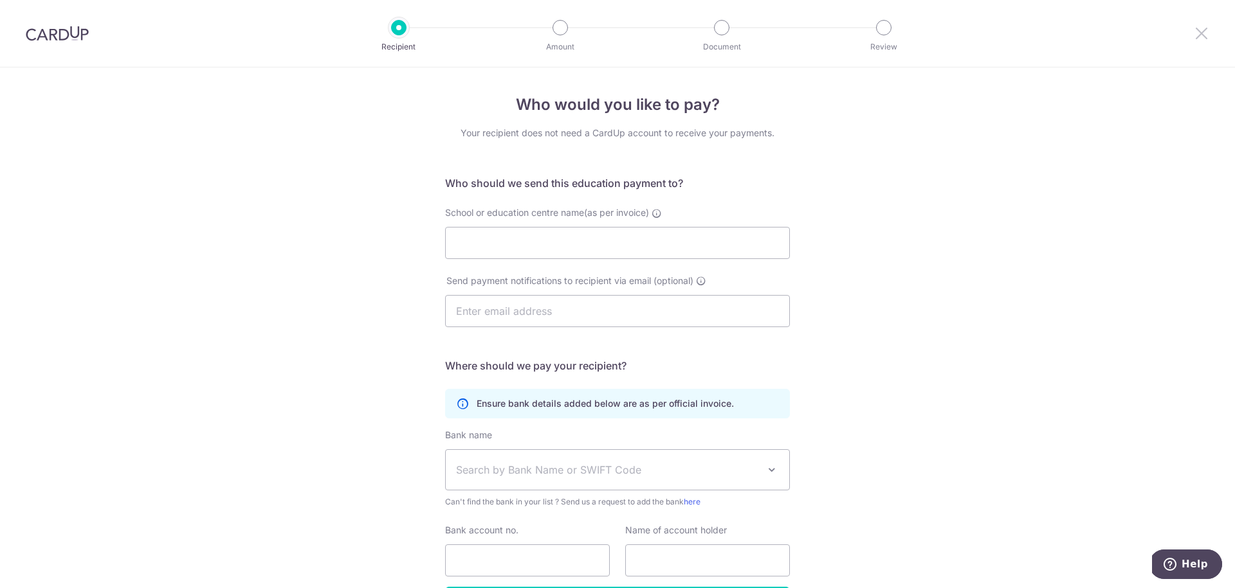
click at [1194, 33] on icon at bounding box center [1201, 33] width 15 height 16
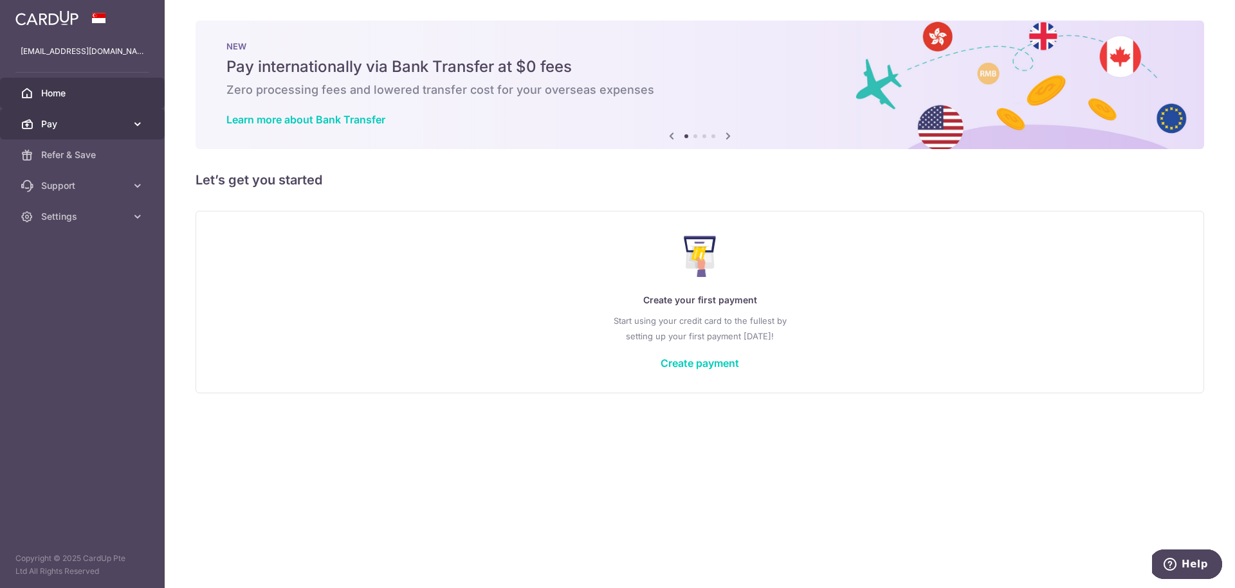
click at [137, 122] on icon at bounding box center [137, 124] width 13 height 13
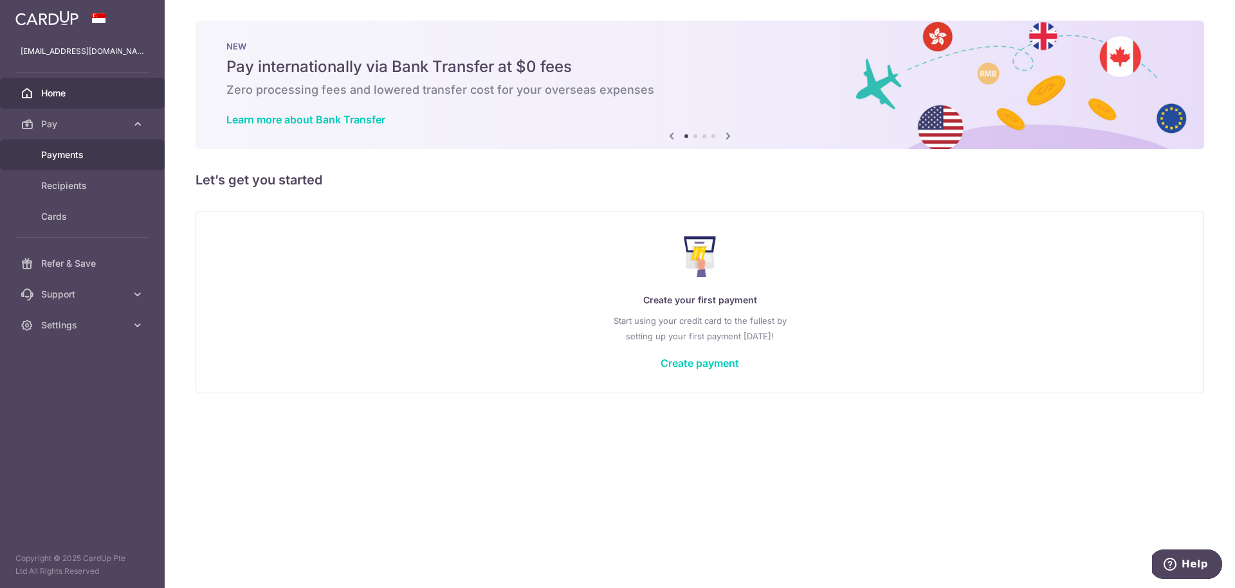
click at [85, 157] on span "Payments" at bounding box center [83, 155] width 85 height 13
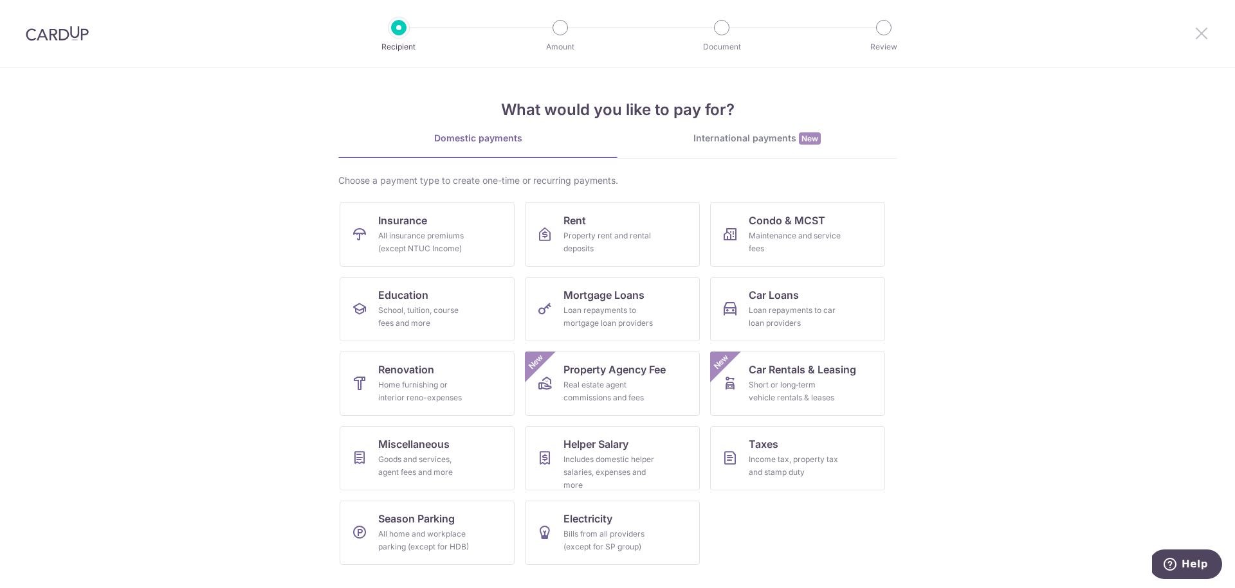
click at [1203, 31] on icon at bounding box center [1201, 33] width 15 height 16
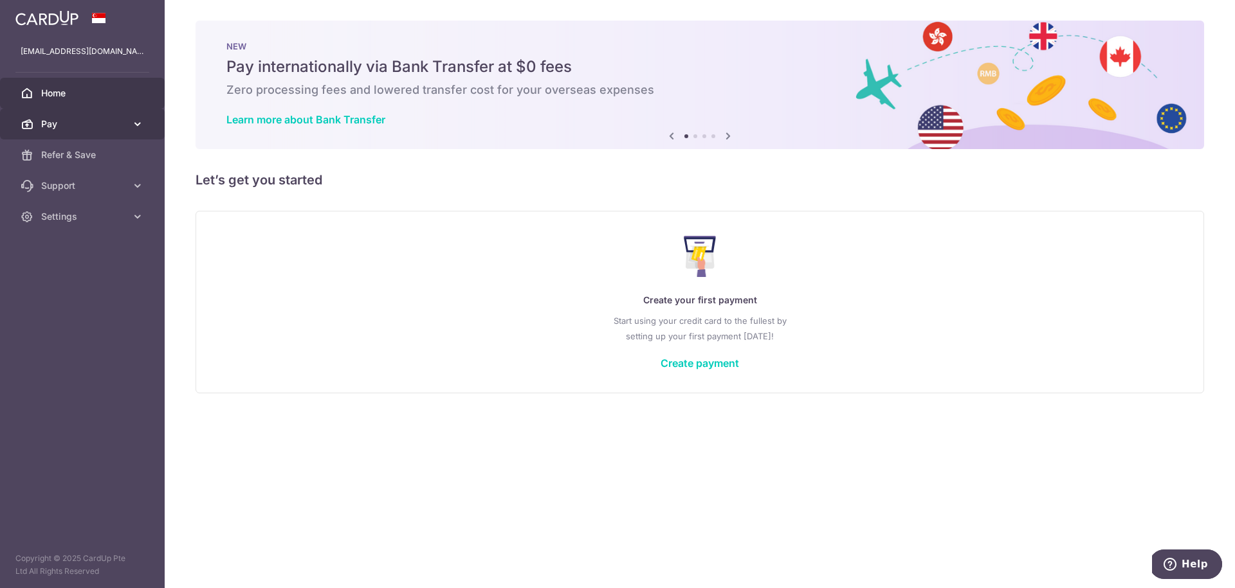
click at [113, 123] on span "Pay" at bounding box center [83, 124] width 85 height 13
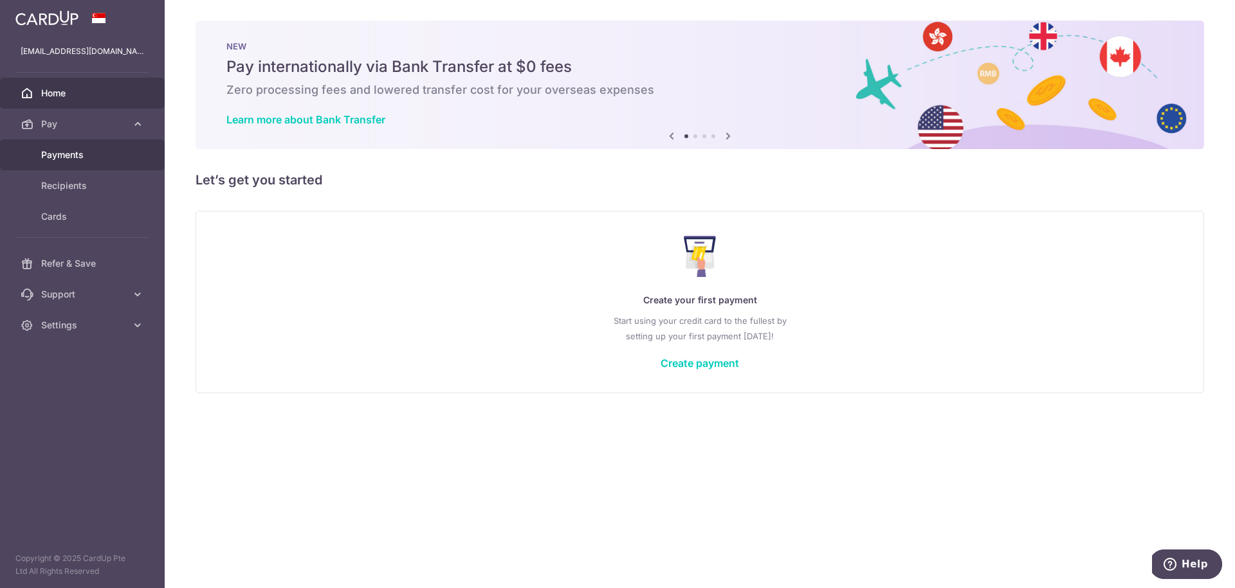
click at [72, 156] on span "Payments" at bounding box center [83, 155] width 85 height 13
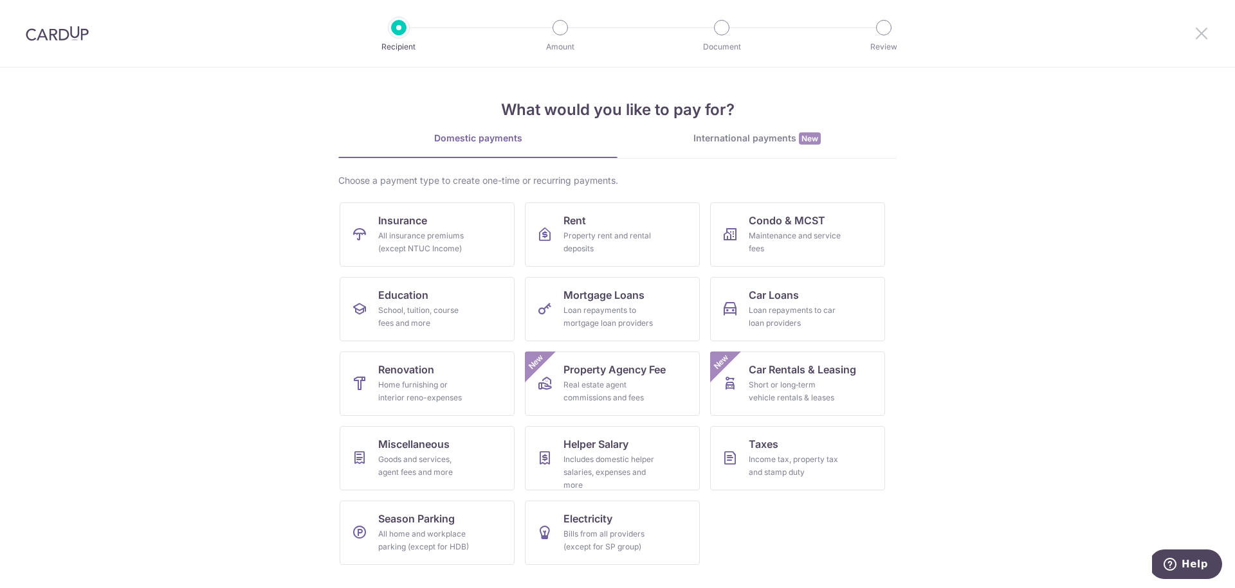
click at [1206, 35] on icon at bounding box center [1201, 33] width 15 height 16
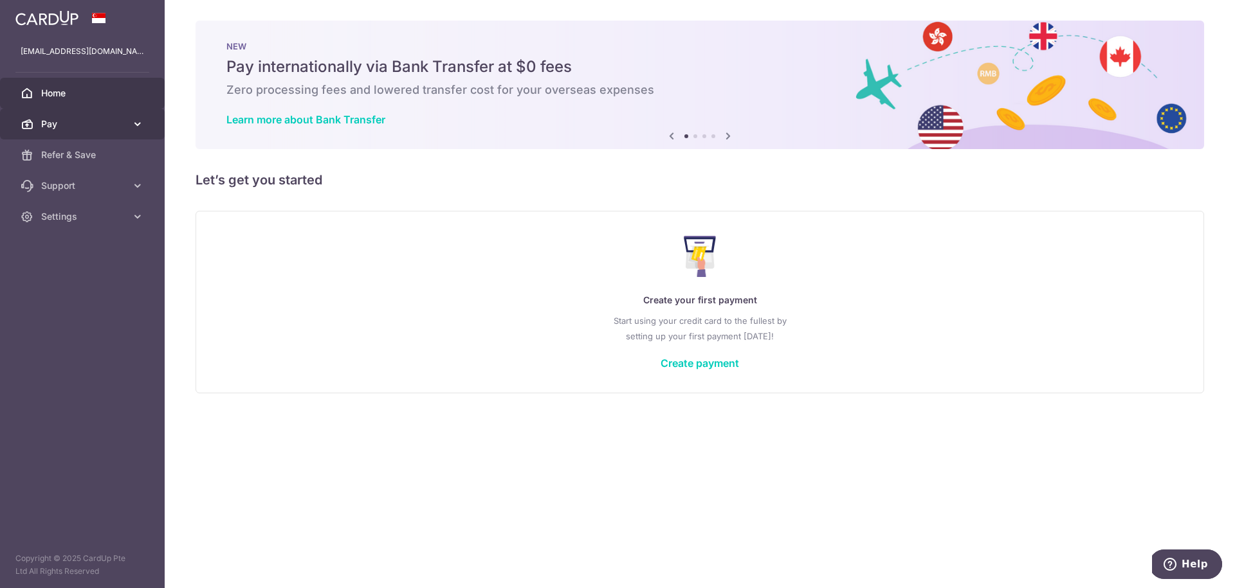
click at [134, 124] on icon at bounding box center [137, 124] width 13 height 13
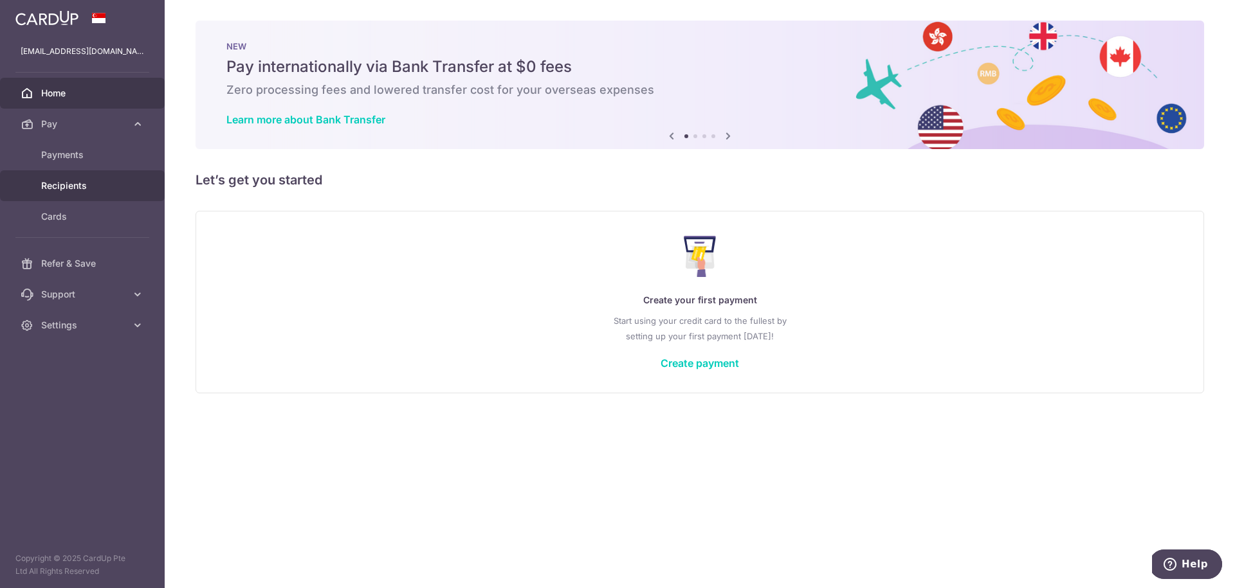
click at [91, 183] on span "Recipients" at bounding box center [83, 185] width 85 height 13
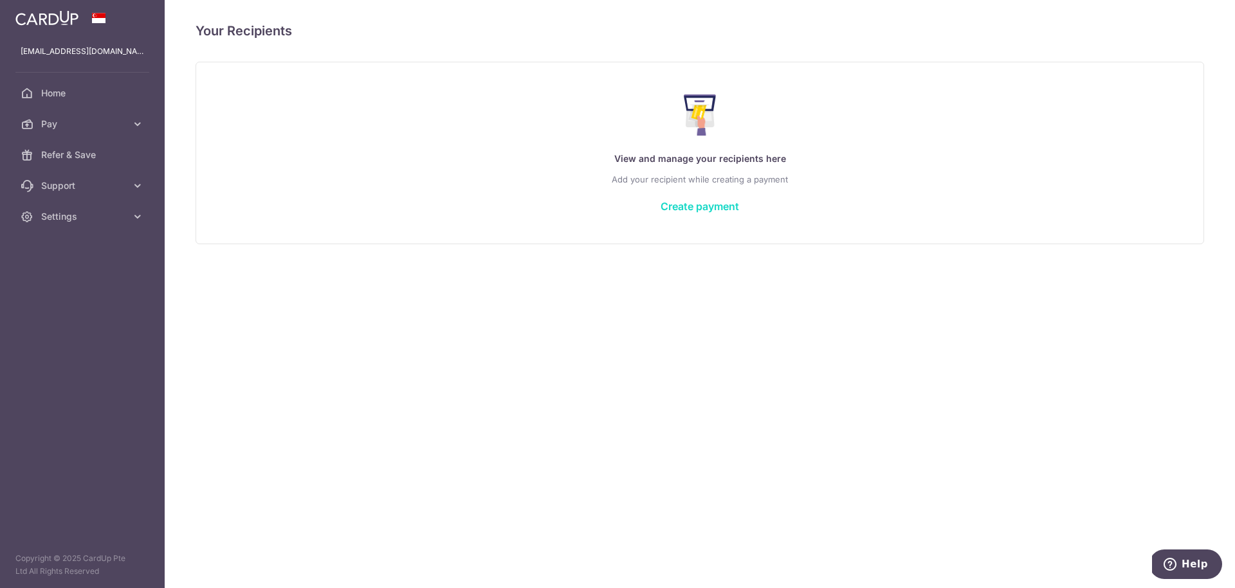
click at [704, 208] on link "Create payment" at bounding box center [699, 206] width 78 height 13
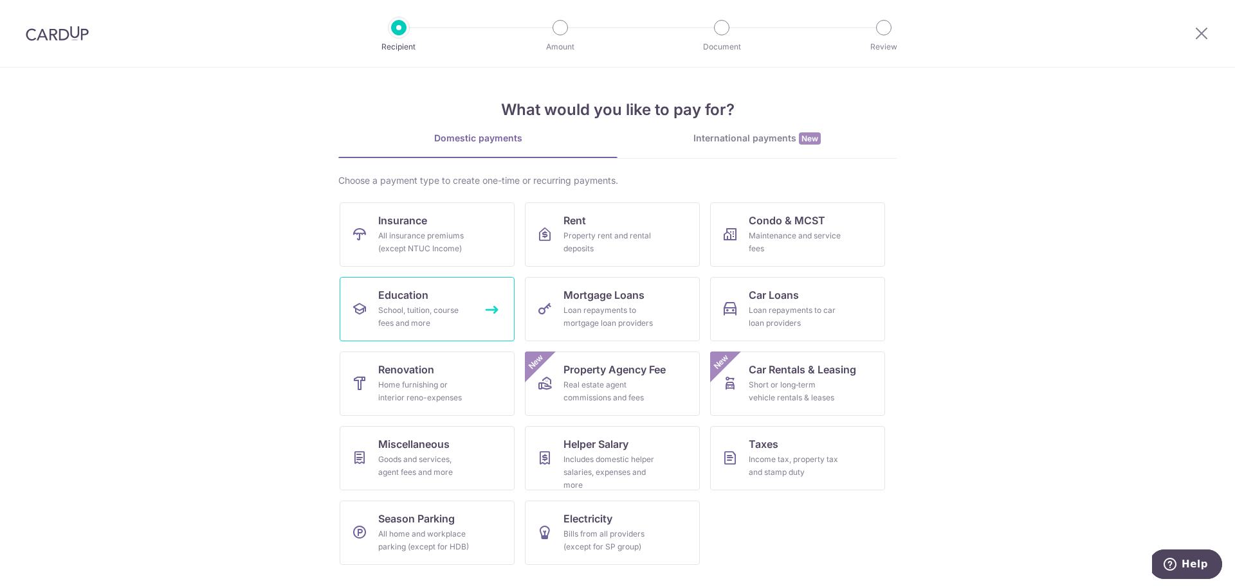
click at [412, 313] on div "School, tuition, course fees and more" at bounding box center [424, 317] width 93 height 26
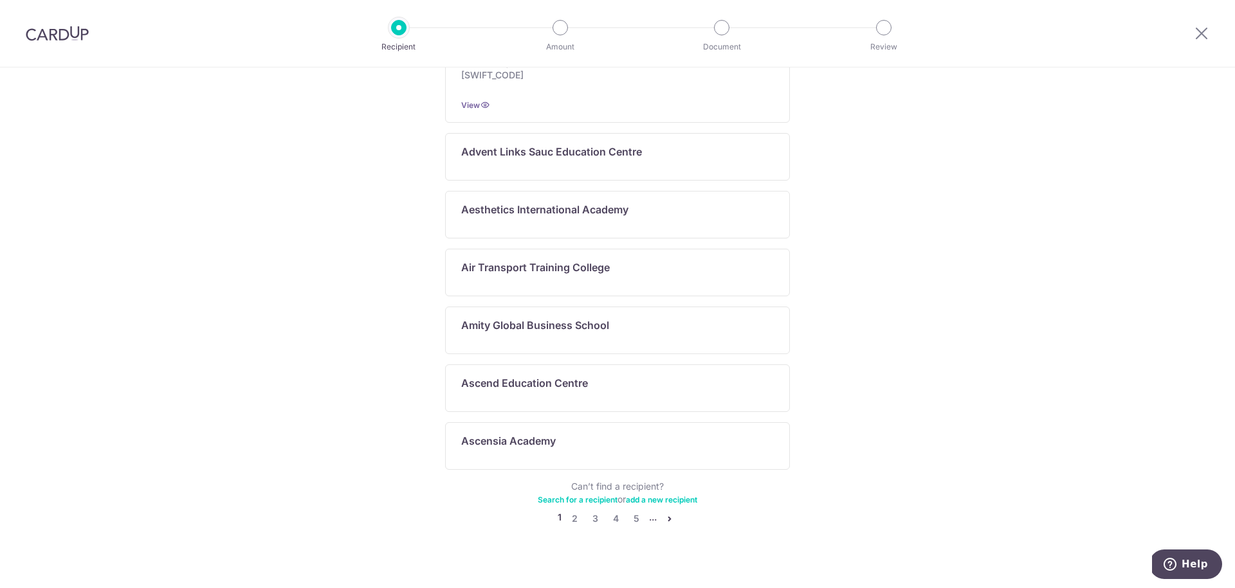
scroll to position [590, 0]
click at [573, 513] on link "2" at bounding box center [574, 520] width 15 height 15
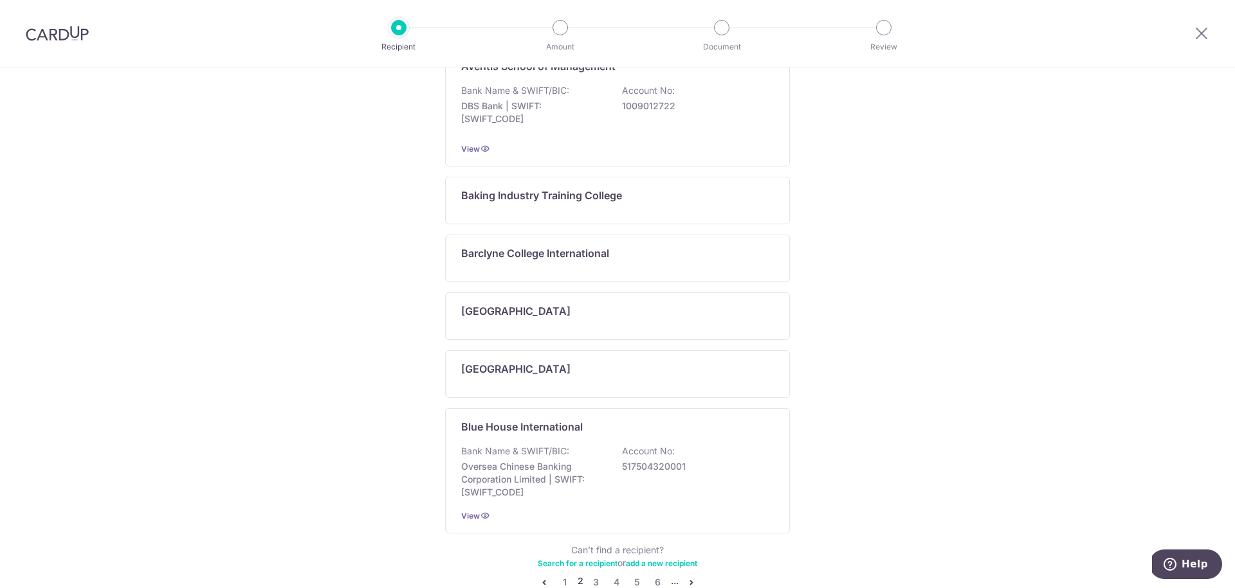
scroll to position [0, 0]
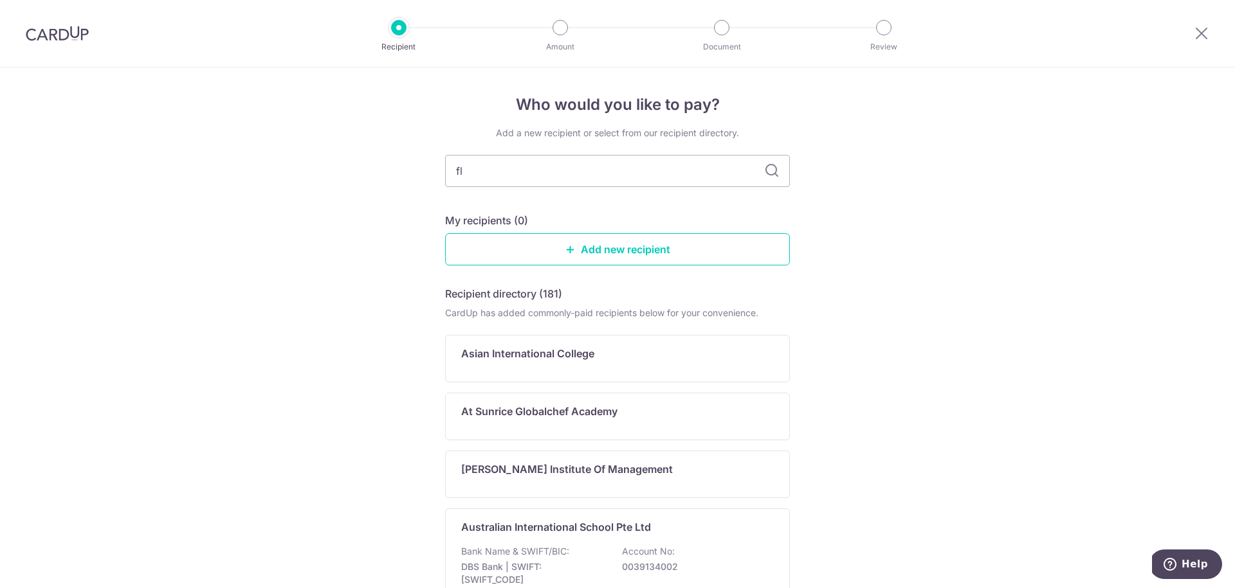
type input "fly"
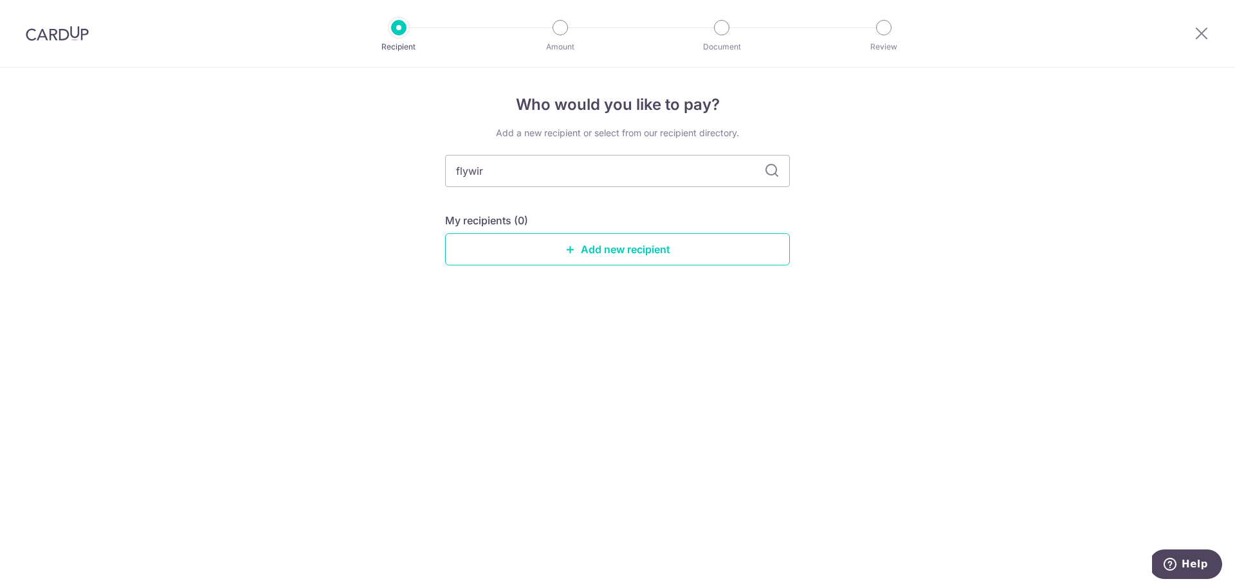
type input "flywire"
drag, startPoint x: 800, startPoint y: 281, endPoint x: 770, endPoint y: 172, distance: 113.3
click at [770, 172] on icon at bounding box center [771, 170] width 15 height 15
click at [774, 171] on icon at bounding box center [771, 170] width 15 height 15
click at [770, 172] on icon at bounding box center [771, 170] width 15 height 15
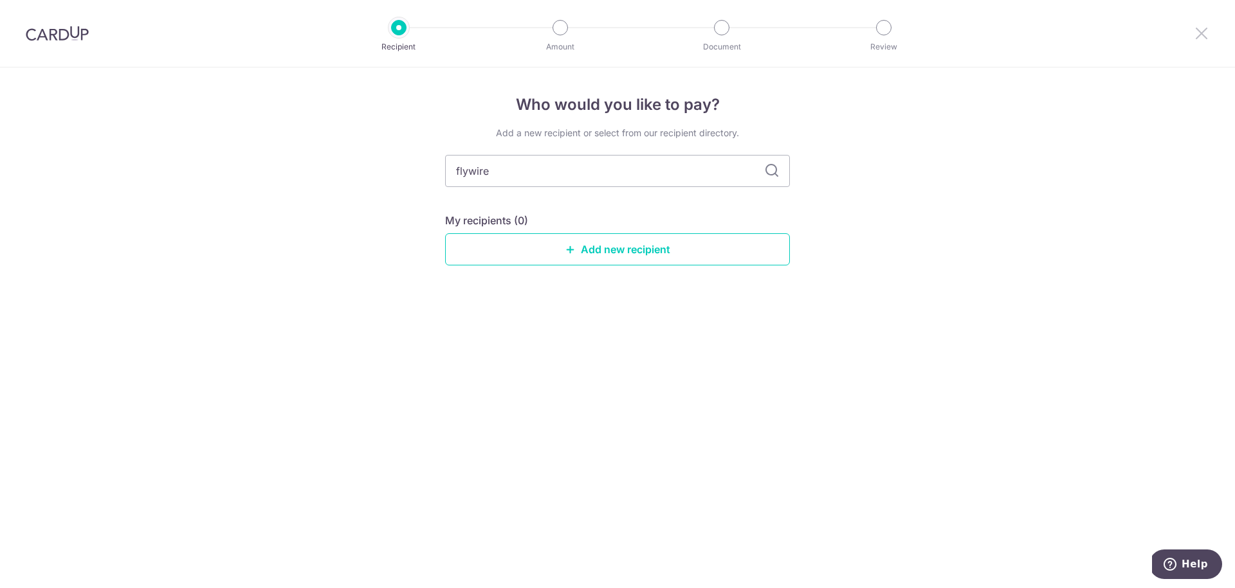
click at [1203, 34] on icon at bounding box center [1201, 33] width 15 height 16
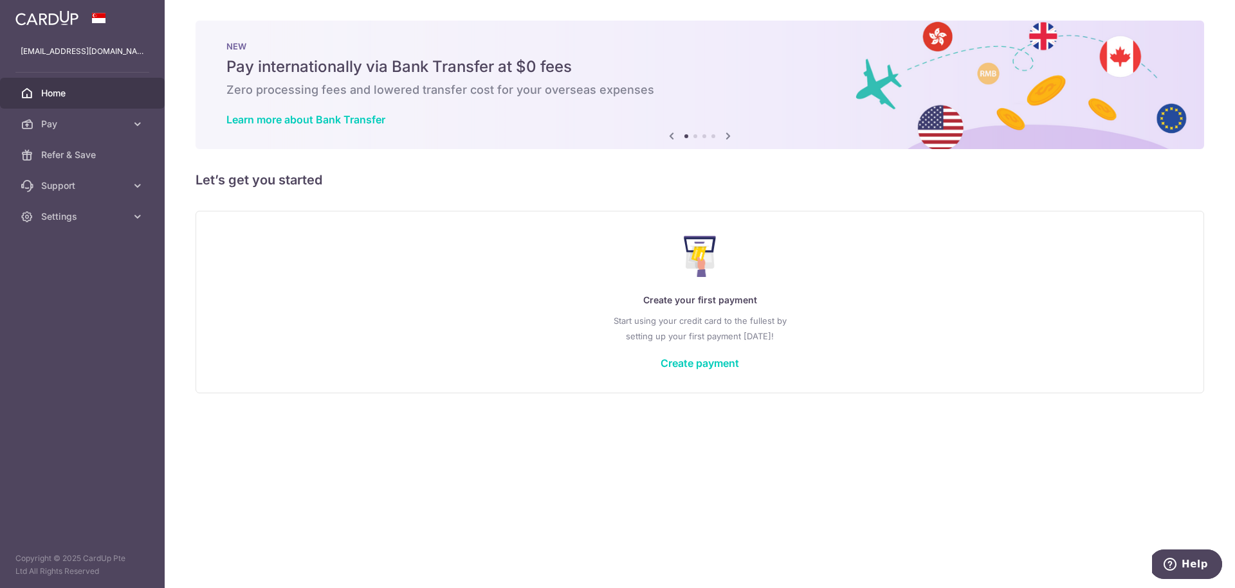
click at [446, 179] on h5 "Let’s get you started" at bounding box center [700, 180] width 1008 height 21
click at [704, 358] on link "Create payment" at bounding box center [699, 363] width 78 height 13
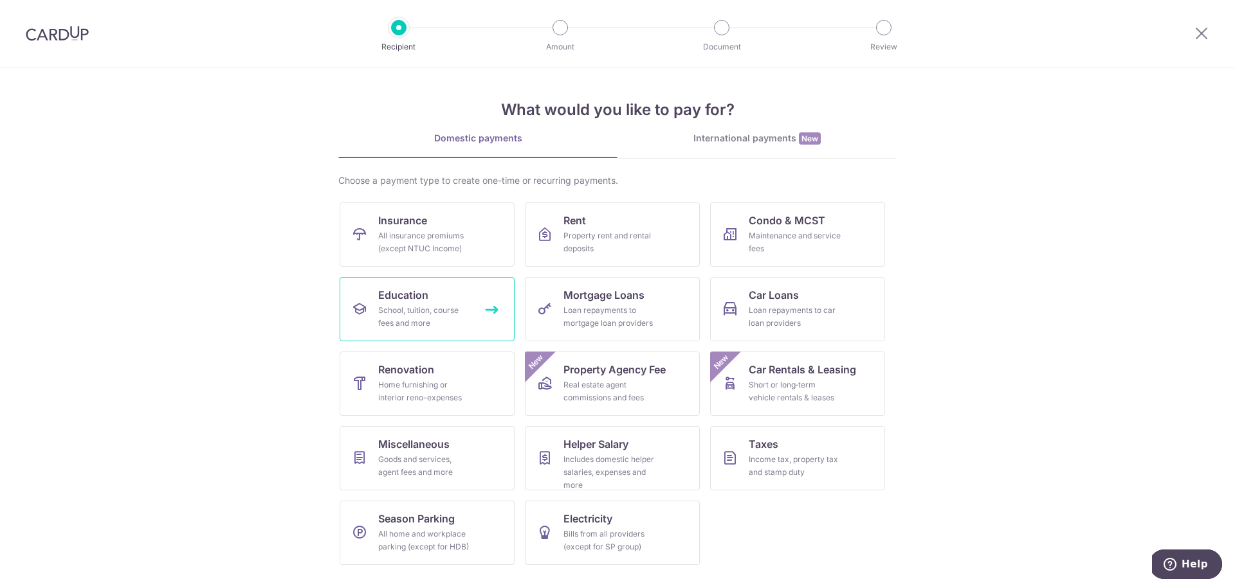
click at [428, 301] on link "Education School, tuition, course fees and more" at bounding box center [427, 309] width 175 height 64
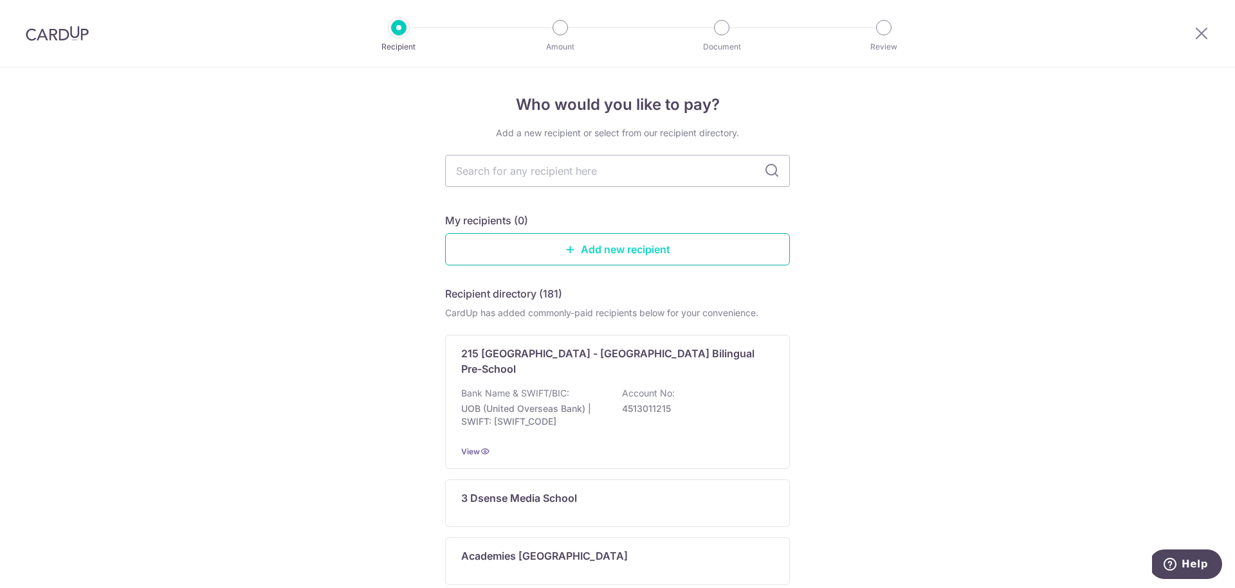
click at [660, 243] on link "Add new recipient" at bounding box center [617, 249] width 345 height 32
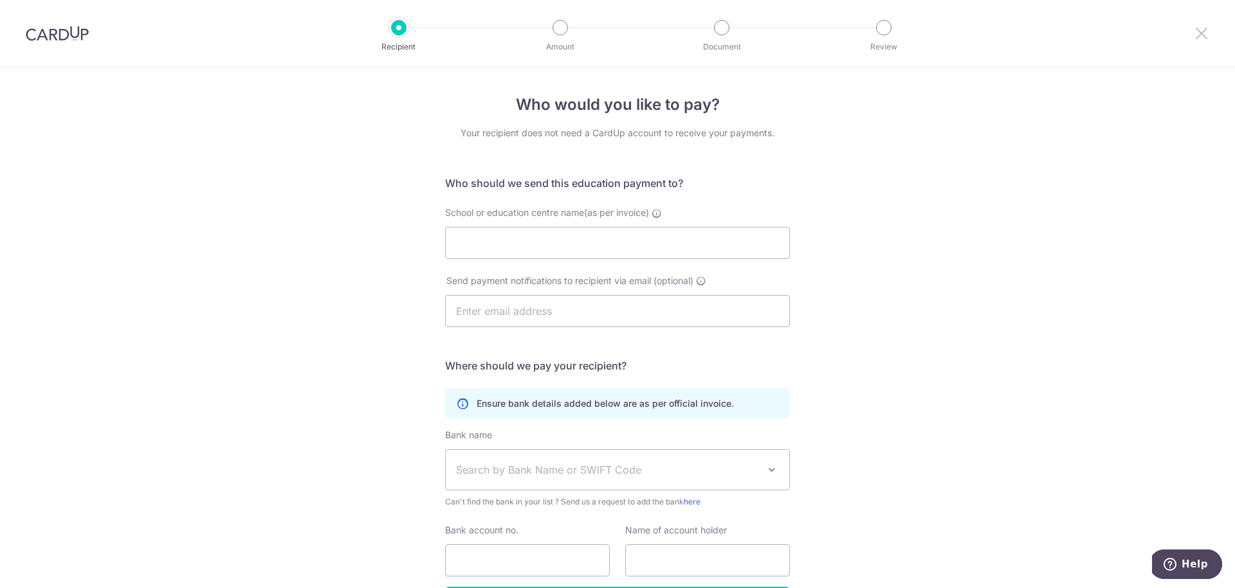
click at [1196, 32] on icon at bounding box center [1201, 33] width 15 height 16
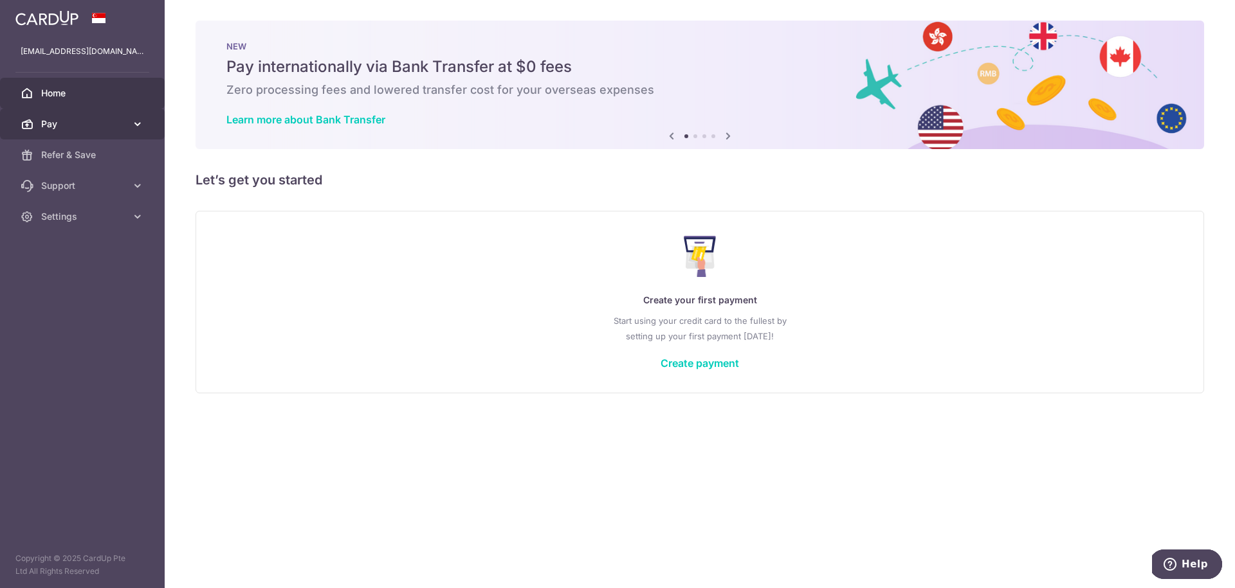
click at [64, 124] on span "Pay" at bounding box center [83, 124] width 85 height 13
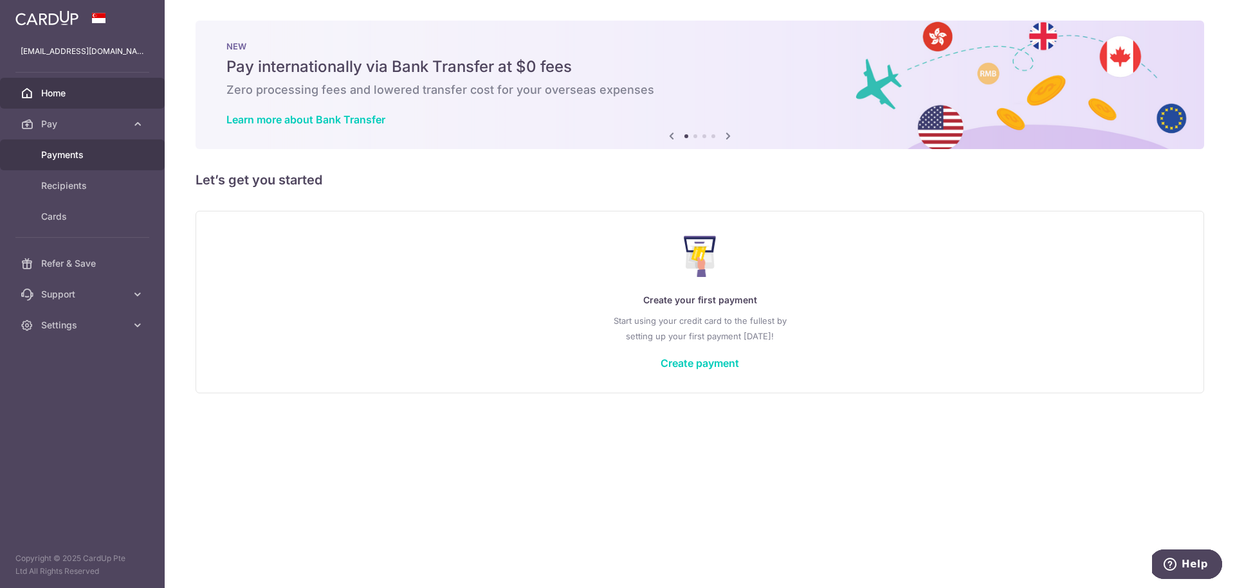
click at [60, 156] on span "Payments" at bounding box center [83, 155] width 85 height 13
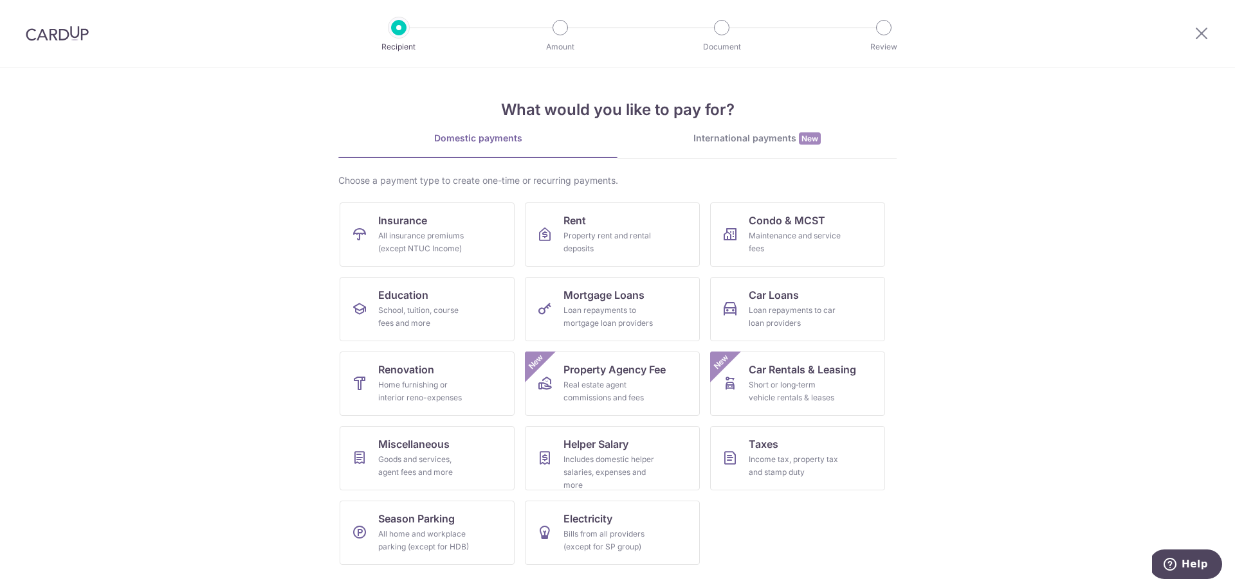
click at [990, 245] on section "What would you like to pay for? Domestic payments International payments New Ch…" at bounding box center [617, 328] width 1235 height 521
click at [1201, 32] on icon at bounding box center [1201, 33] width 15 height 16
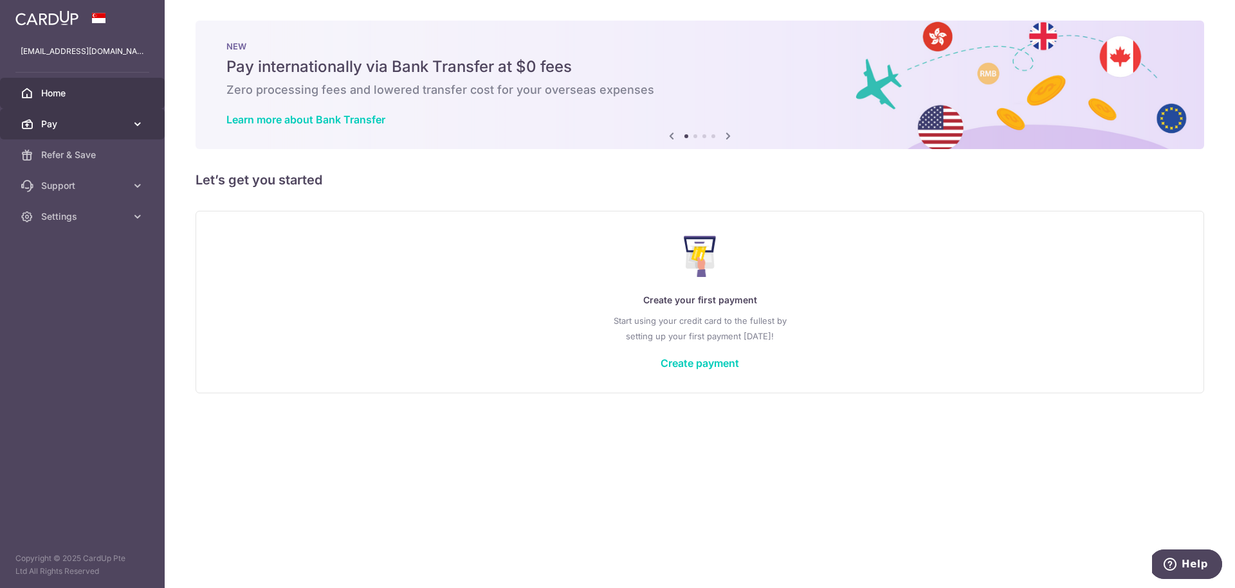
click at [96, 126] on span "Pay" at bounding box center [83, 124] width 85 height 13
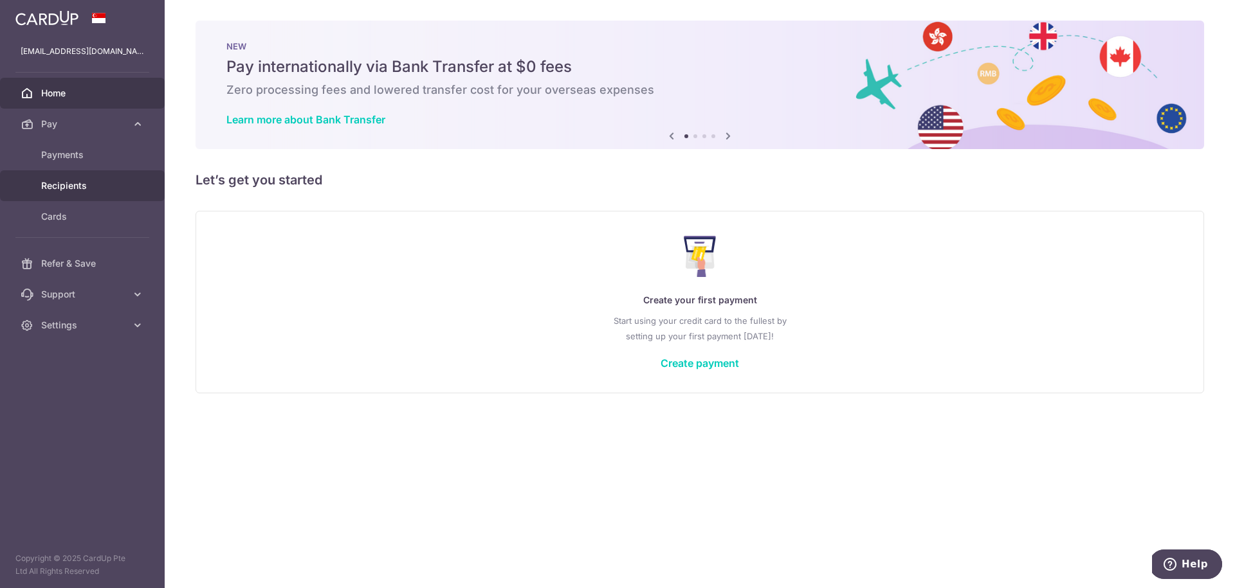
click at [77, 182] on span "Recipients" at bounding box center [83, 185] width 85 height 13
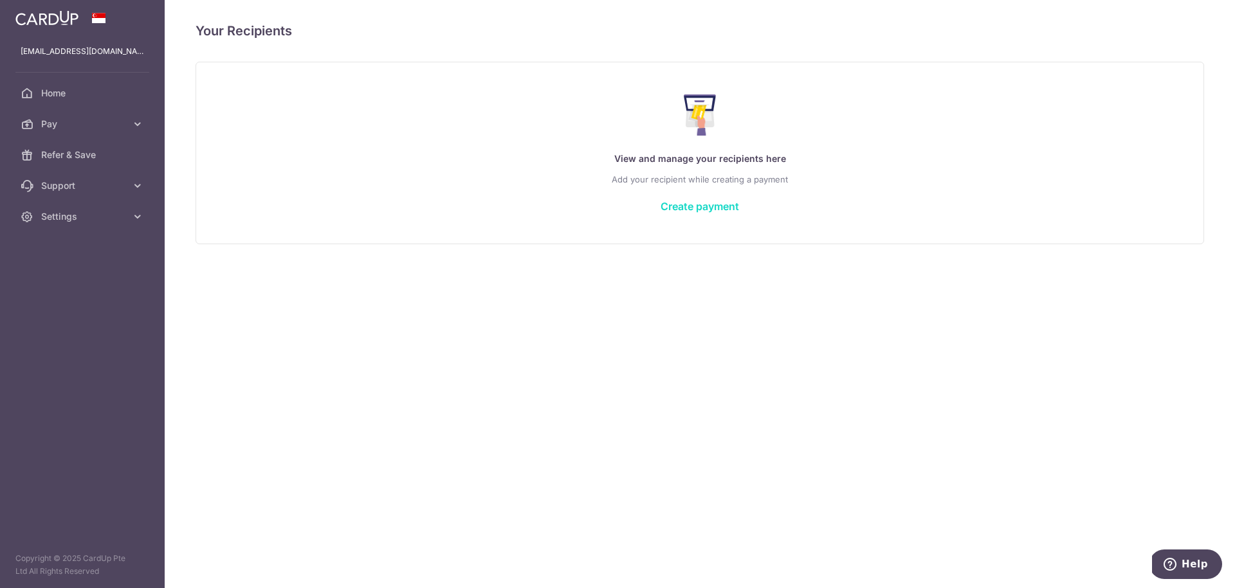
click at [697, 206] on link "Create payment" at bounding box center [699, 206] width 78 height 13
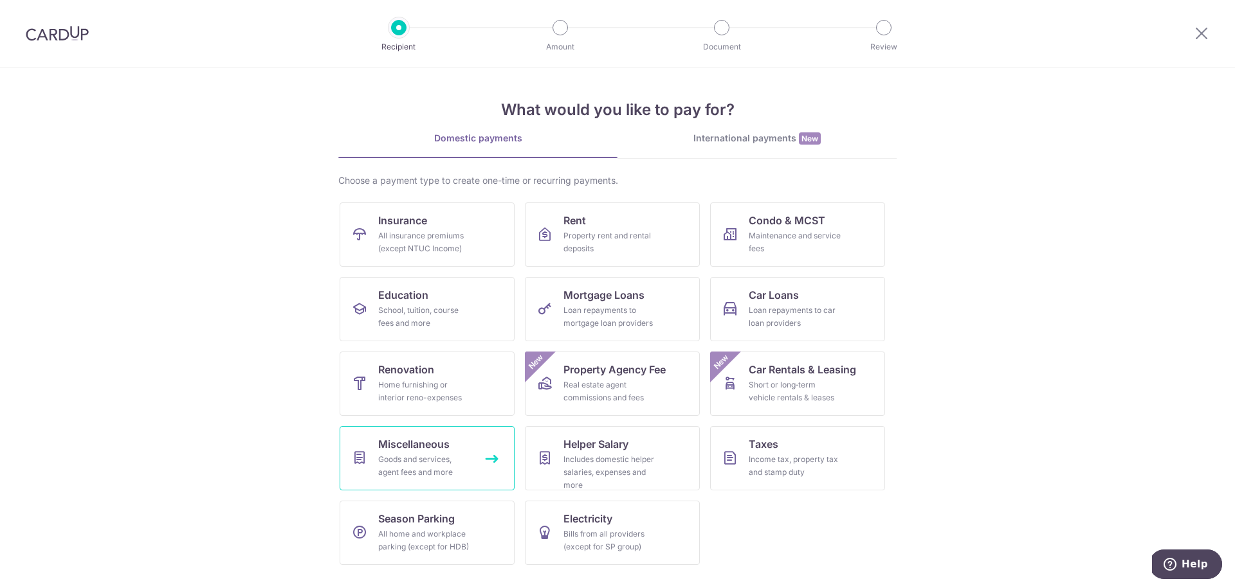
click at [405, 468] on div "Goods and services, agent fees and more" at bounding box center [424, 466] width 93 height 26
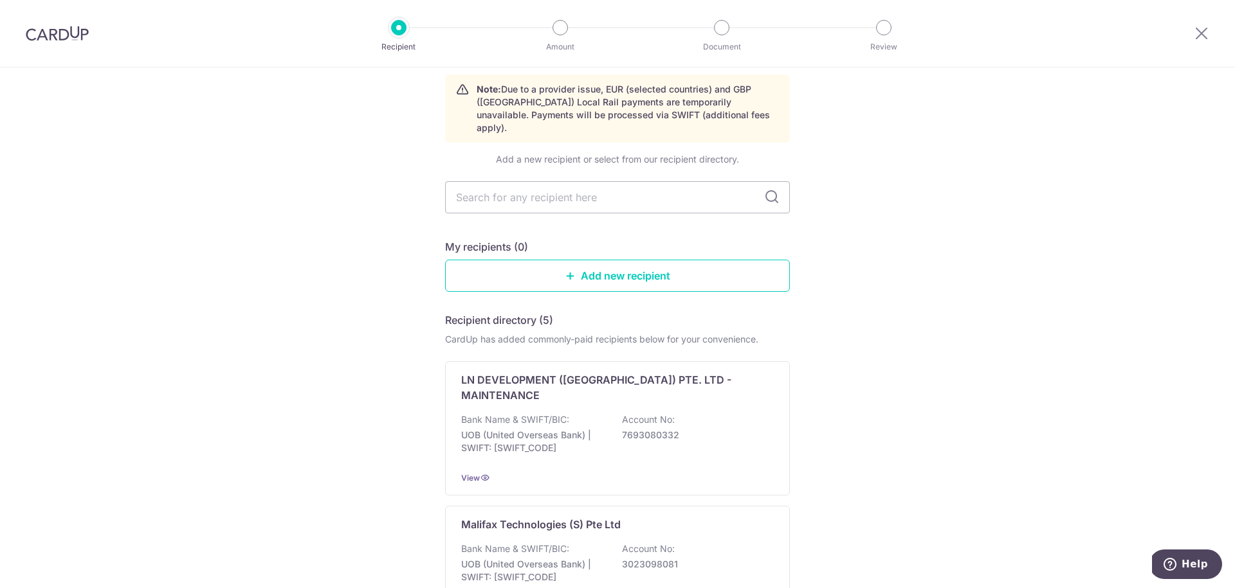
scroll to position [46, 0]
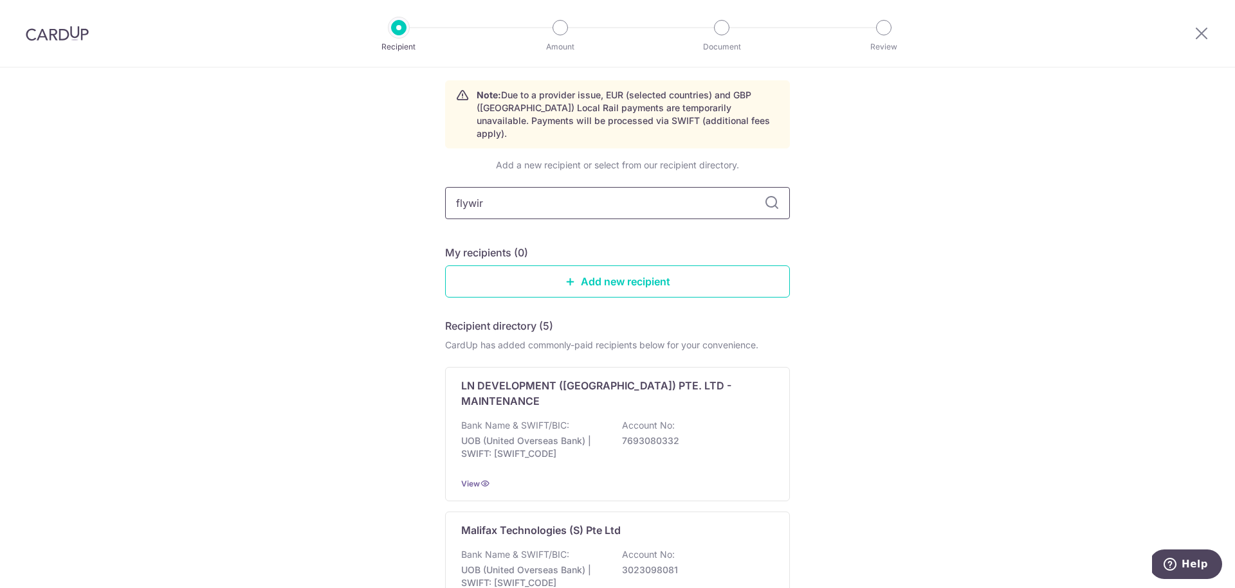
type input "flywire"
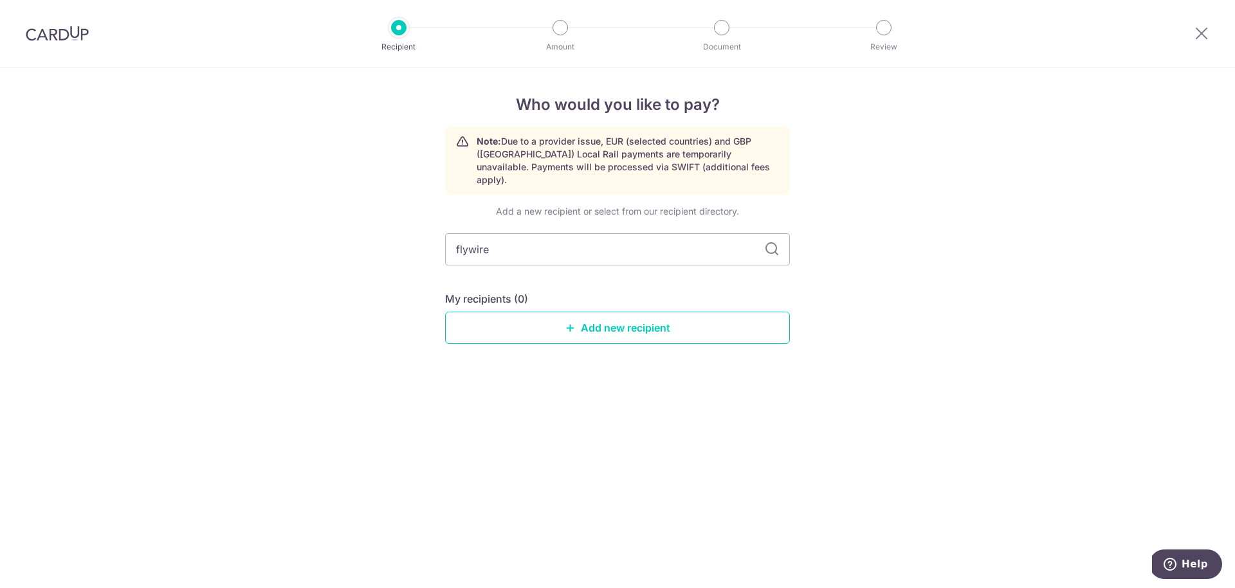
scroll to position [0, 0]
click at [1206, 35] on icon at bounding box center [1201, 33] width 15 height 16
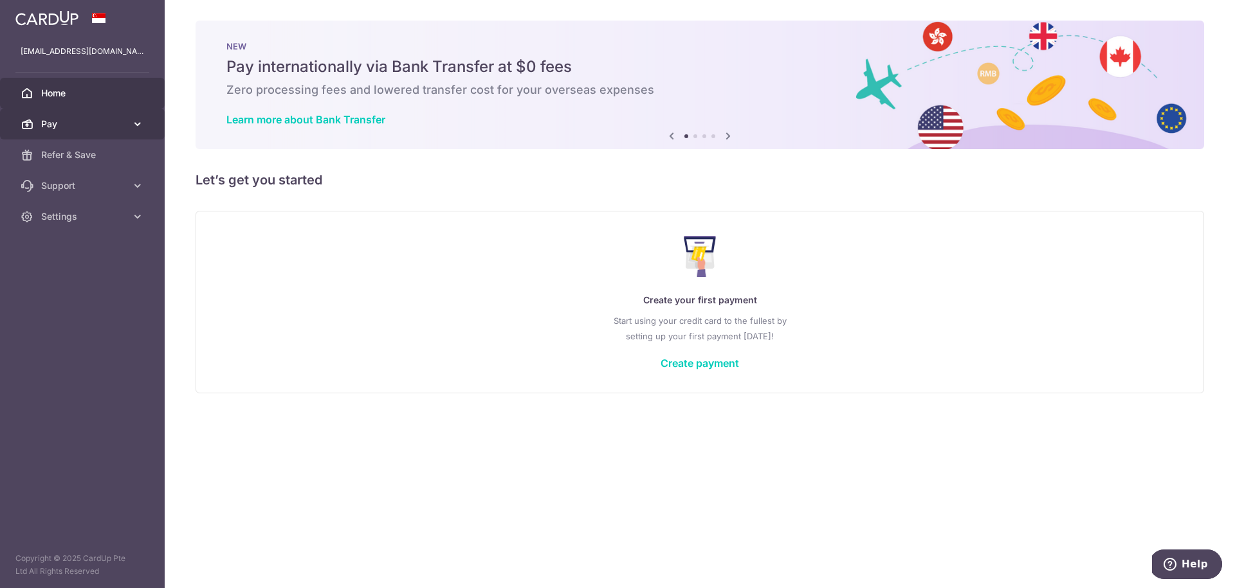
click at [127, 120] on link "Pay" at bounding box center [82, 124] width 165 height 31
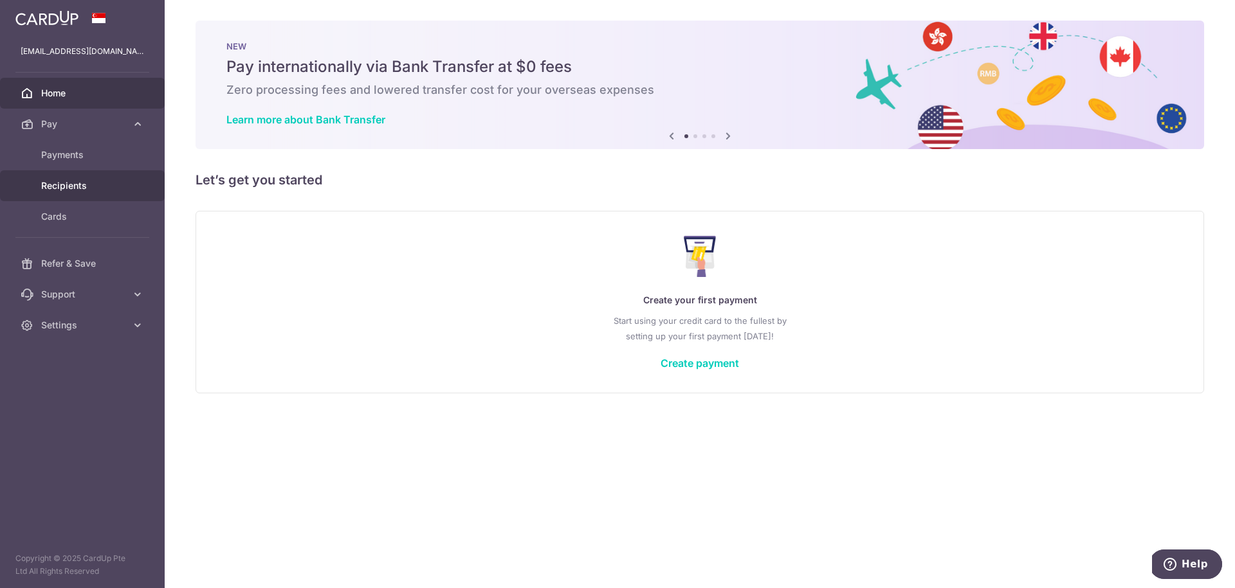
click at [98, 182] on span "Recipients" at bounding box center [83, 185] width 85 height 13
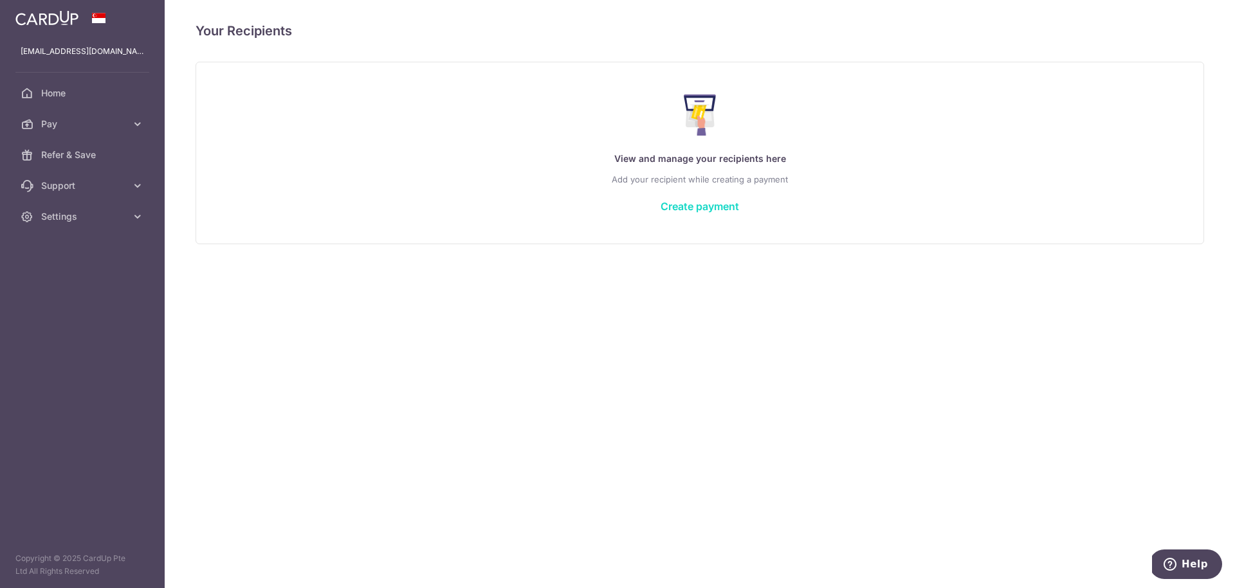
click at [681, 210] on link "Create payment" at bounding box center [699, 206] width 78 height 13
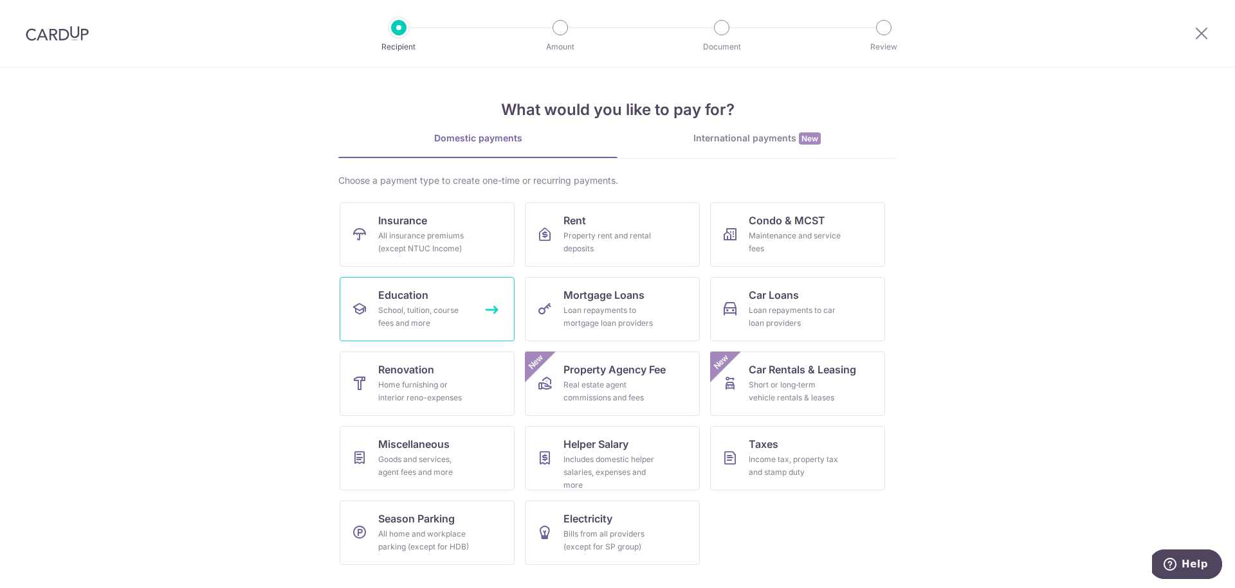
click at [447, 309] on div "School, tuition, course fees and more" at bounding box center [424, 317] width 93 height 26
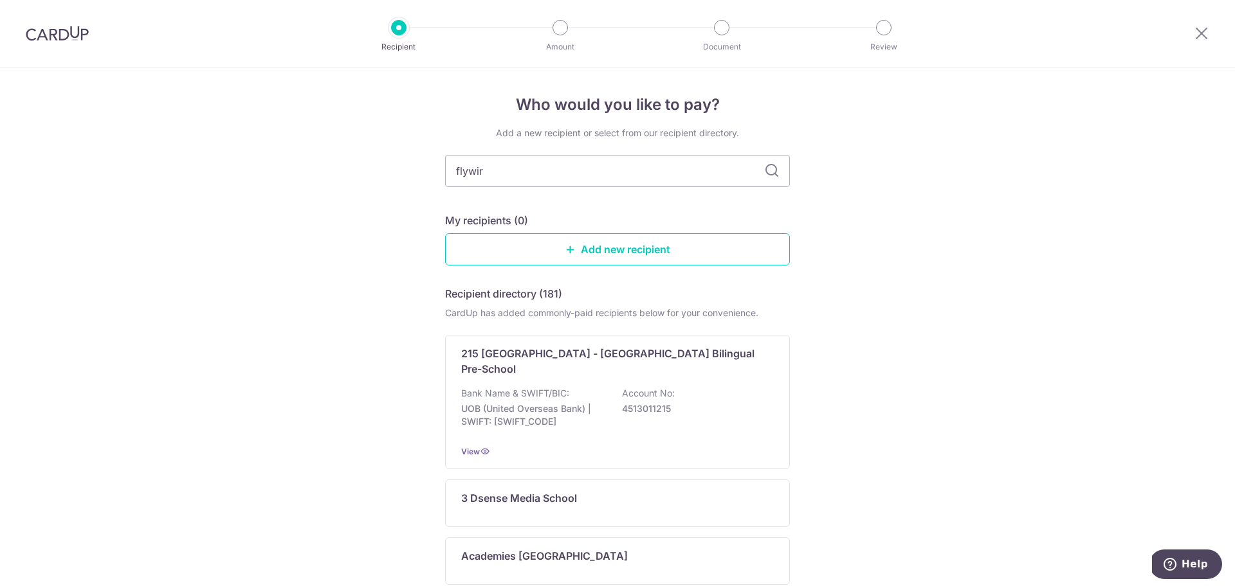
type input "flywire"
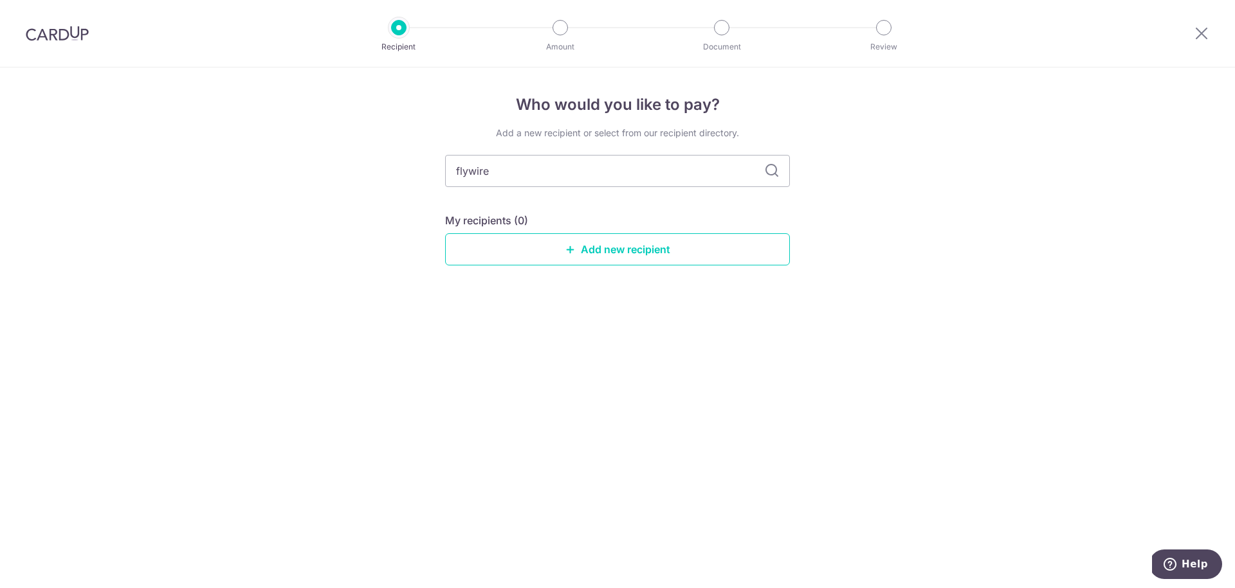
drag, startPoint x: 561, startPoint y: 154, endPoint x: 768, endPoint y: 168, distance: 207.0
click at [768, 168] on icon at bounding box center [771, 170] width 15 height 15
click at [619, 243] on link "Add new recipient" at bounding box center [617, 249] width 345 height 32
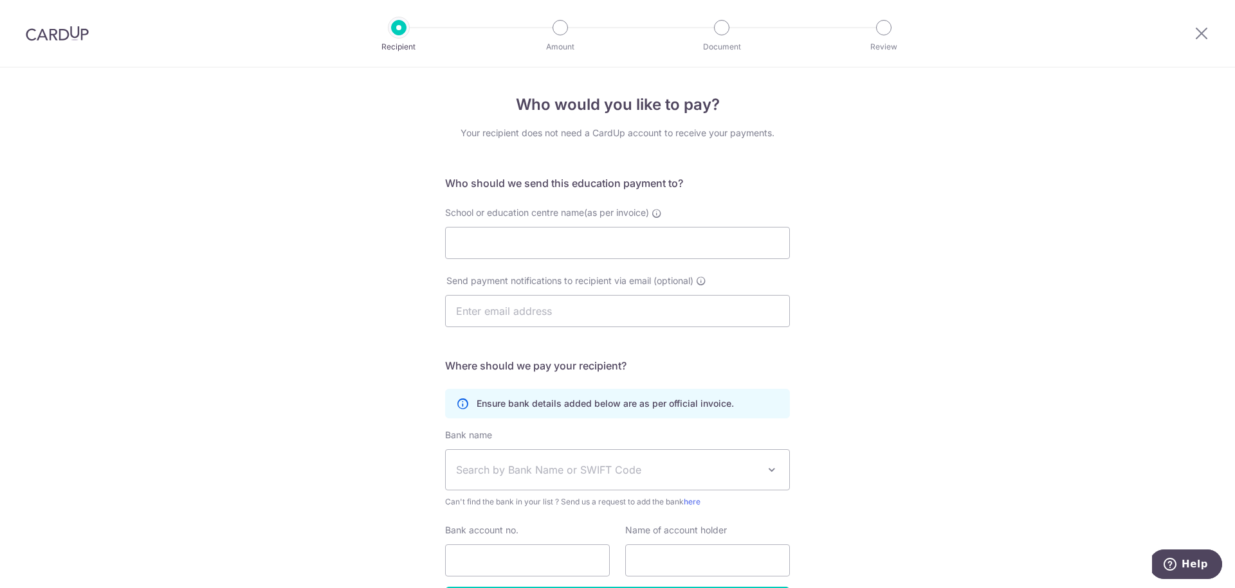
click at [912, 242] on div "Who would you like to pay? Your recipient does not need a CardUp account to rec…" at bounding box center [617, 374] width 1235 height 612
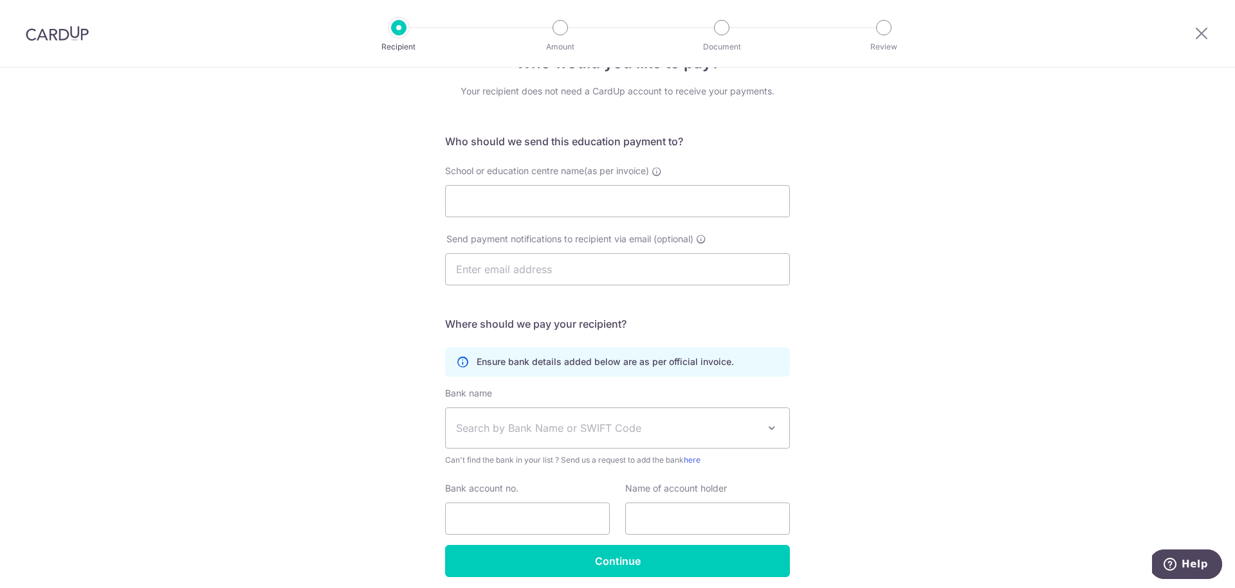
scroll to position [44, 0]
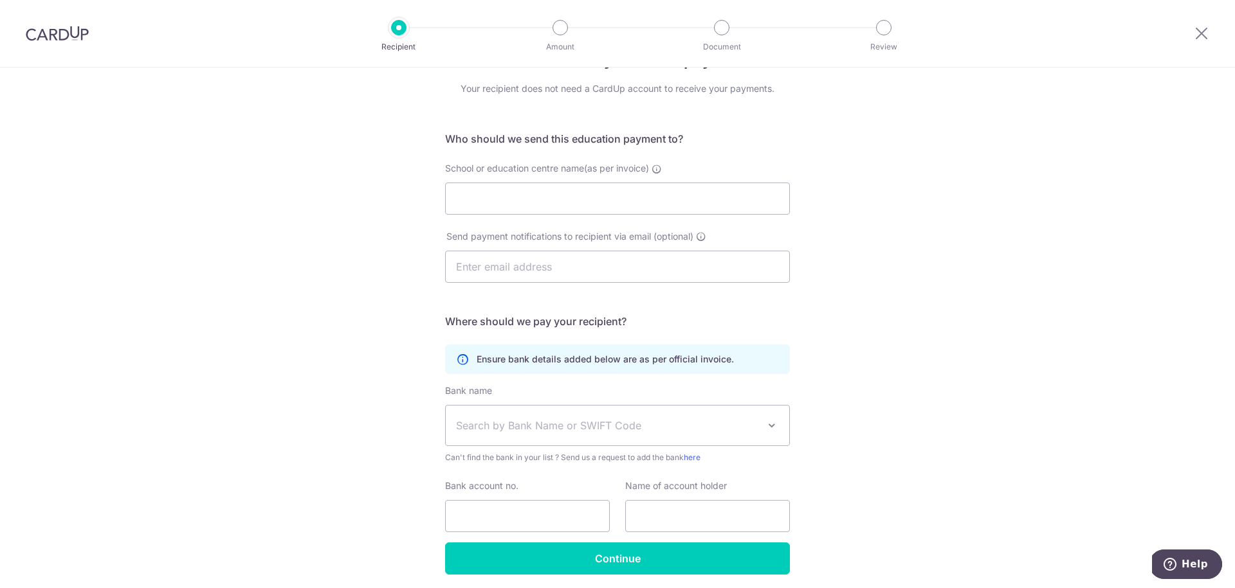
click at [883, 201] on div "Who would you like to pay? Your recipient does not need a CardUp account to rec…" at bounding box center [617, 329] width 1235 height 612
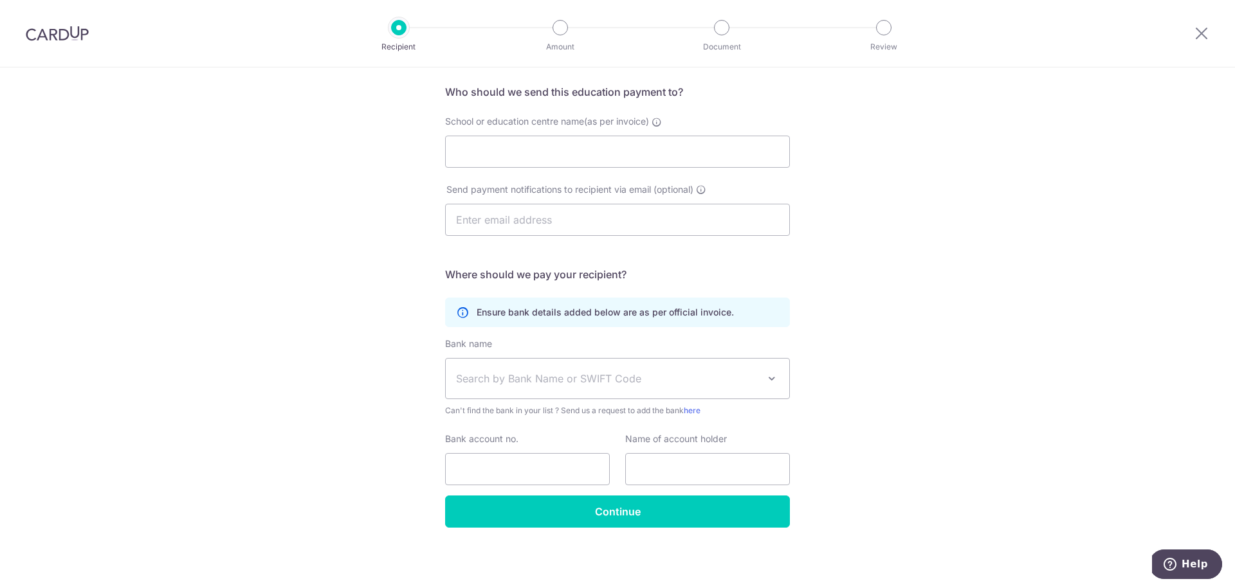
scroll to position [91, 0]
paste input "UNSW College - StudyLink"
type input "UNSW College - StudyLink"
click at [535, 376] on span "Search by Bank Name or SWIFT Code" at bounding box center [607, 378] width 302 height 15
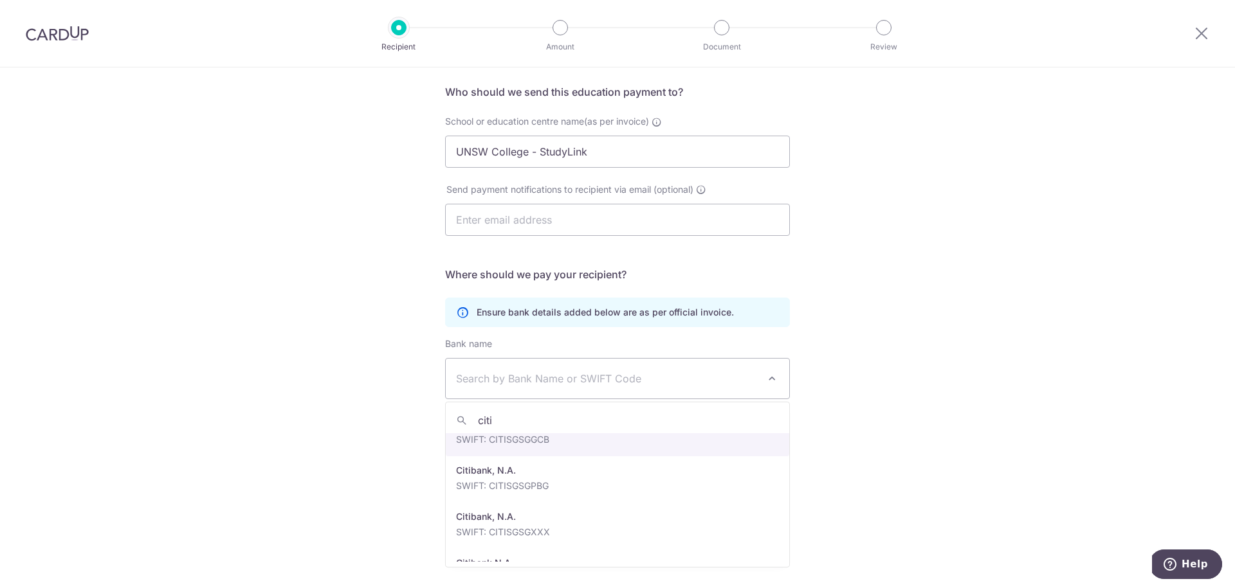
scroll to position [118, 0]
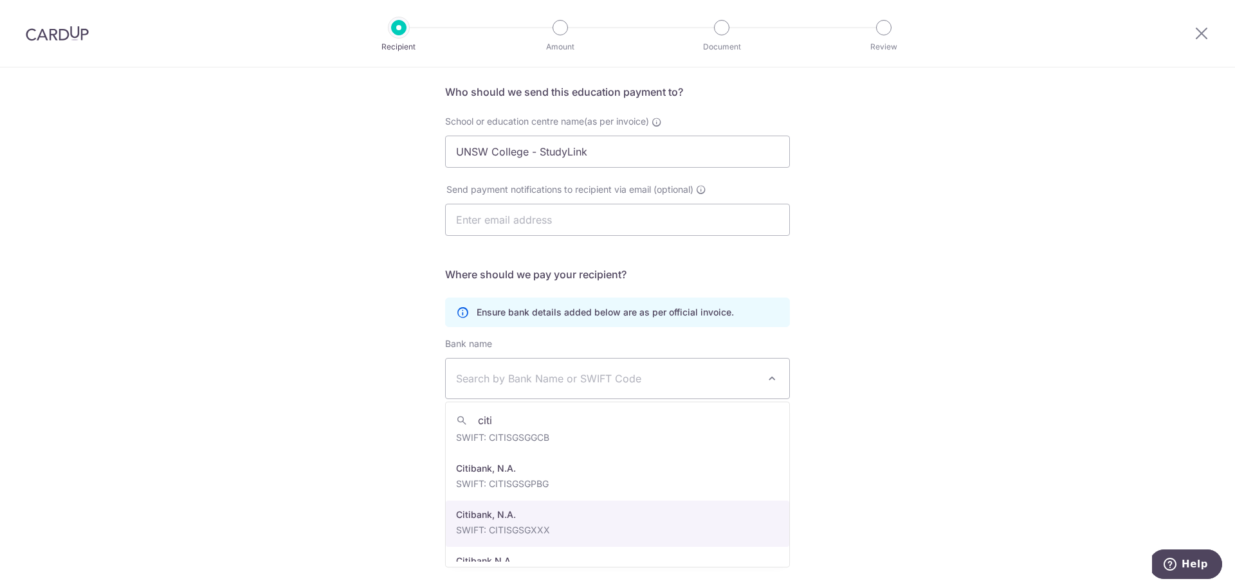
type input "citi"
select select "20"
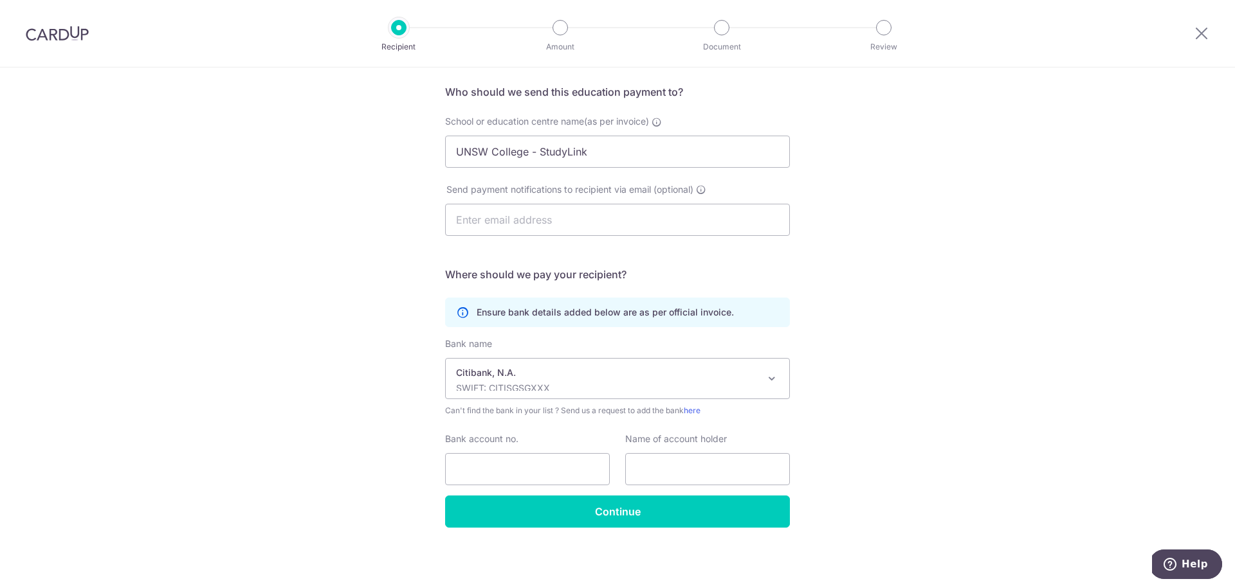
click at [704, 374] on p "Citibank, N.A." at bounding box center [607, 373] width 302 height 13
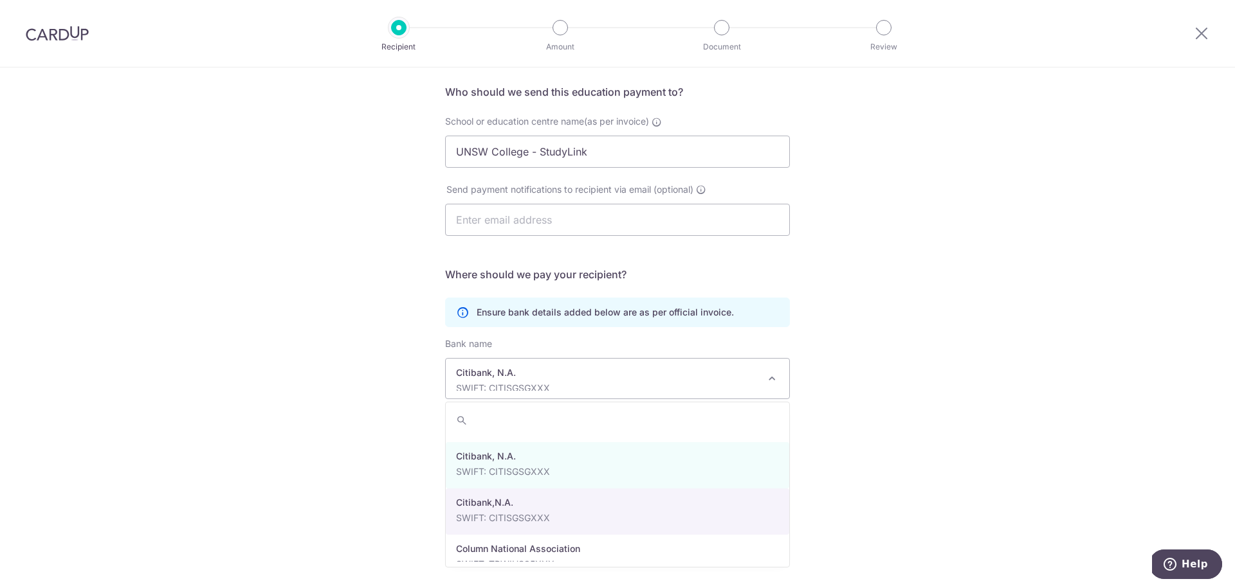
scroll to position [777, 0]
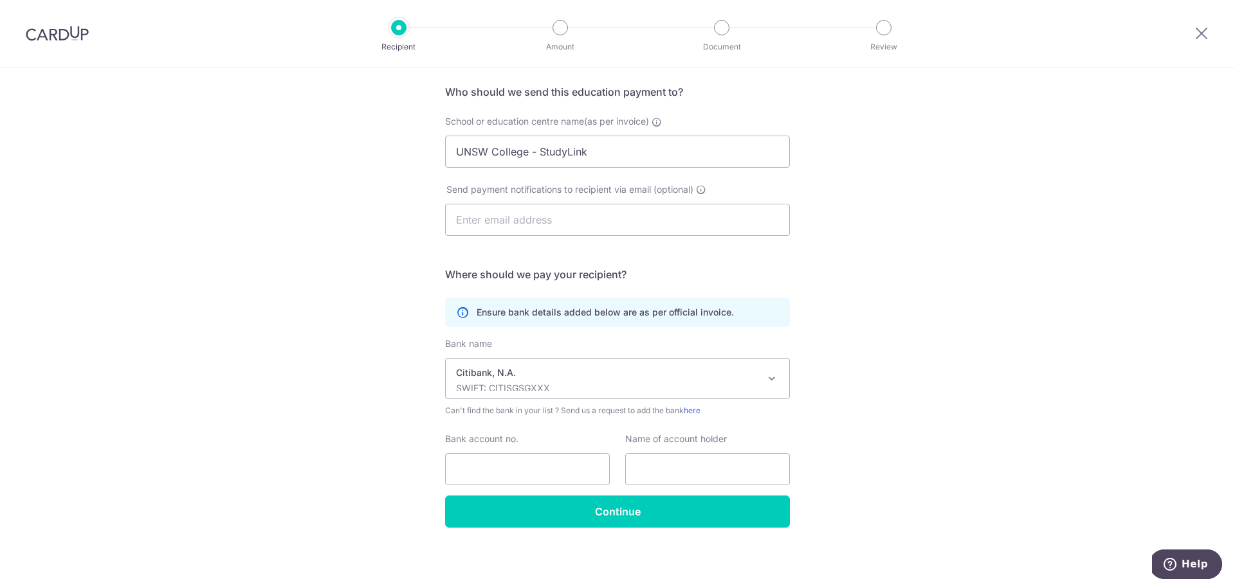
click at [952, 466] on div "Who would you like to pay? Your recipient does not need a CardUp account to rec…" at bounding box center [617, 282] width 1235 height 612
